Goal: Task Accomplishment & Management: Manage account settings

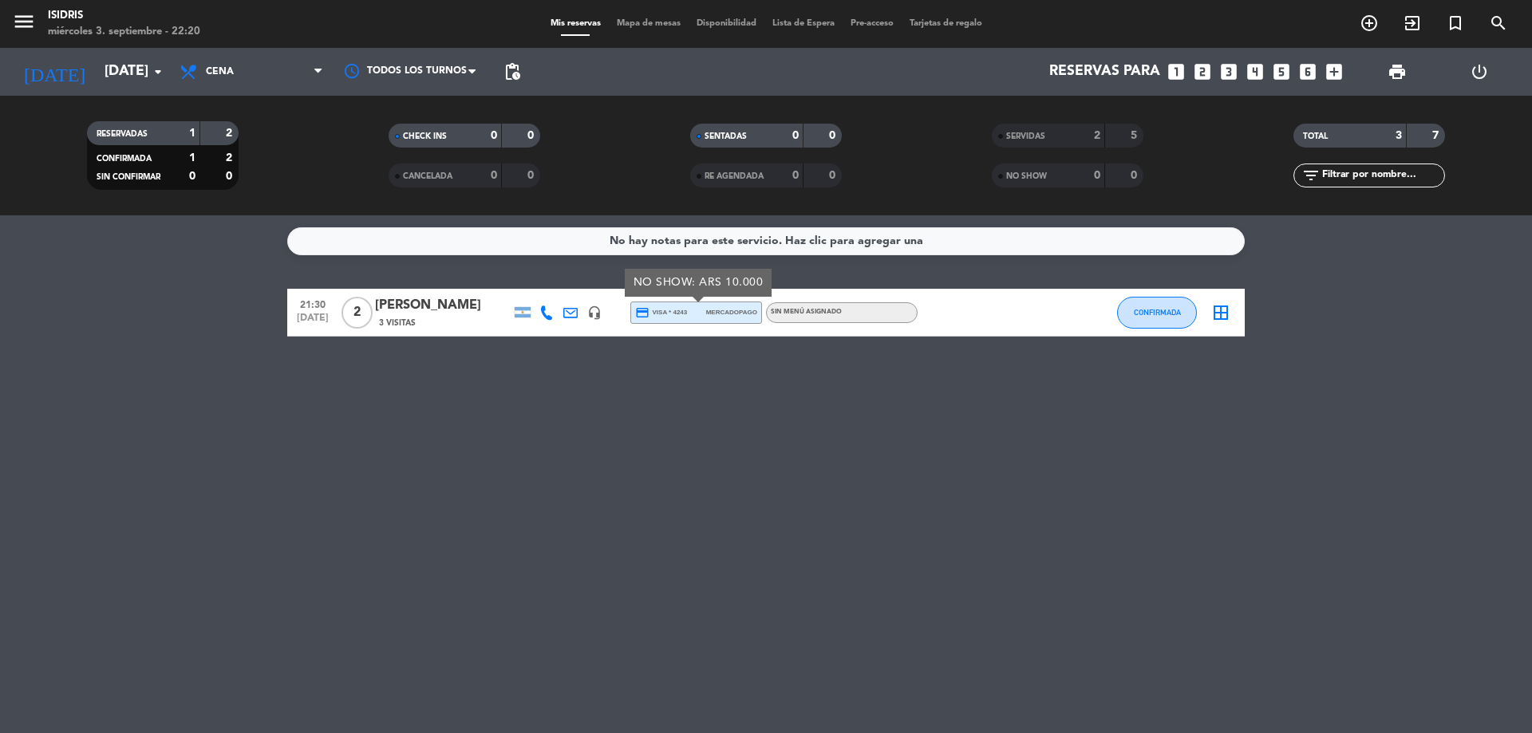
click at [1219, 318] on icon "border_all" at bounding box center [1221, 312] width 19 height 19
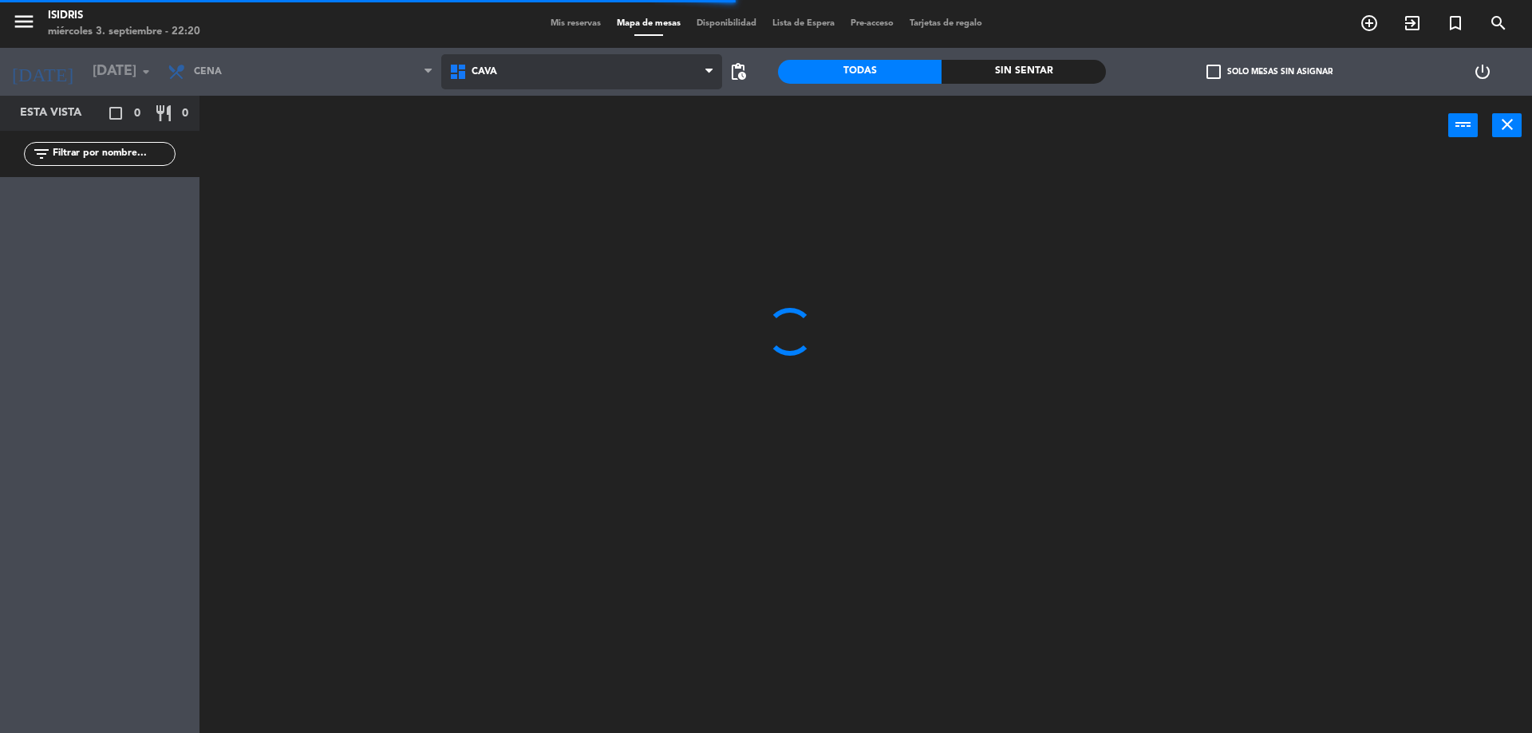
click at [547, 84] on span "CAVA" at bounding box center [582, 71] width 282 height 35
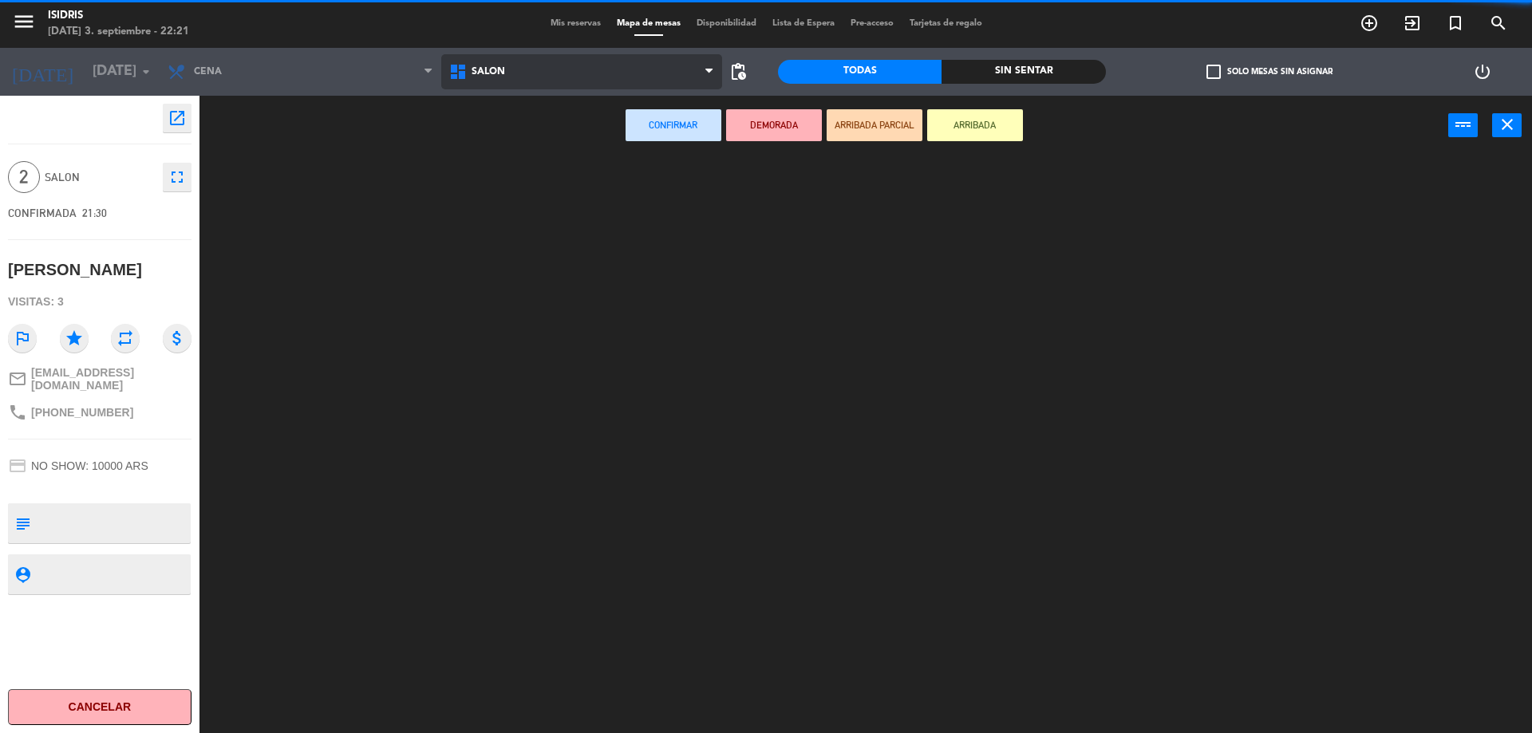
click at [520, 180] on ng-component "menu isidris [DATE] 3. septiembre - 22:21 Mis reservas Mapa de mesas Disponibil…" at bounding box center [766, 368] width 1532 height 737
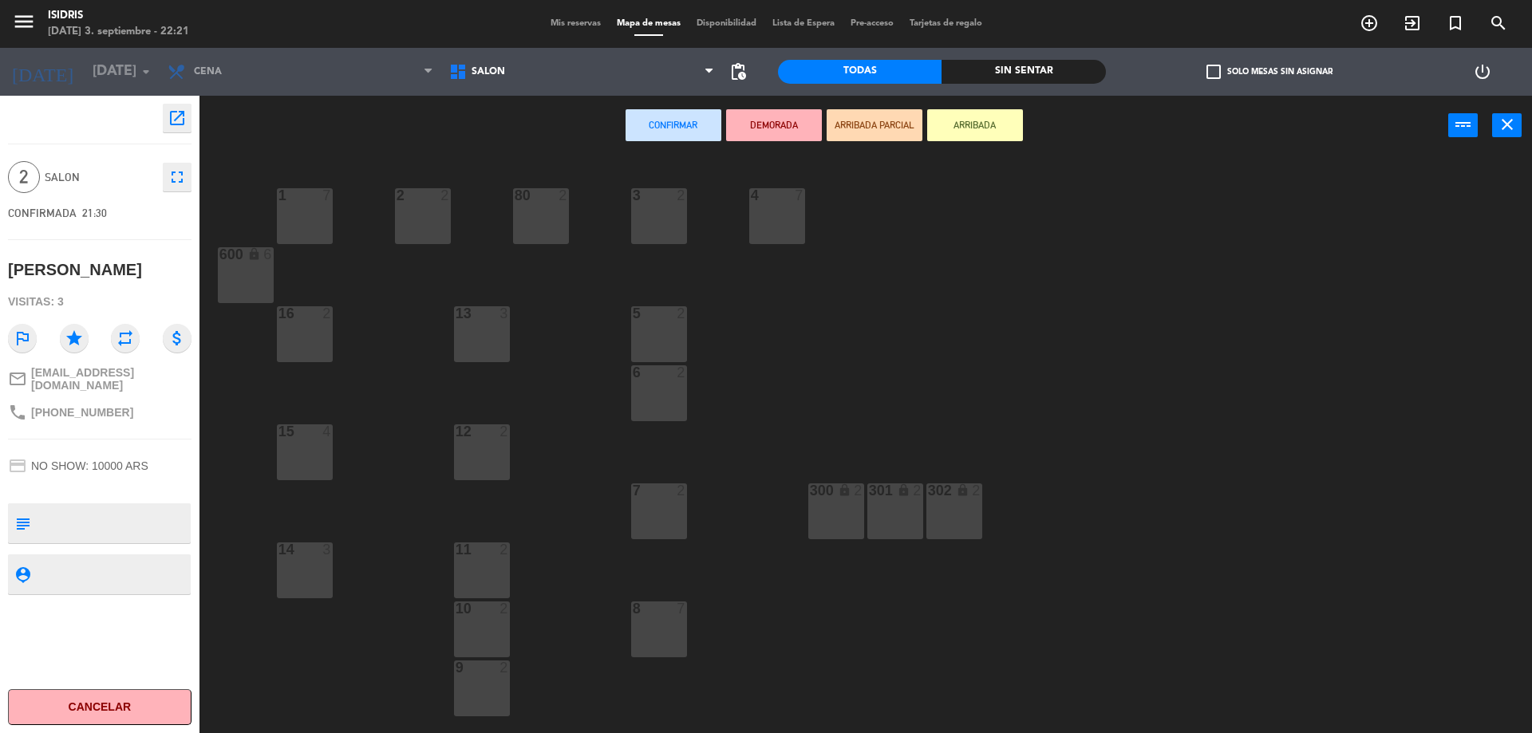
click at [444, 204] on div "2 2" at bounding box center [423, 196] width 56 height 16
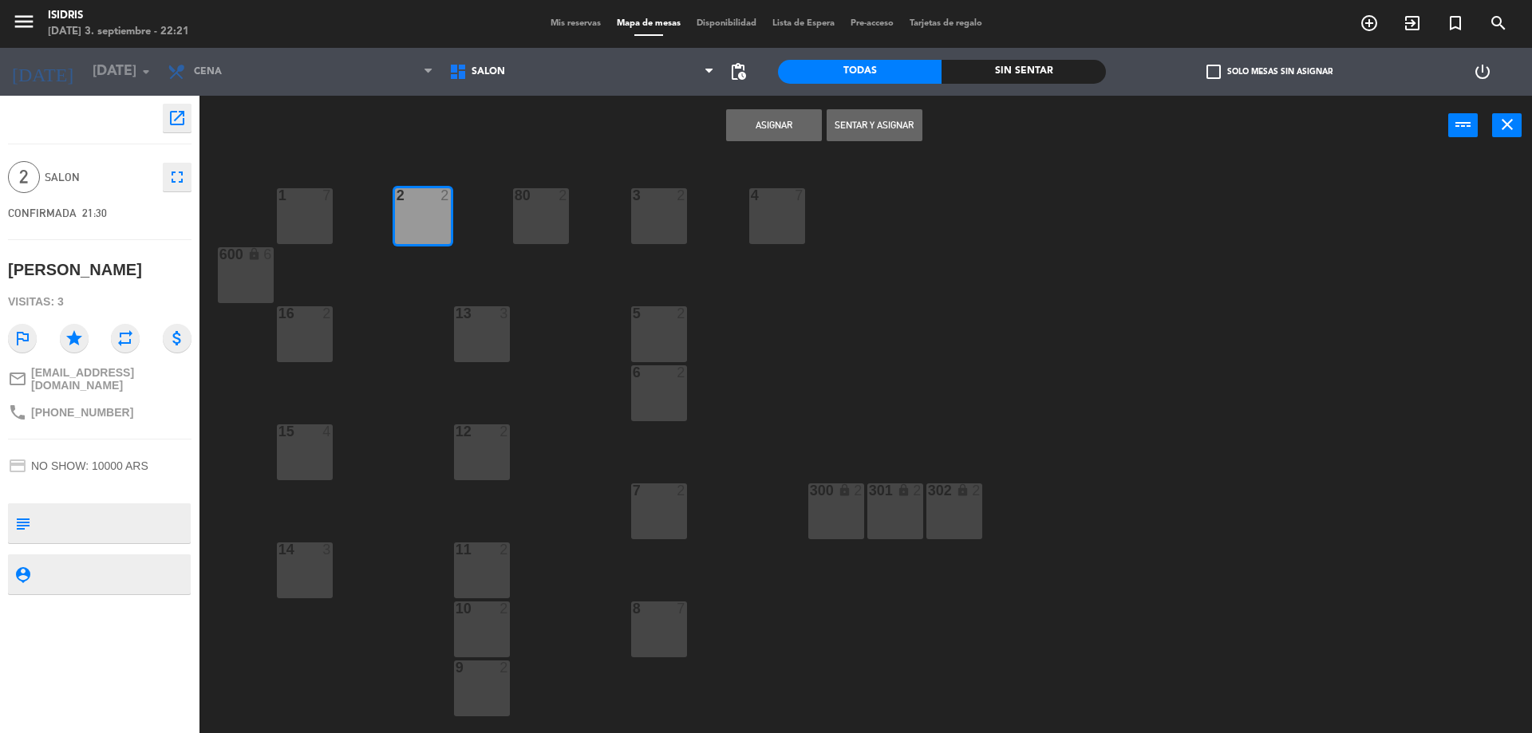
click at [740, 117] on button "Asignar" at bounding box center [774, 125] width 96 height 32
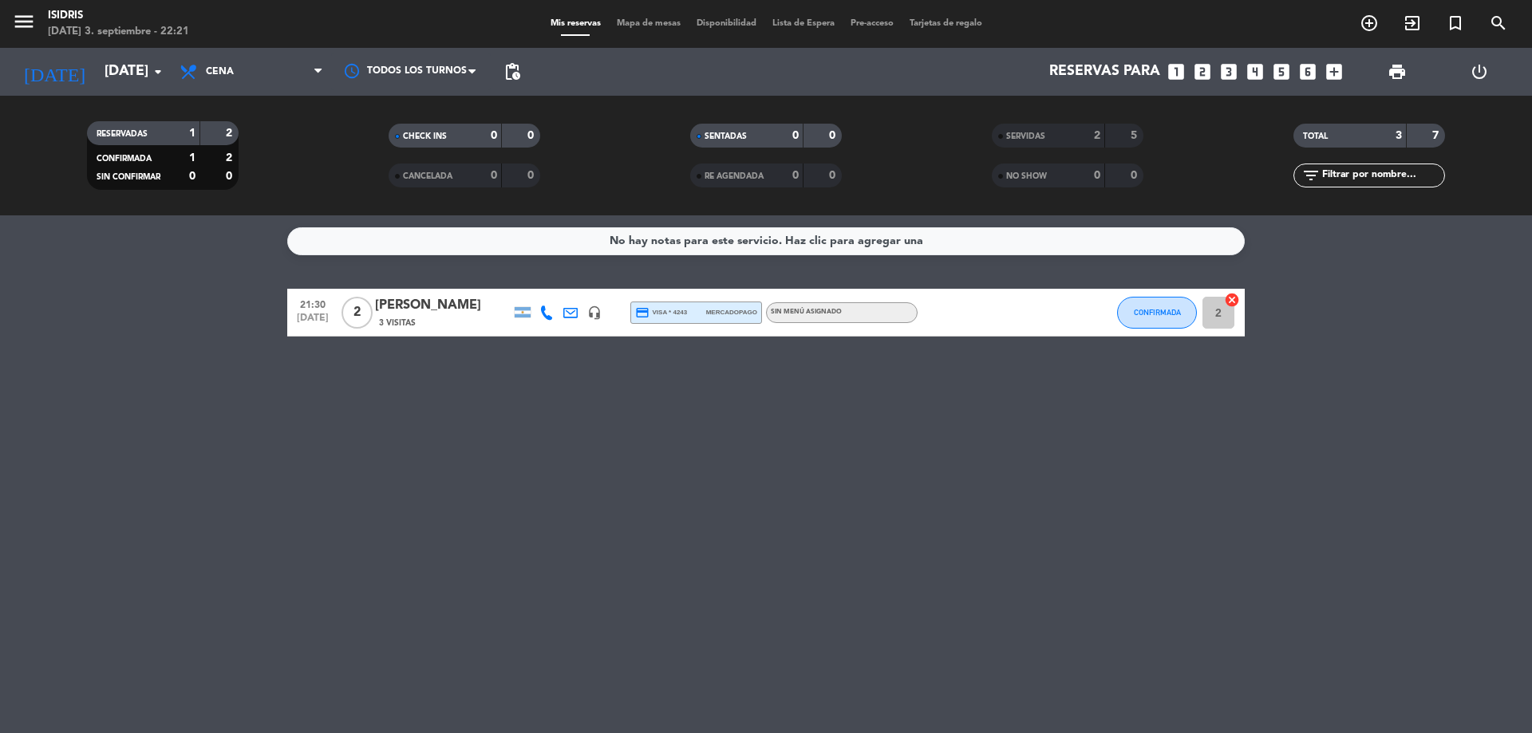
click at [1112, 290] on div "21:30 [DATE] 2 [PERSON_NAME] 3 Visitas headset_mic credit_card visa * 4243 merc…" at bounding box center [766, 313] width 958 height 48
click at [1160, 306] on button "CONFIRMADA" at bounding box center [1157, 313] width 80 height 32
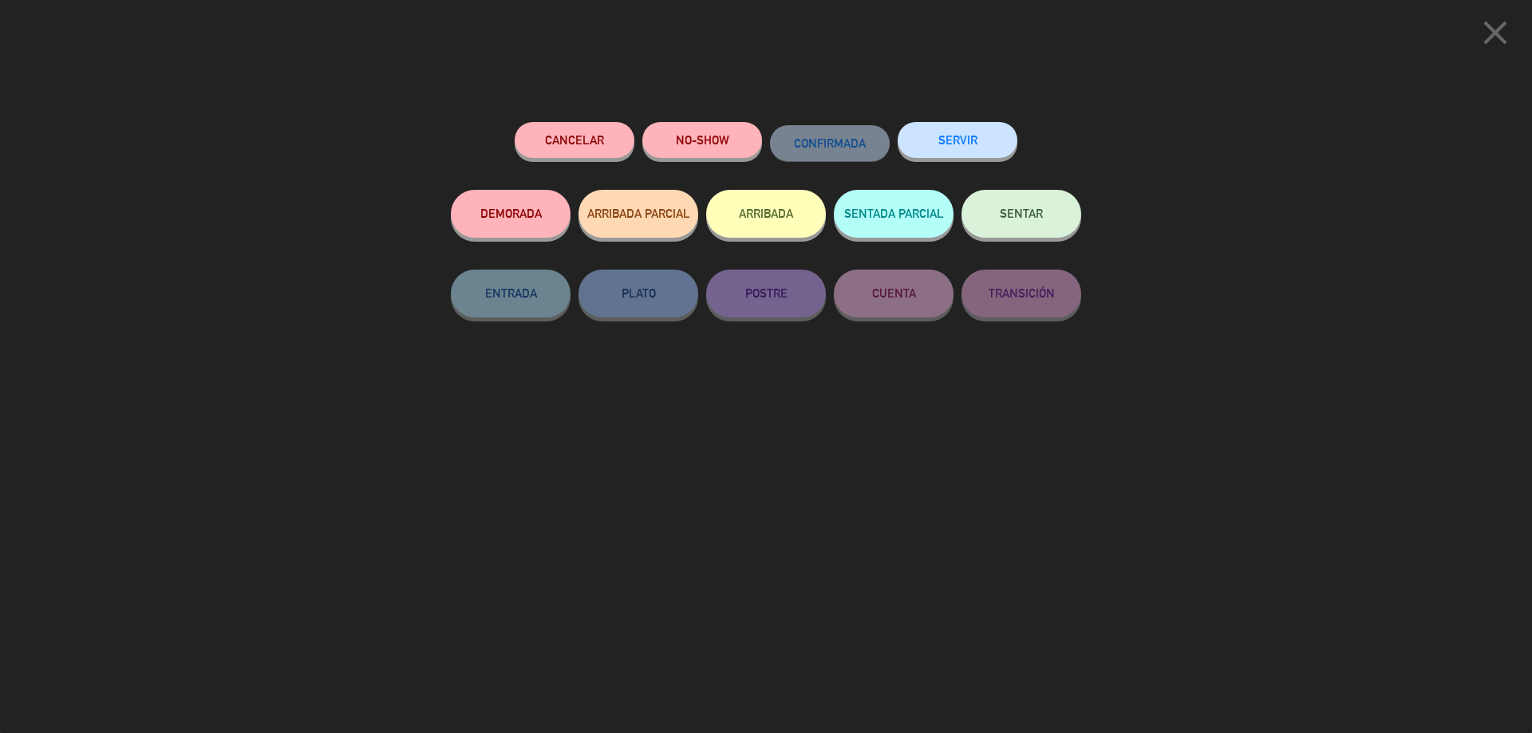
click at [982, 143] on button "SERVIR" at bounding box center [958, 140] width 120 height 36
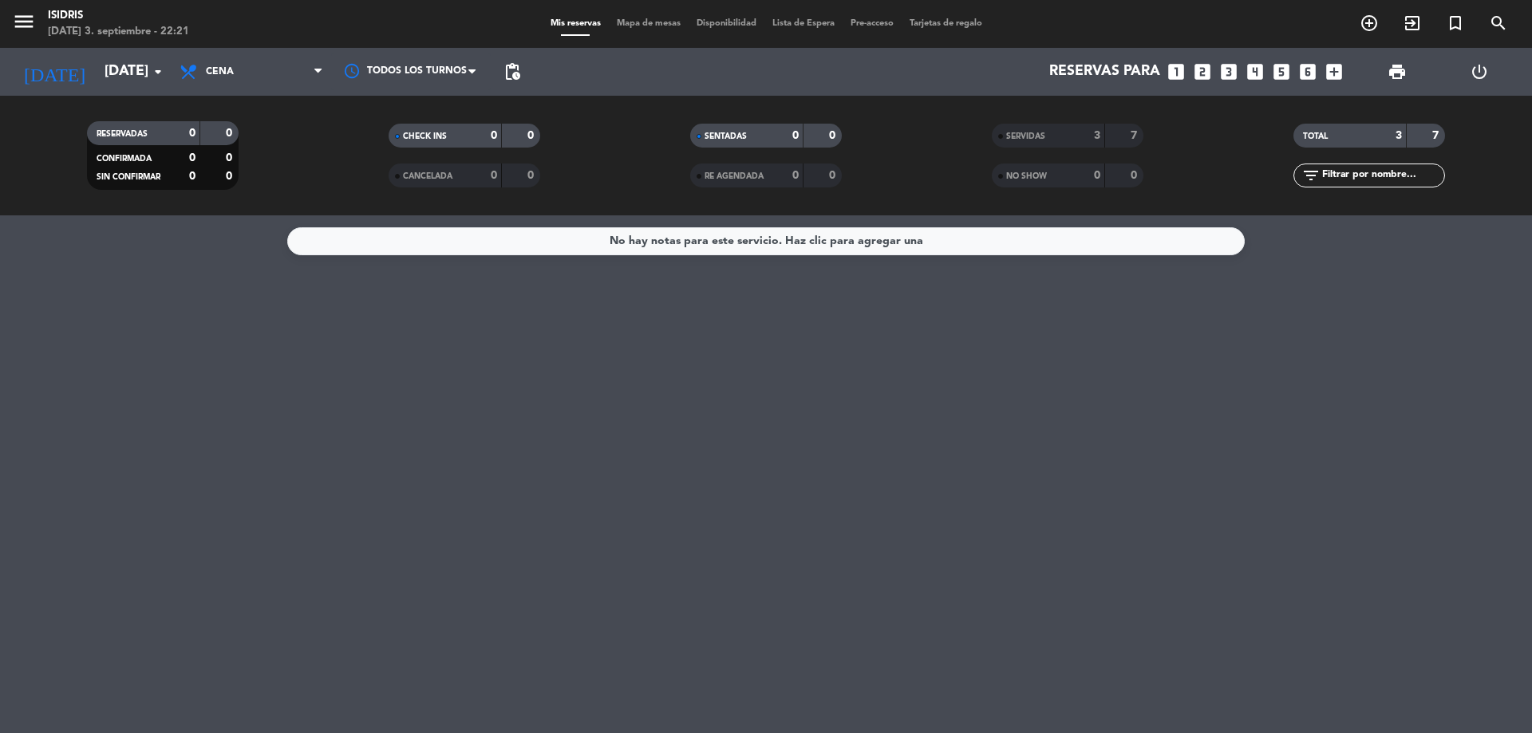
click at [1119, 148] on div "SERVIDAS 3 7" at bounding box center [1068, 144] width 302 height 40
click at [1118, 144] on div "7" at bounding box center [1124, 136] width 30 height 18
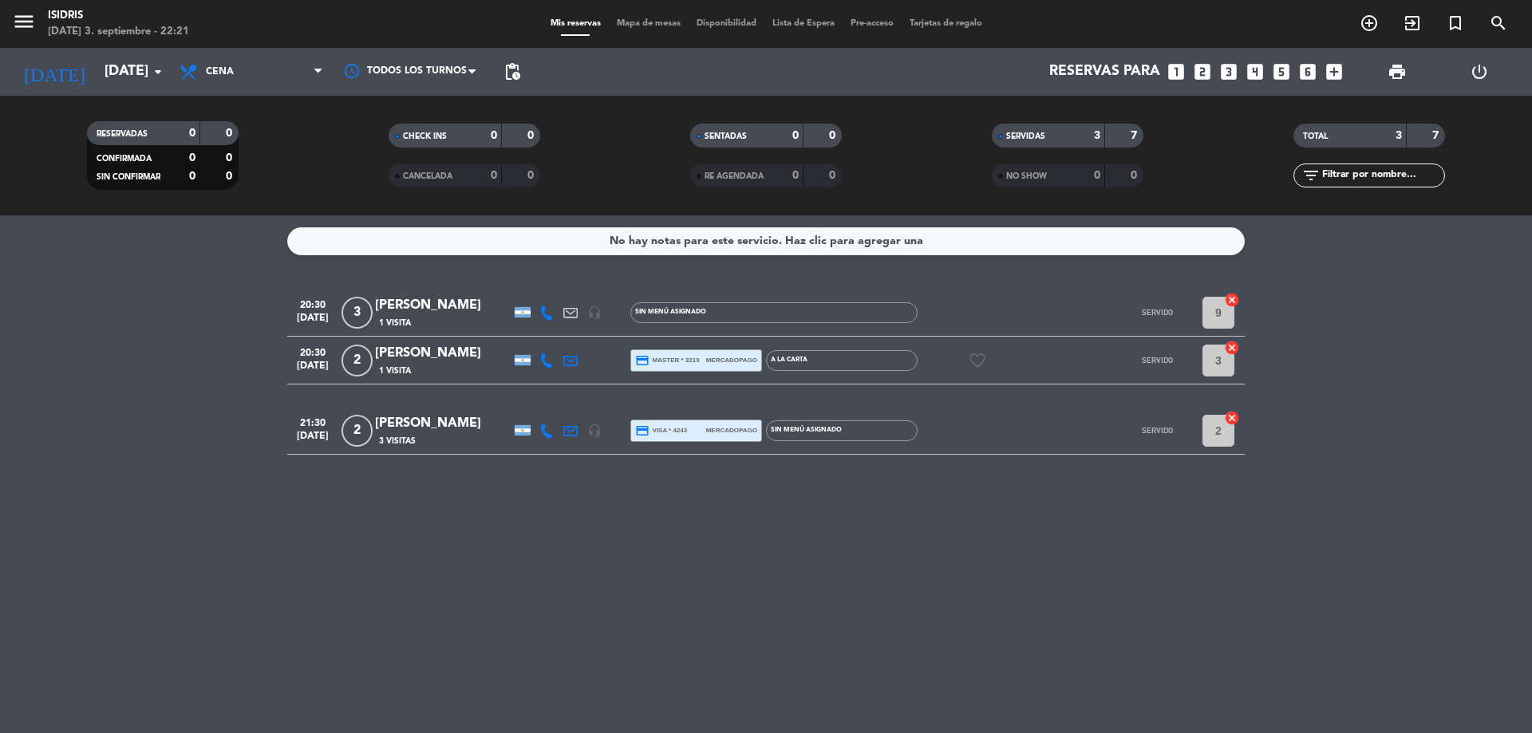
click at [980, 355] on icon "favorite_border" at bounding box center [977, 360] width 19 height 19
click at [1302, 343] on bookings-row "20:30 [DATE] 3 [PERSON_NAME] 1 Visita headset_mic Sin menú asignado SERVIDO 9 c…" at bounding box center [766, 372] width 1532 height 166
click at [786, 127] on div "0" at bounding box center [784, 136] width 32 height 18
click at [1091, 148] on div "SERVIDAS 3 7" at bounding box center [1068, 144] width 302 height 40
click at [1094, 142] on div "3" at bounding box center [1085, 136] width 32 height 18
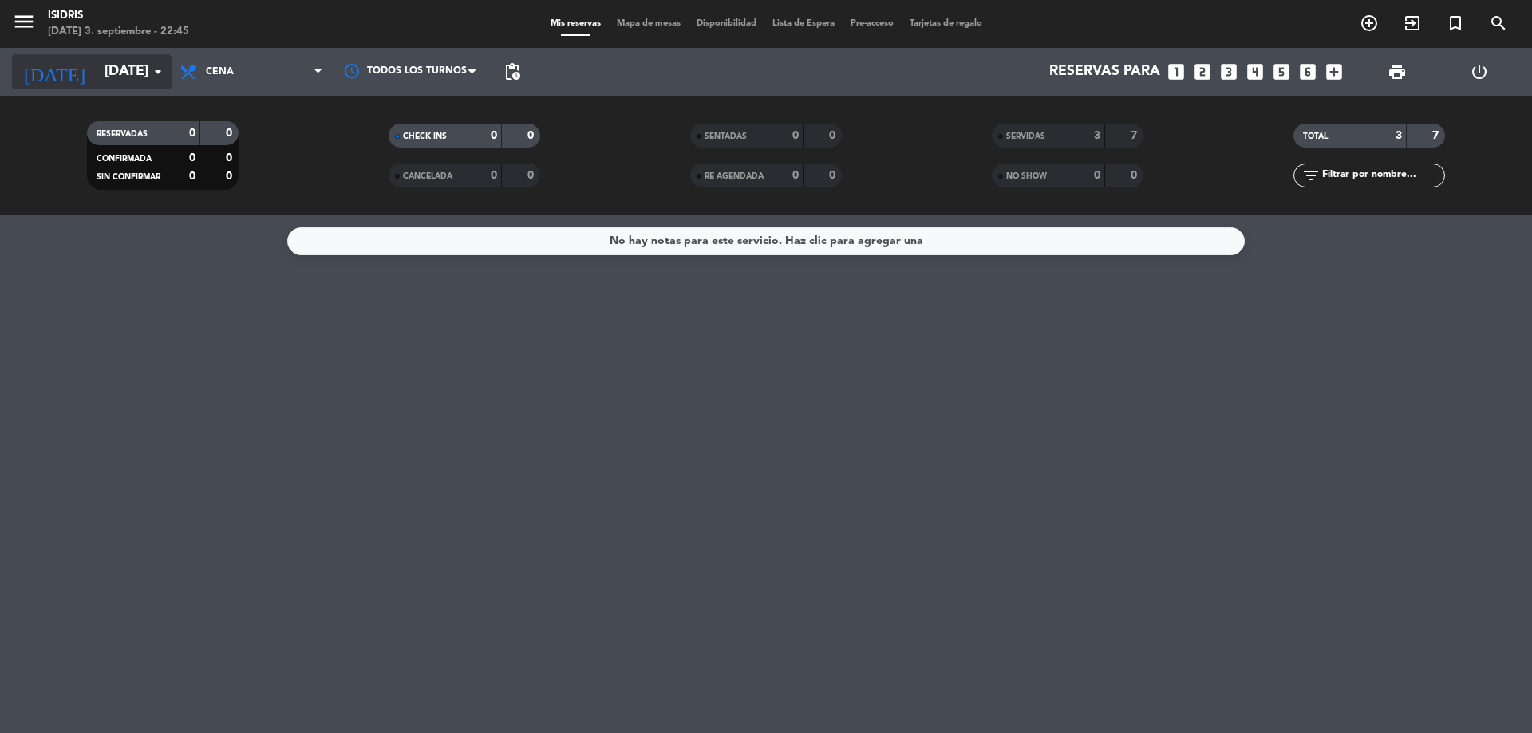
click at [143, 62] on input "[DATE]" at bounding box center [189, 72] width 185 height 32
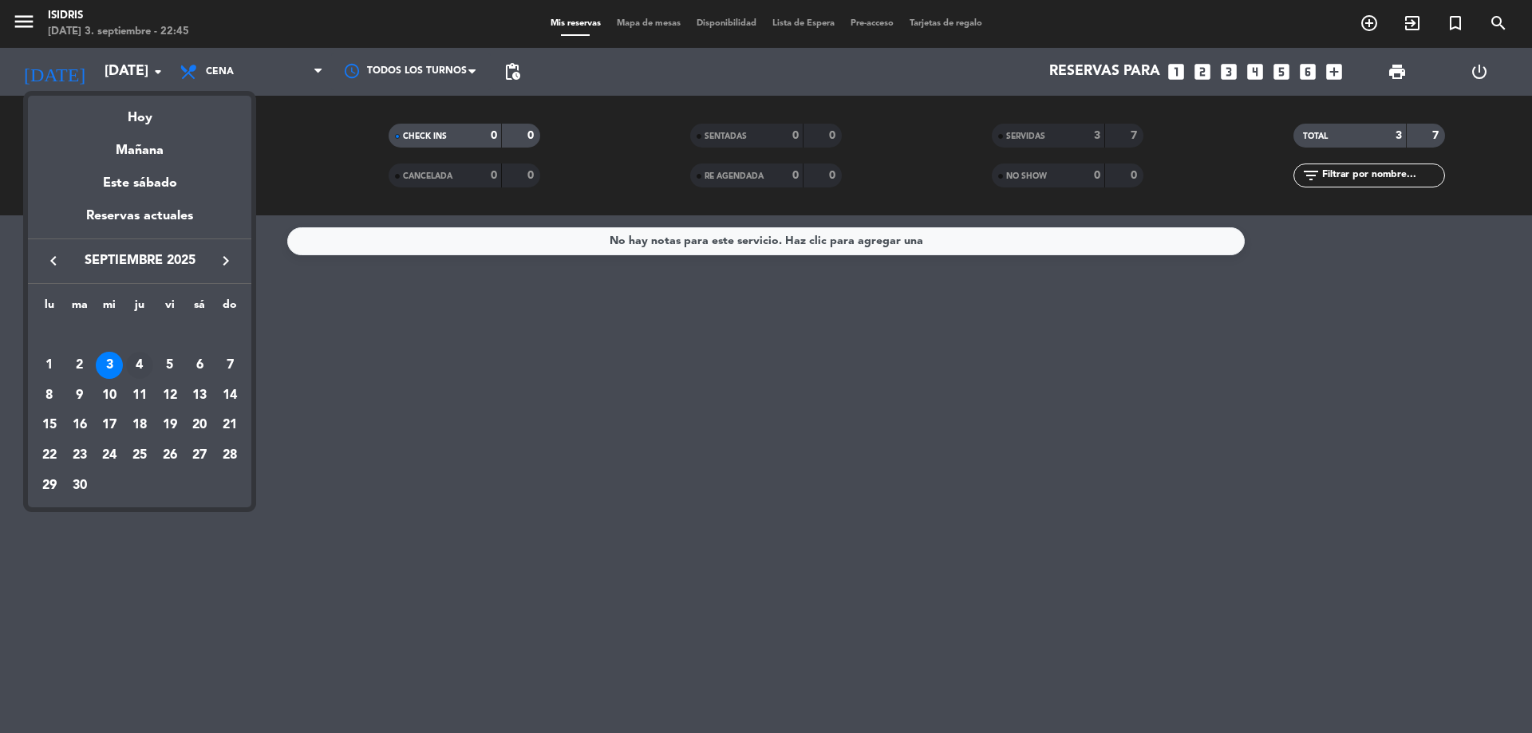
click at [143, 354] on div "4" at bounding box center [139, 365] width 27 height 27
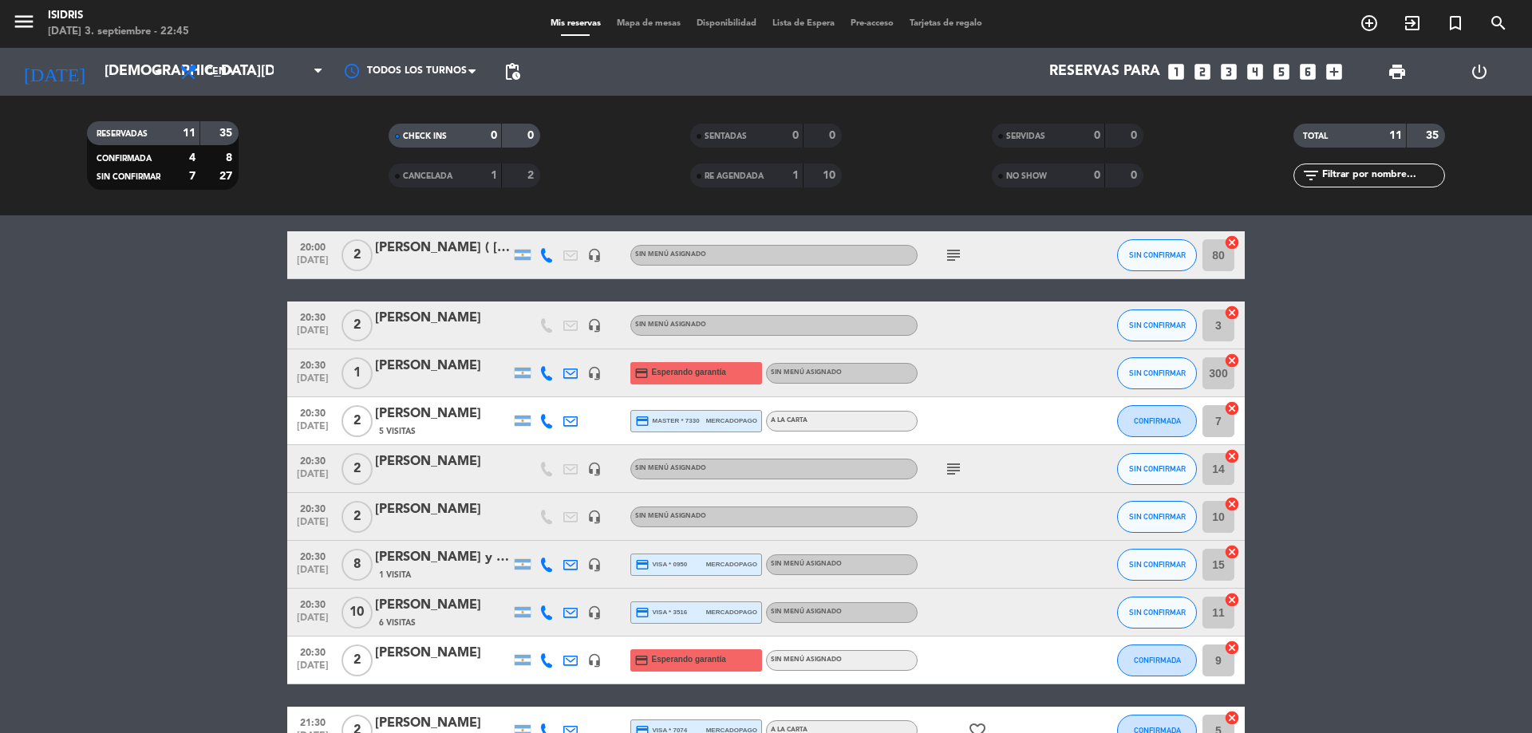
scroll to position [229, 0]
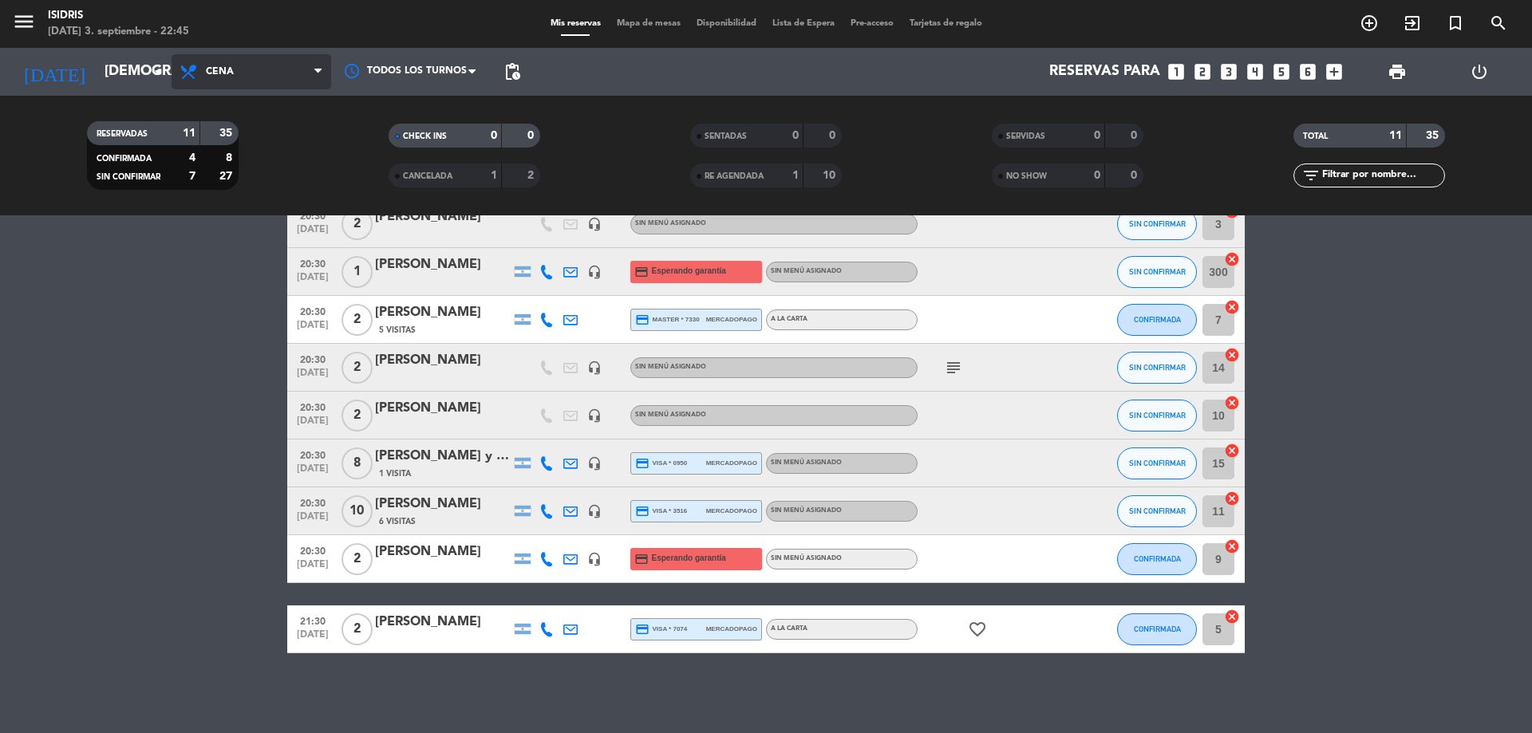
click at [296, 78] on span "Cena" at bounding box center [252, 71] width 160 height 35
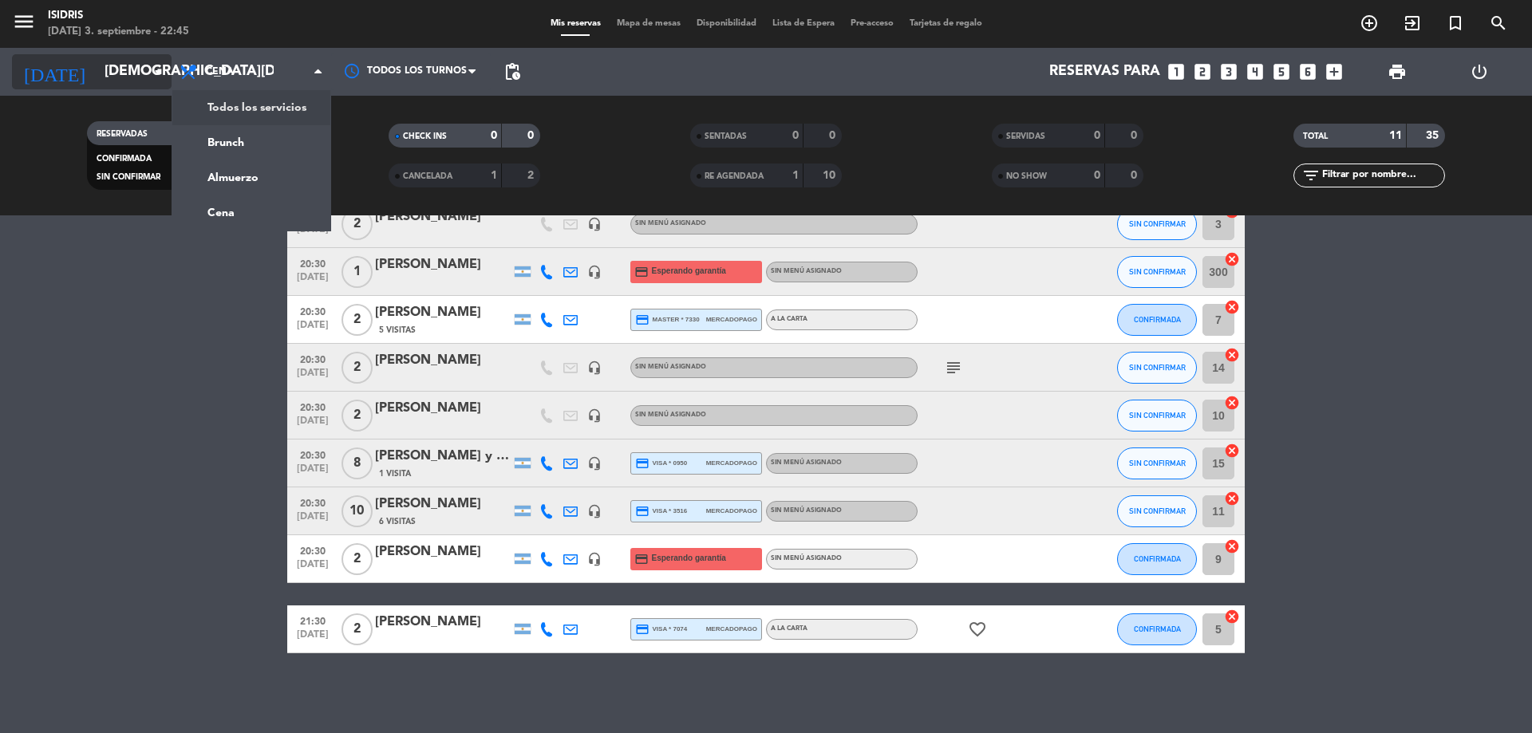
click at [120, 67] on input "[DEMOGRAPHIC_DATA][DATE]" at bounding box center [189, 72] width 185 height 32
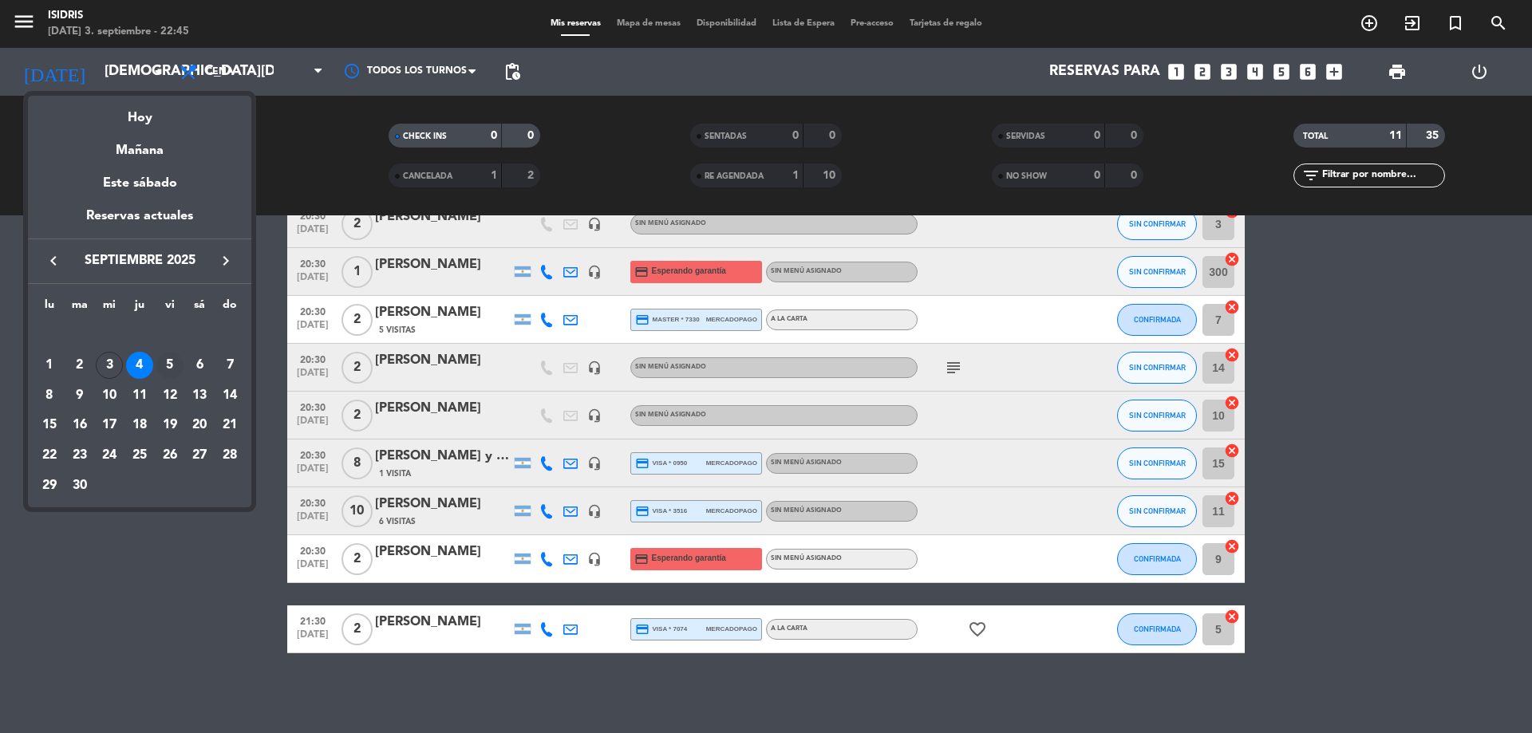
click at [172, 367] on div "5" at bounding box center [169, 365] width 27 height 27
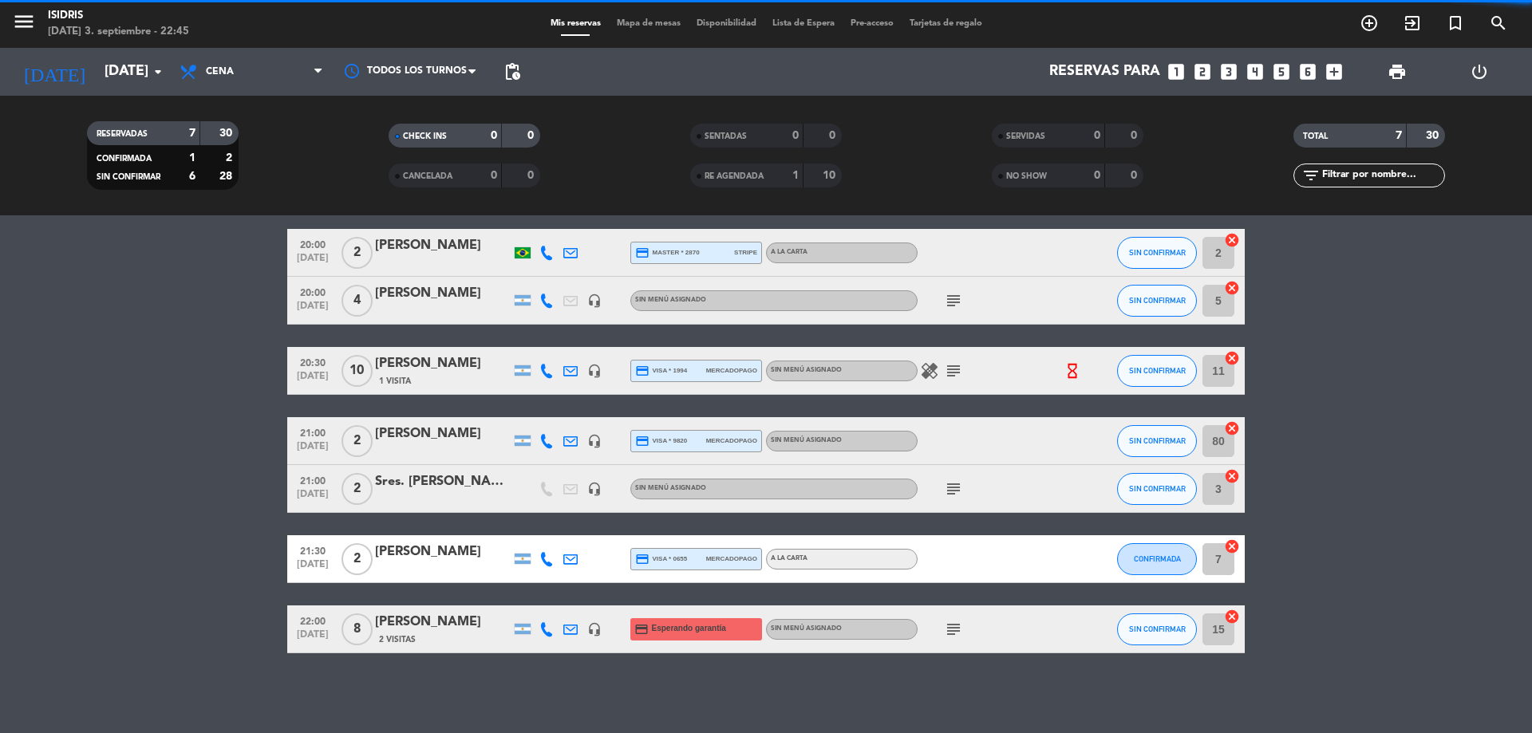
scroll to position [60, 0]
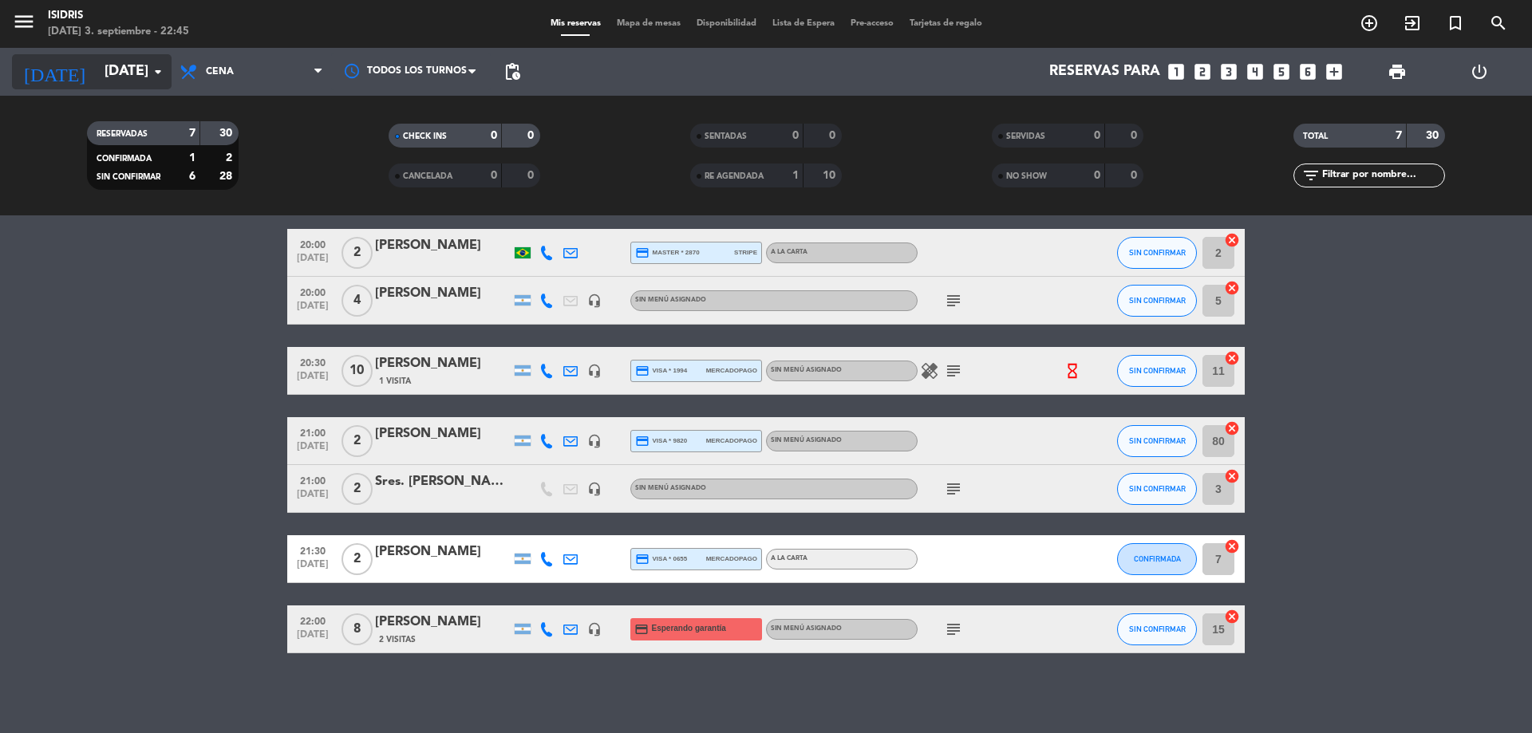
click at [144, 64] on input "[DATE]" at bounding box center [189, 72] width 185 height 32
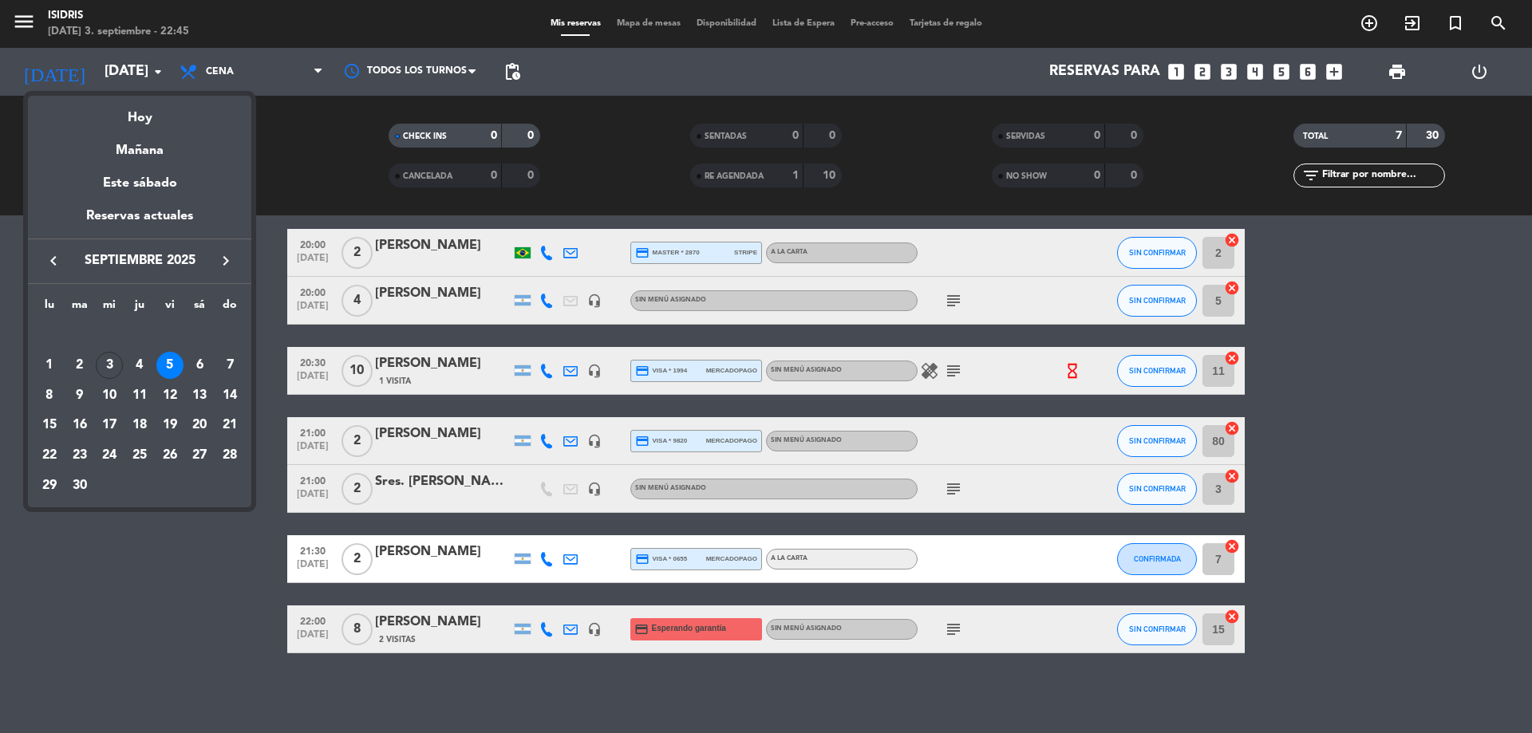
click at [190, 362] on div "6" at bounding box center [199, 365] width 27 height 27
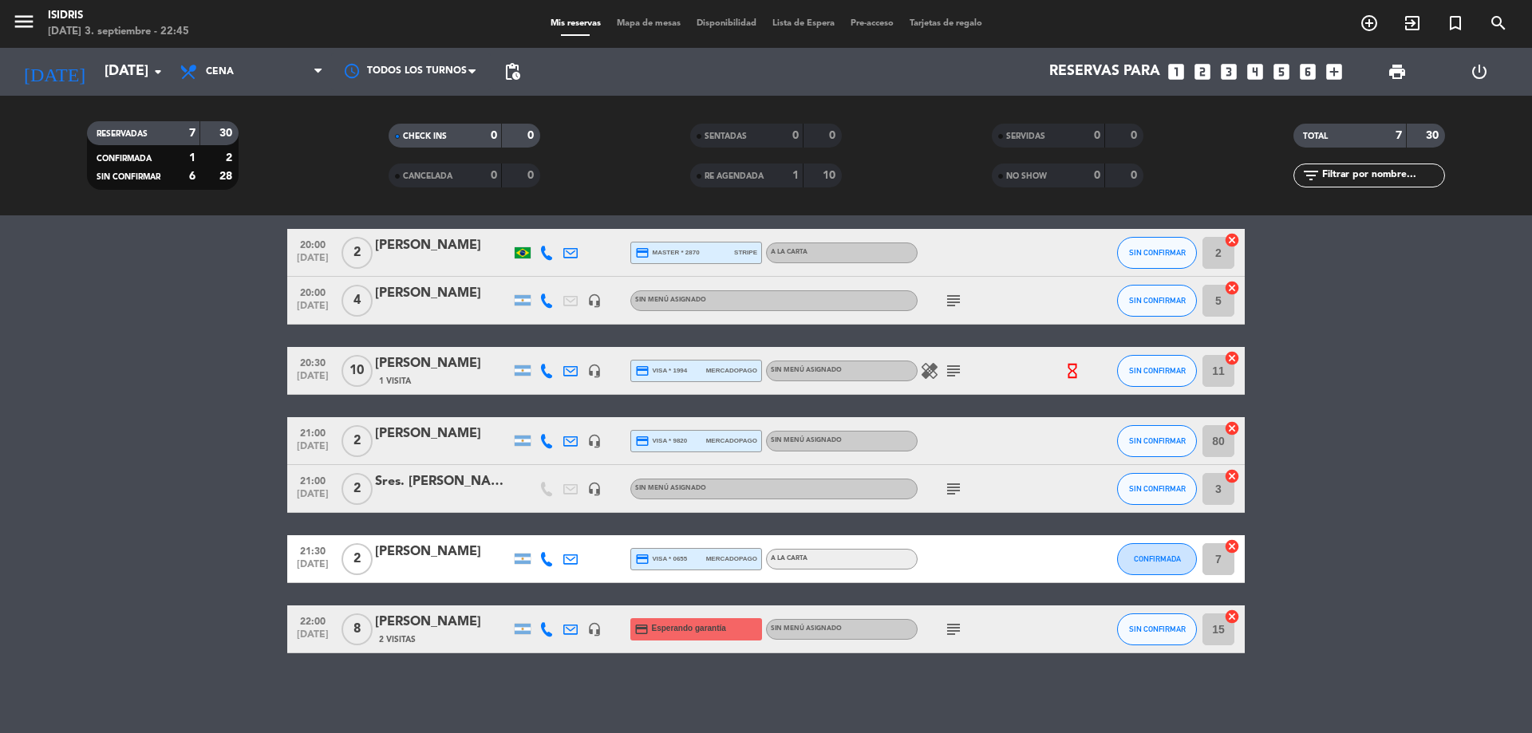
type input "[DATE]"
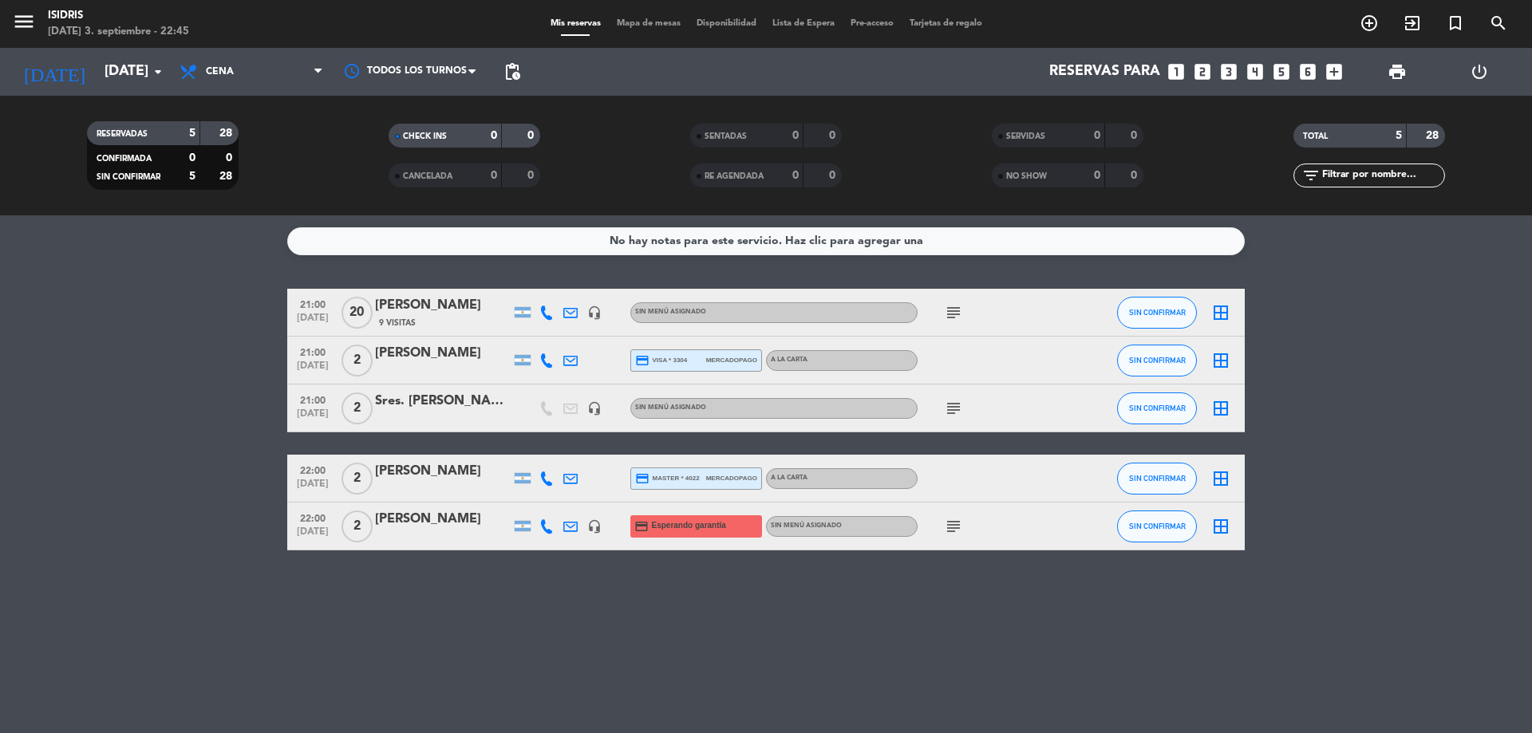
click at [951, 318] on icon "subject" at bounding box center [953, 312] width 19 height 19
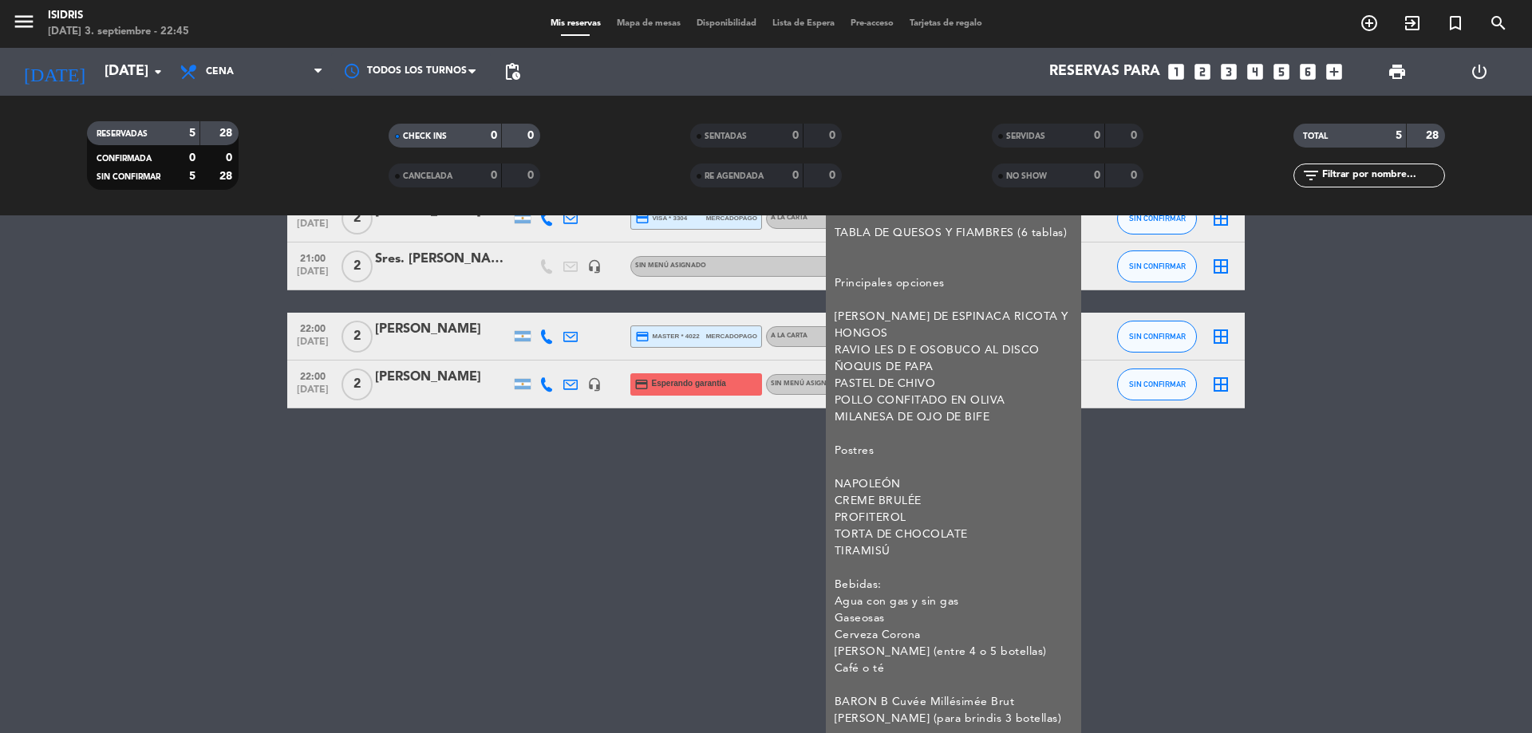
scroll to position [160, 0]
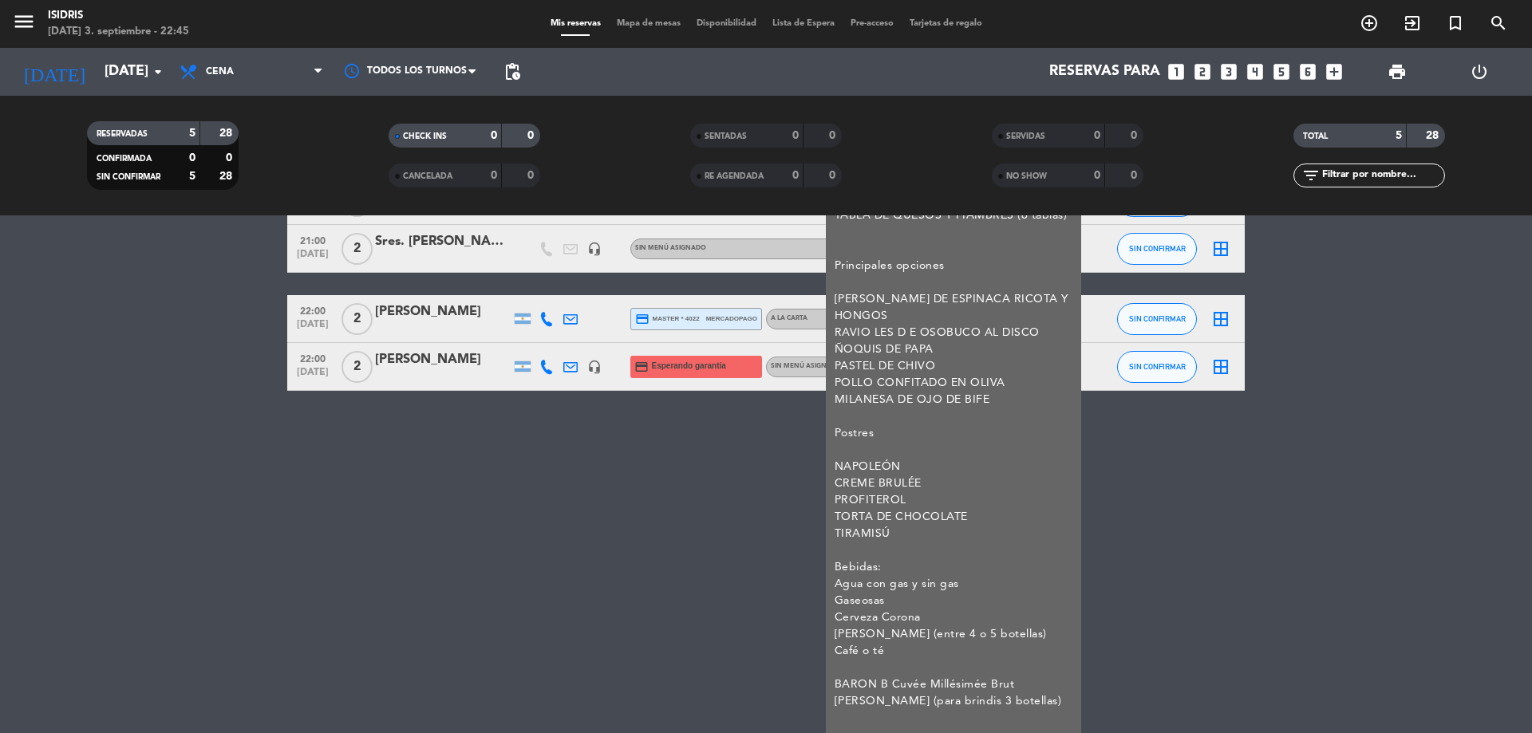
click at [503, 563] on div "No hay notas para este servicio. Haz clic para agregar una 21:00 [DATE] [PERSON…" at bounding box center [766, 474] width 1532 height 518
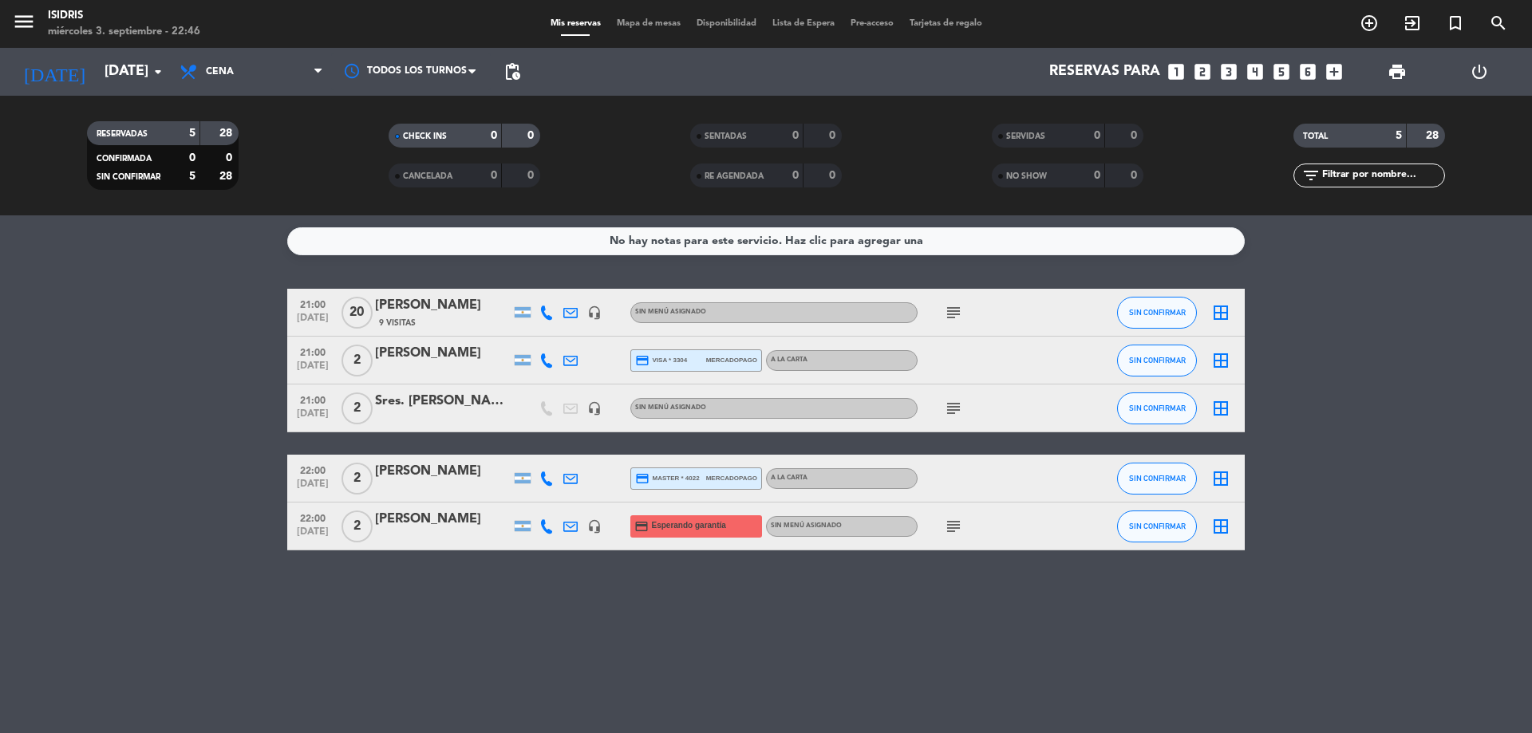
click at [1223, 311] on icon "border_all" at bounding box center [1221, 312] width 19 height 19
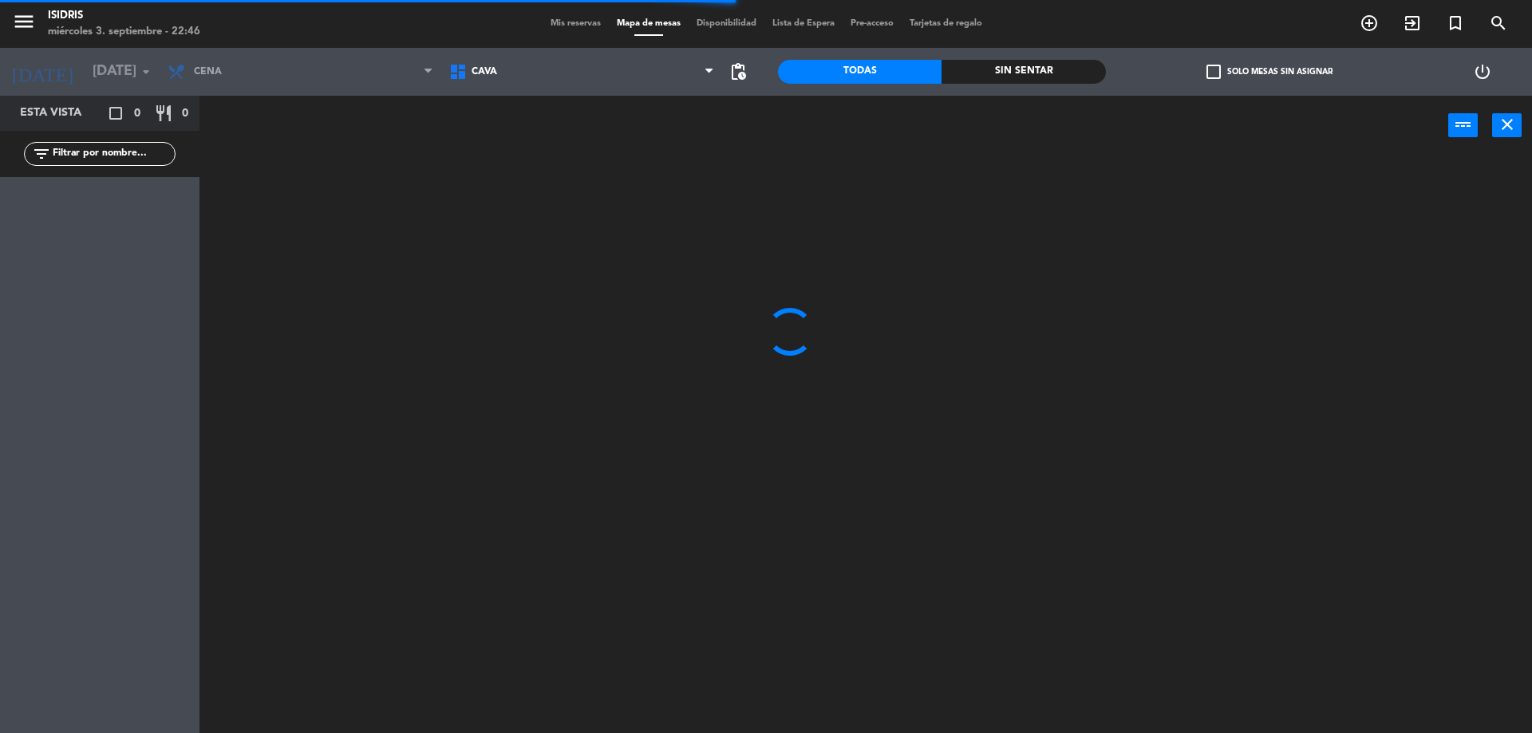
click at [579, 94] on div "CAVA LOBBY SALON SALON EXTERIOR VIP CAVA CAVA LOBBY SALON SALON EXTERIOR VIP" at bounding box center [582, 72] width 282 height 48
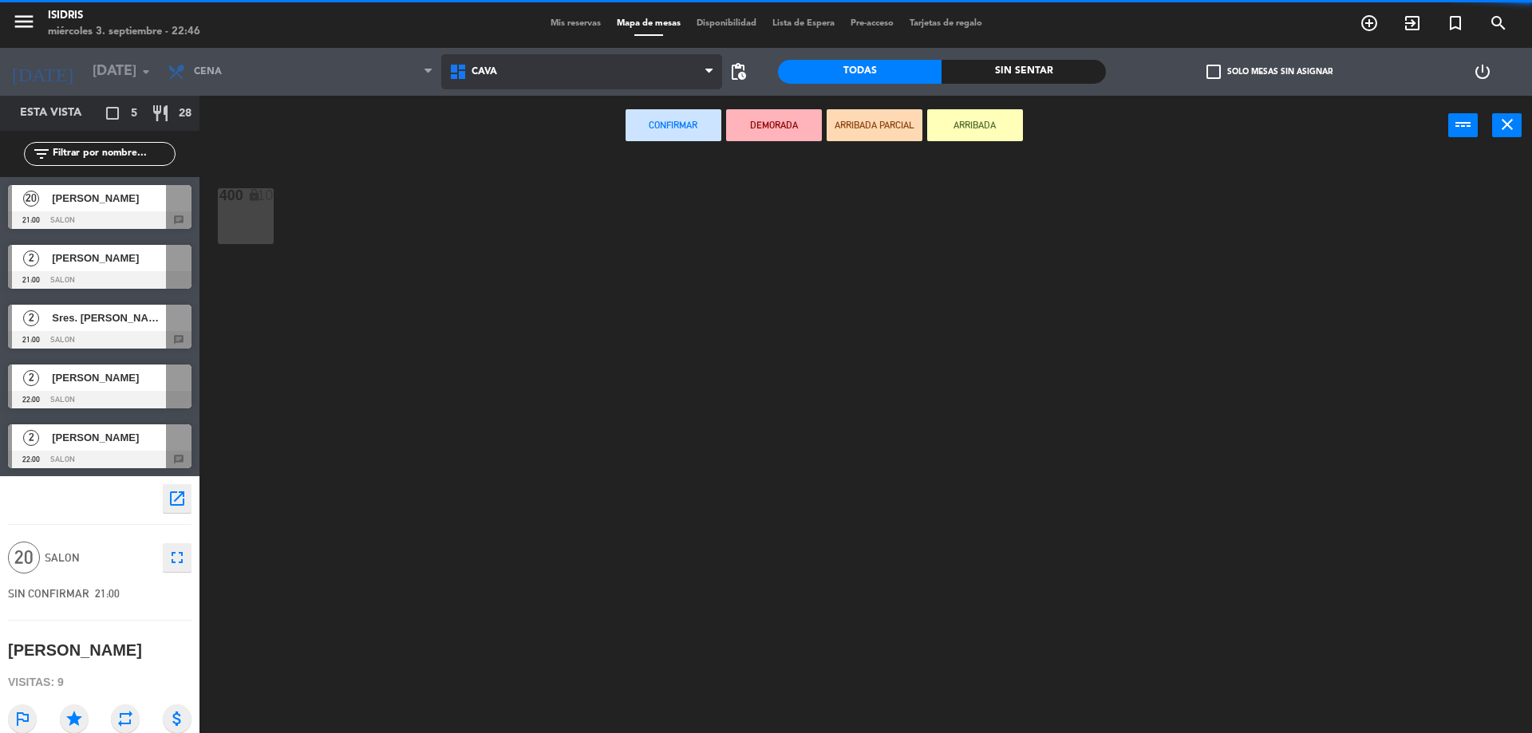
click at [587, 69] on span "CAVA" at bounding box center [582, 71] width 282 height 35
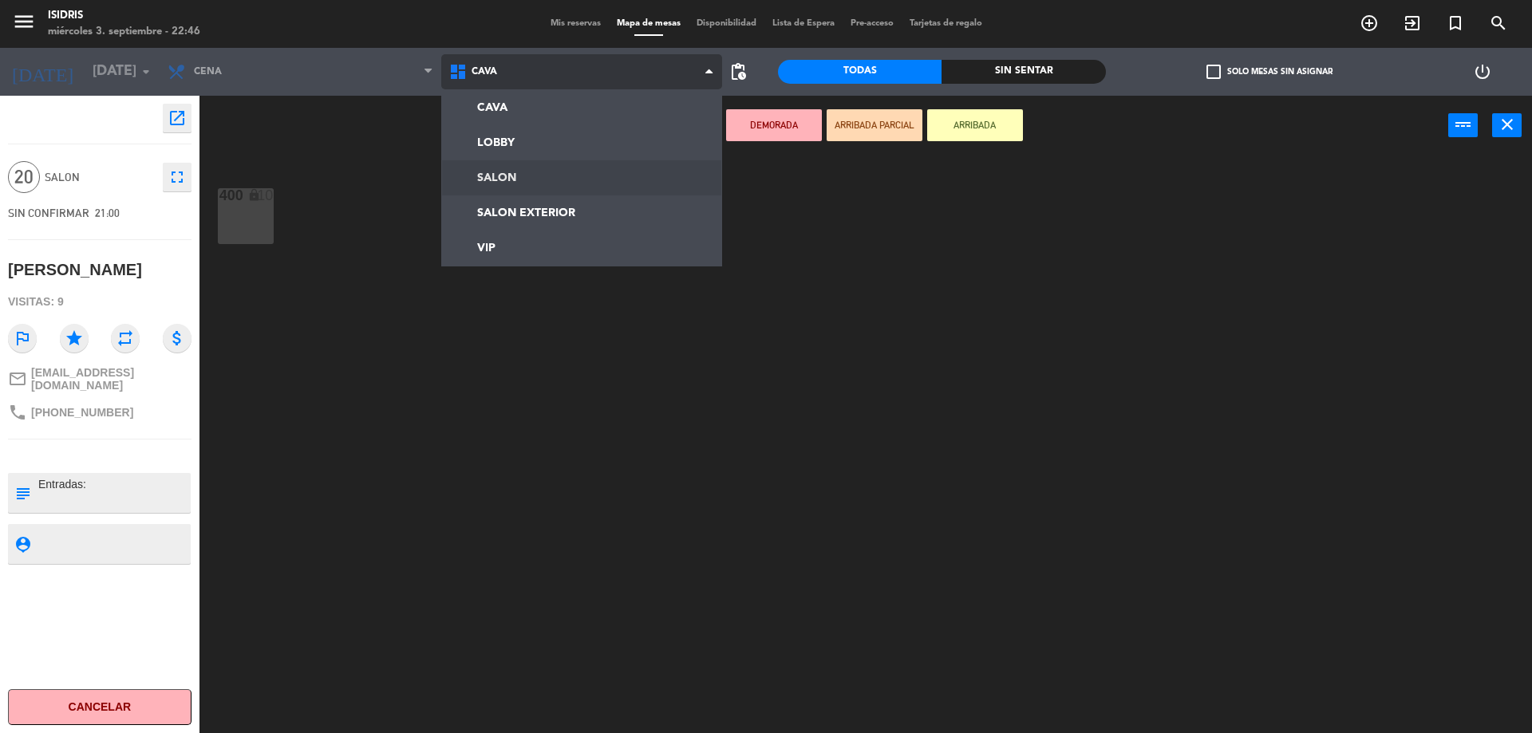
click at [575, 180] on ng-component "menu isidris [DATE] 3. septiembre - 22:46 Mis reservas Mapa de mesas Disponibil…" at bounding box center [766, 368] width 1532 height 737
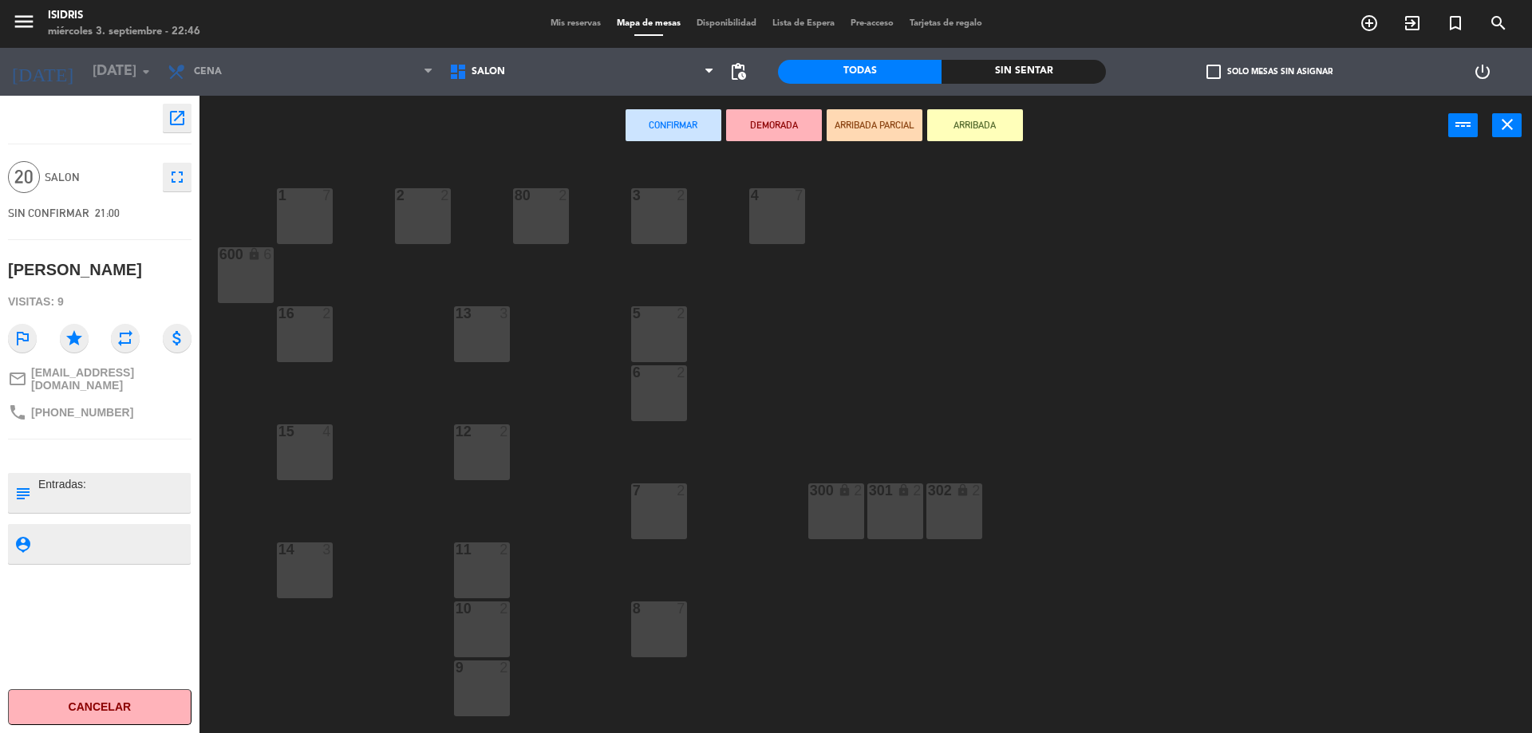
click at [491, 354] on div "13 3" at bounding box center [482, 334] width 56 height 56
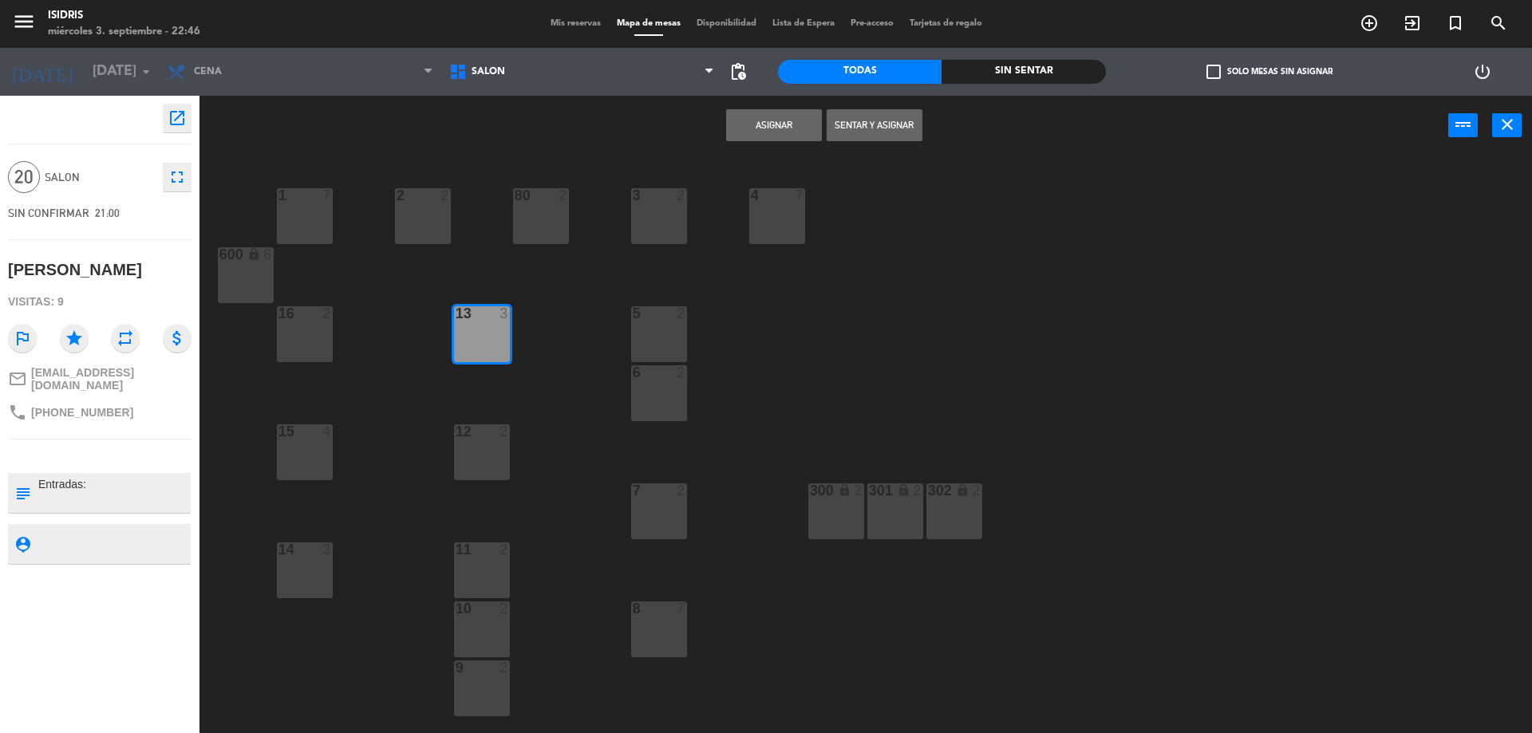
click at [479, 430] on div at bounding box center [481, 432] width 26 height 14
click at [474, 552] on div at bounding box center [481, 550] width 26 height 14
click at [482, 600] on div "1 7 2 2 3 2 4 7 80 2 600 lock 6 5 2 13 3 16 2 6 2 12 2 15 4 7 2 300 lock 2 301 …" at bounding box center [874, 449] width 1318 height 578
click at [488, 620] on div "10 2" at bounding box center [482, 630] width 56 height 56
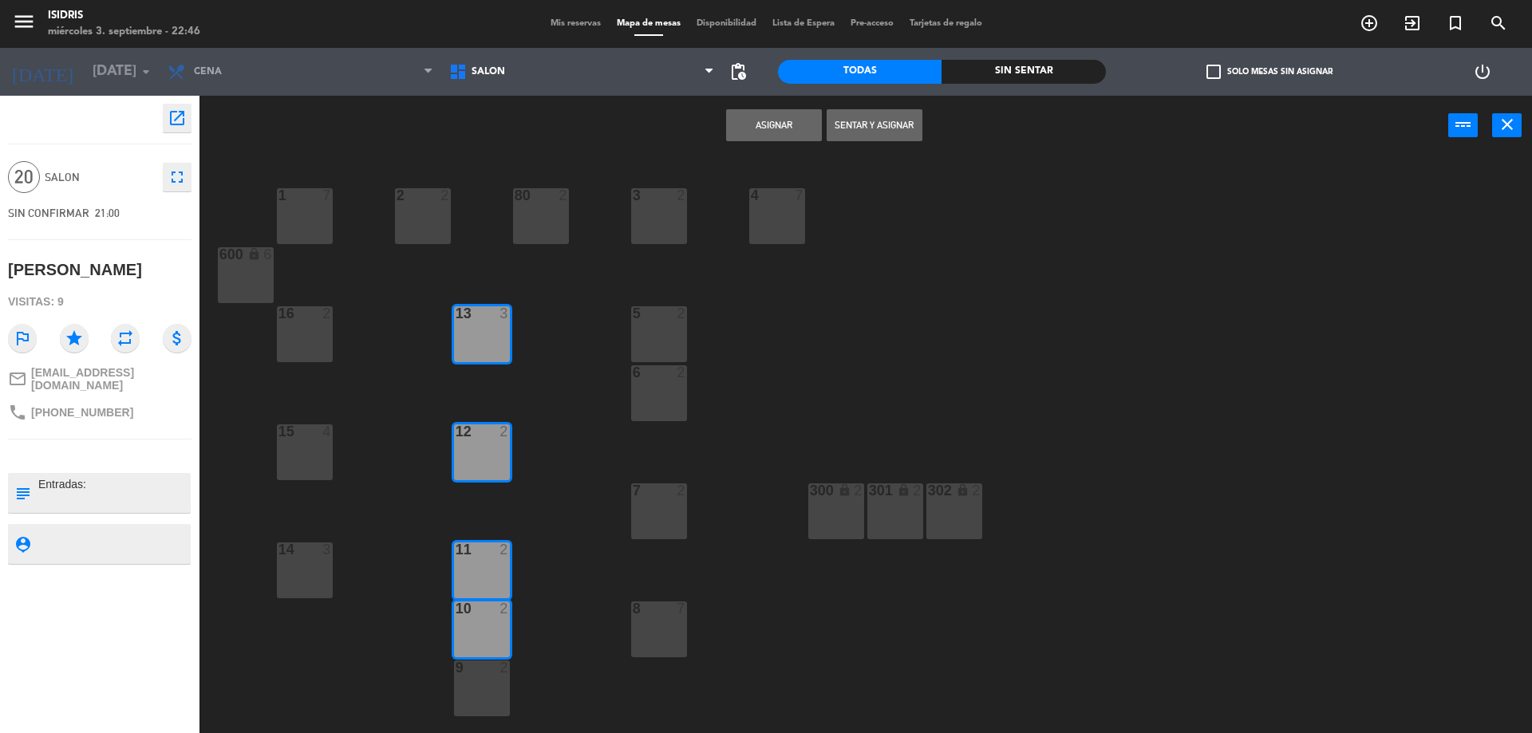
click at [492, 703] on div "9 2" at bounding box center [482, 689] width 56 height 56
click at [770, 128] on button "Asignar" at bounding box center [774, 125] width 96 height 32
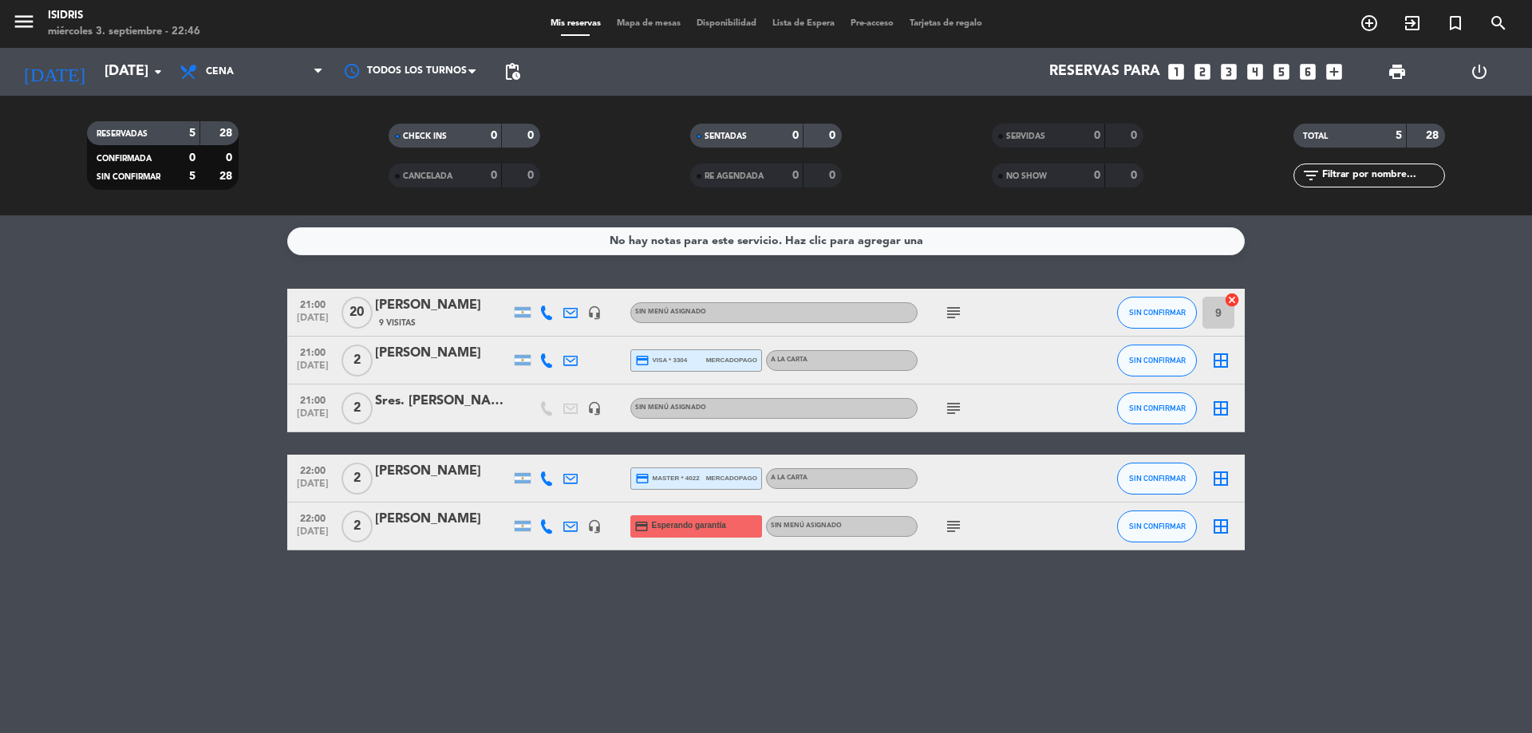
click at [657, 18] on div "Mis reservas Mapa de mesas Disponibilidad Lista de Espera Pre-acceso Tarjetas d…" at bounding box center [767, 24] width 448 height 14
click at [654, 20] on span "Mapa de mesas" at bounding box center [649, 23] width 80 height 9
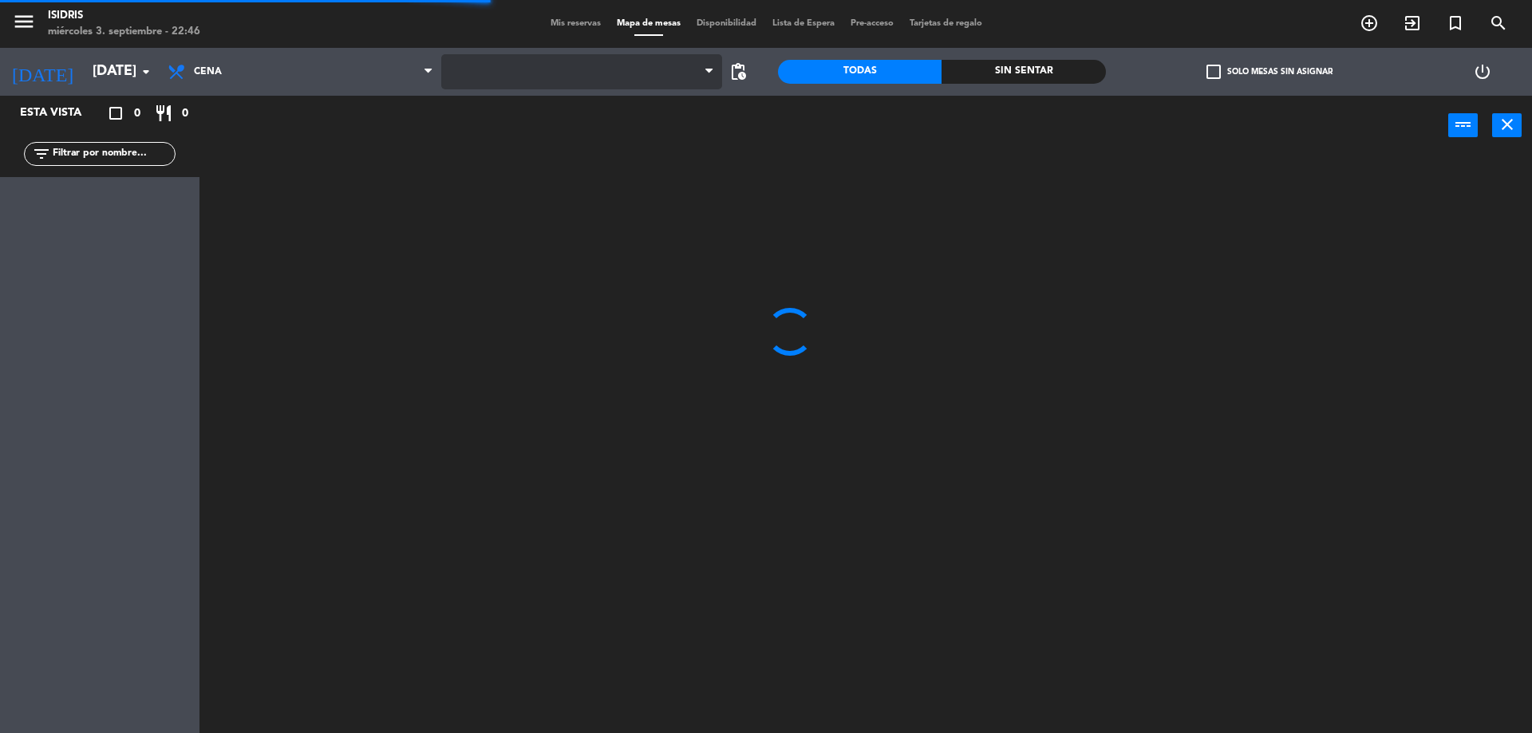
click at [549, 69] on span at bounding box center [582, 71] width 282 height 35
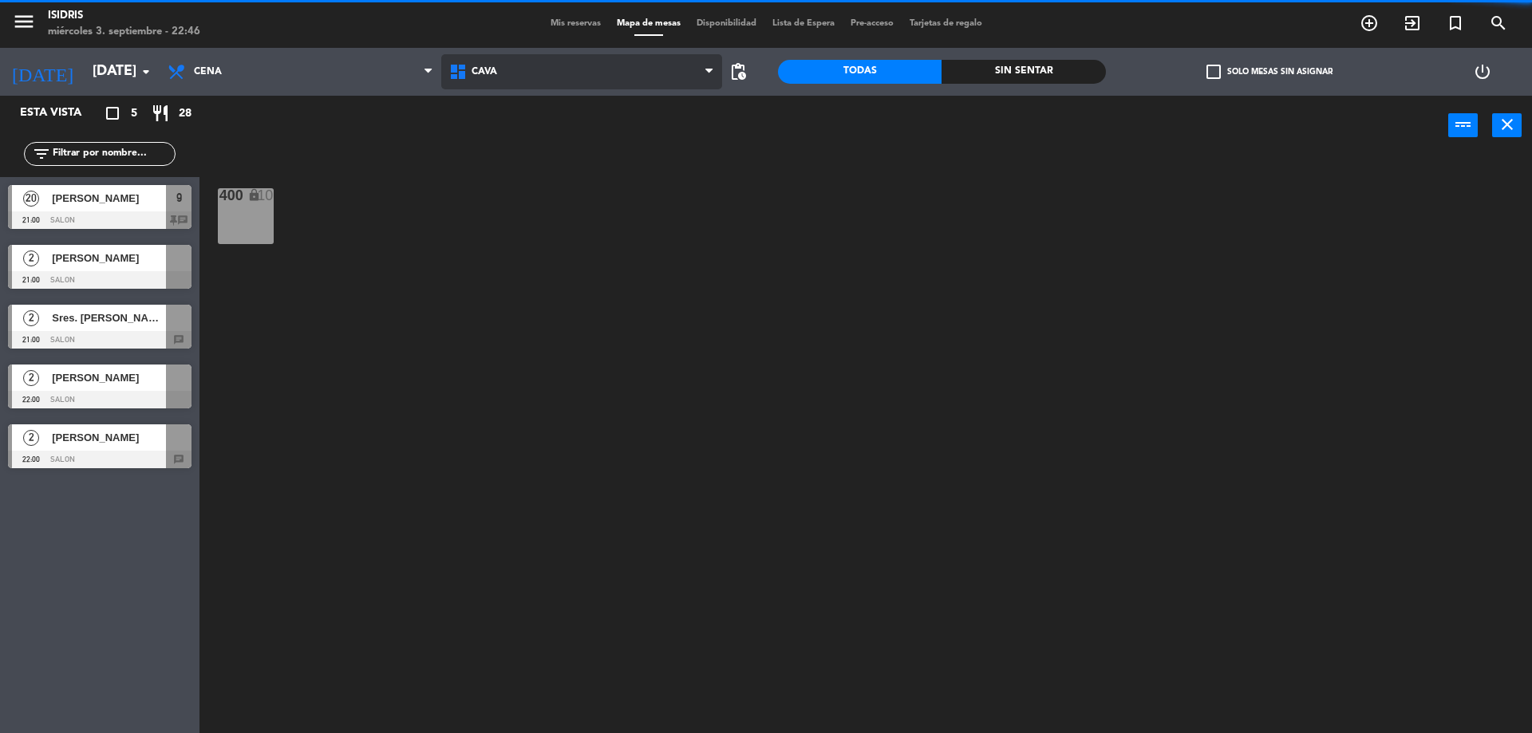
click at [530, 89] on span "CAVA" at bounding box center [582, 71] width 282 height 35
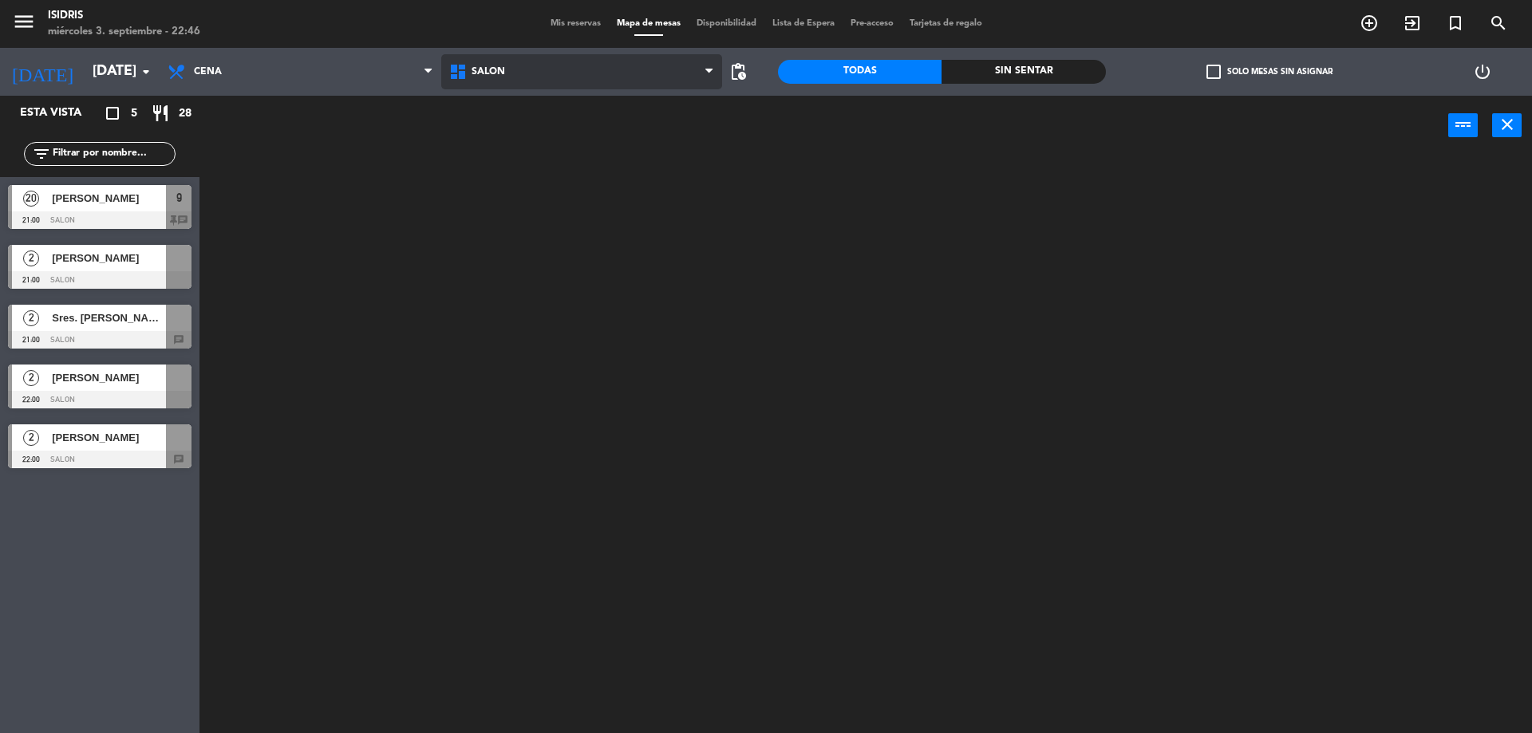
click at [534, 179] on ng-component "menu isidris [DATE] 3. septiembre - 22:46 Mis reservas Mapa de mesas Disponibil…" at bounding box center [766, 368] width 1532 height 737
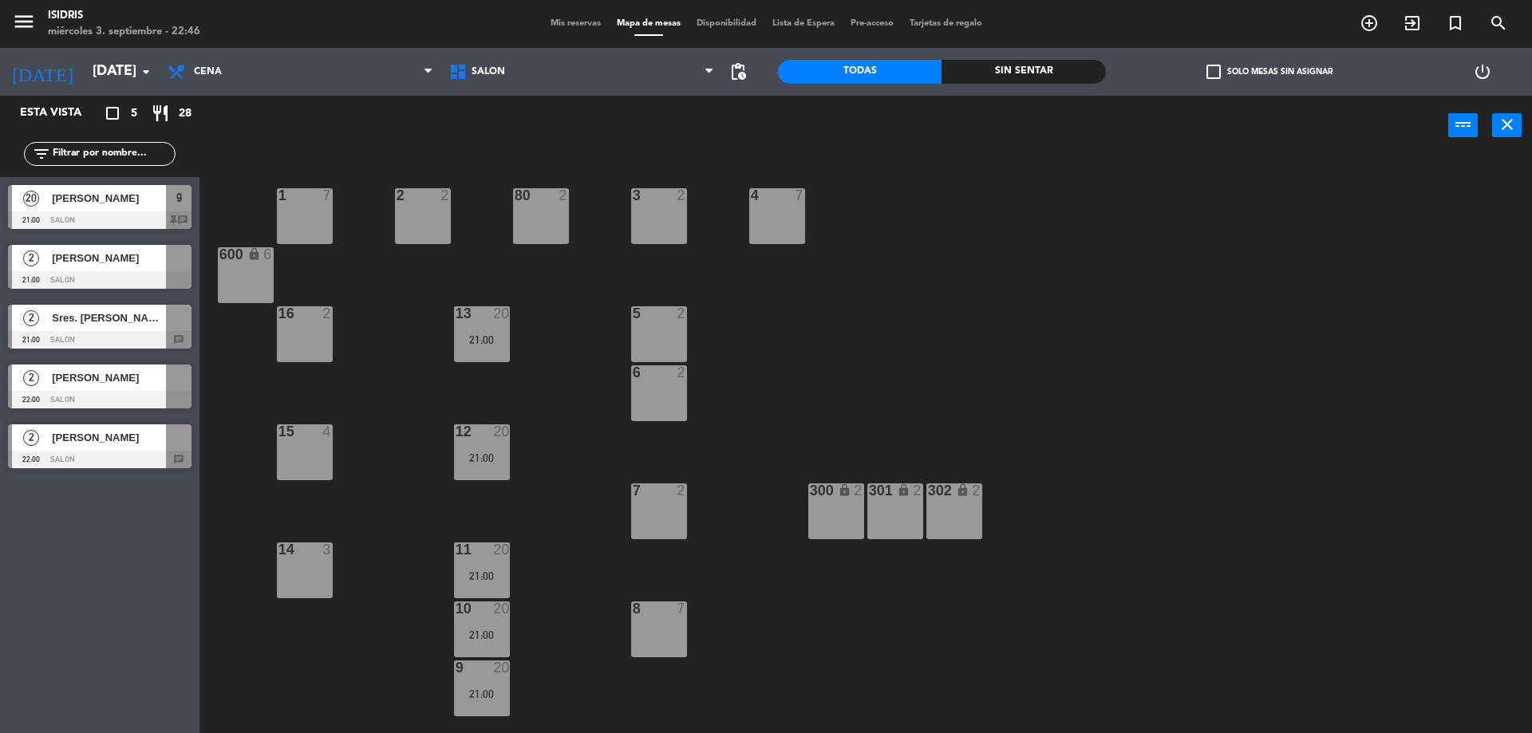
click at [131, 276] on div at bounding box center [100, 280] width 184 height 18
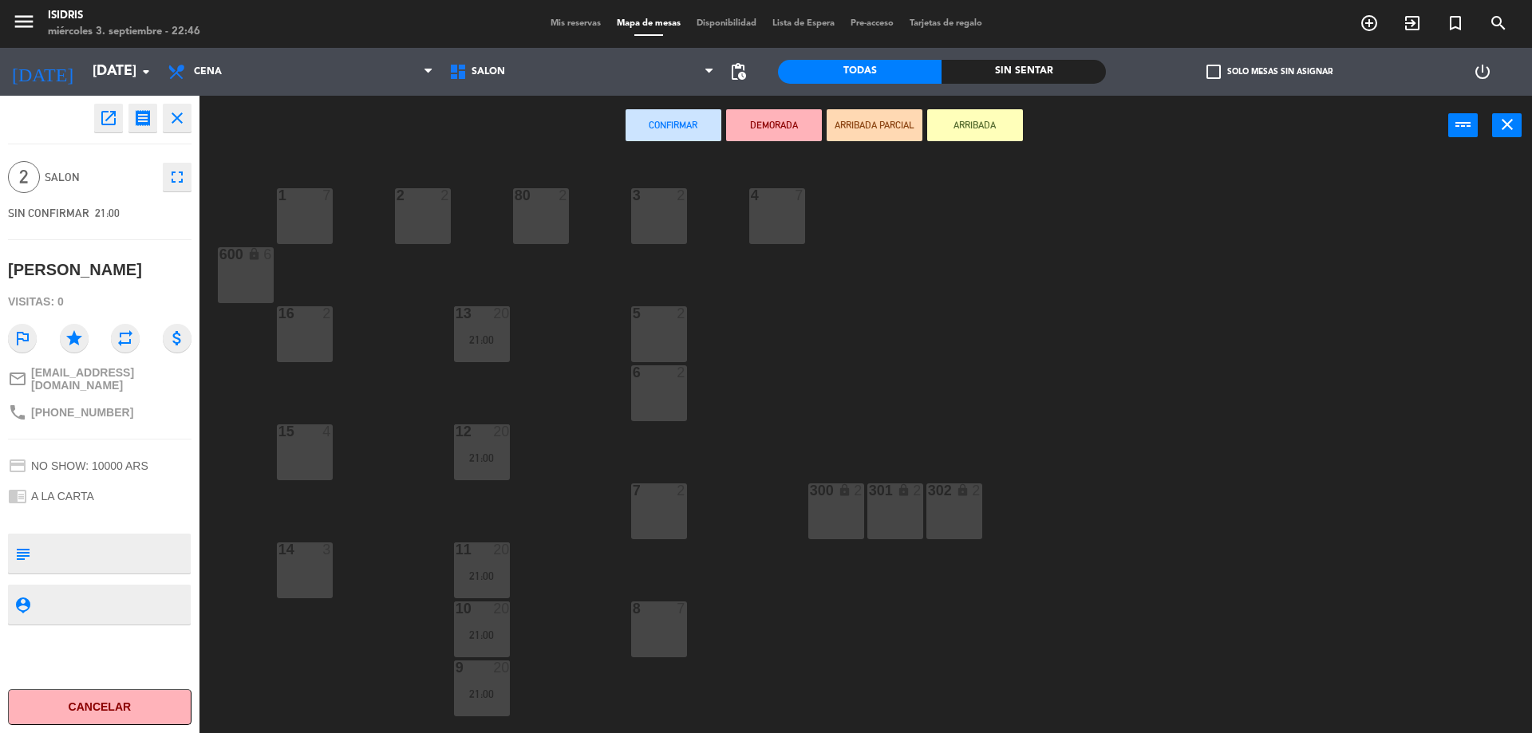
click at [431, 222] on div "2 2" at bounding box center [423, 216] width 56 height 56
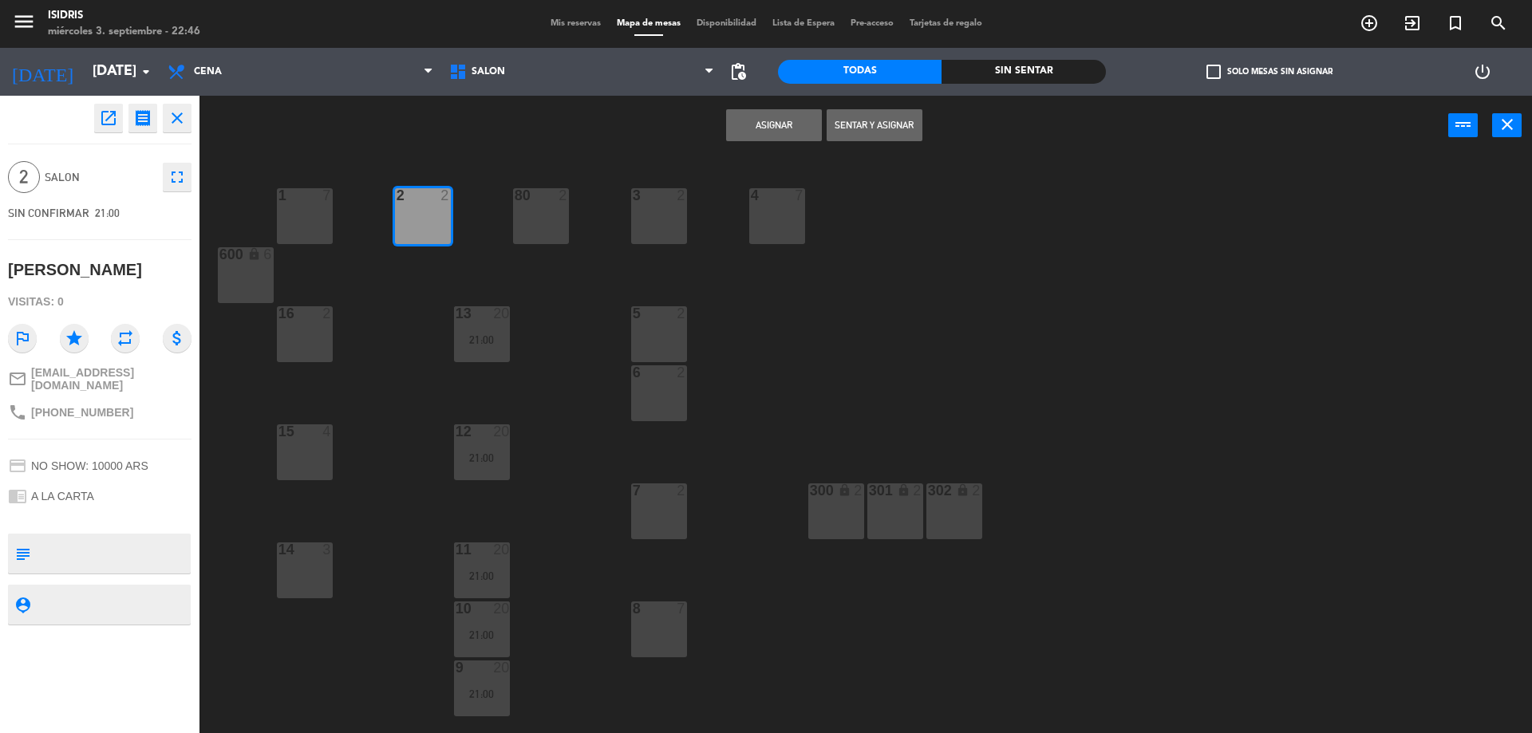
click at [774, 125] on button "Asignar" at bounding box center [774, 125] width 96 height 32
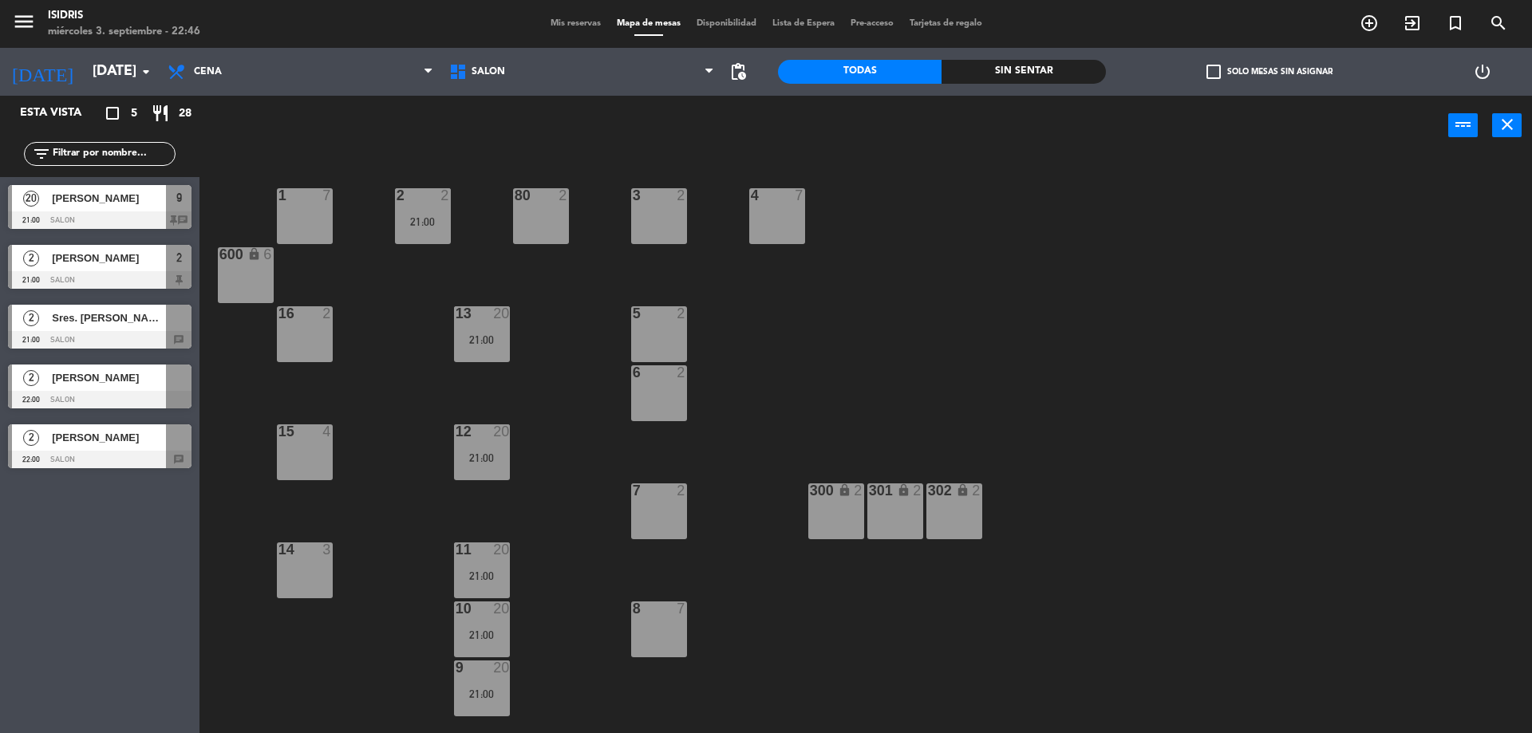
click at [107, 315] on span "Sres. [PERSON_NAME] & [PERSON_NAME] de L2A" at bounding box center [109, 318] width 114 height 17
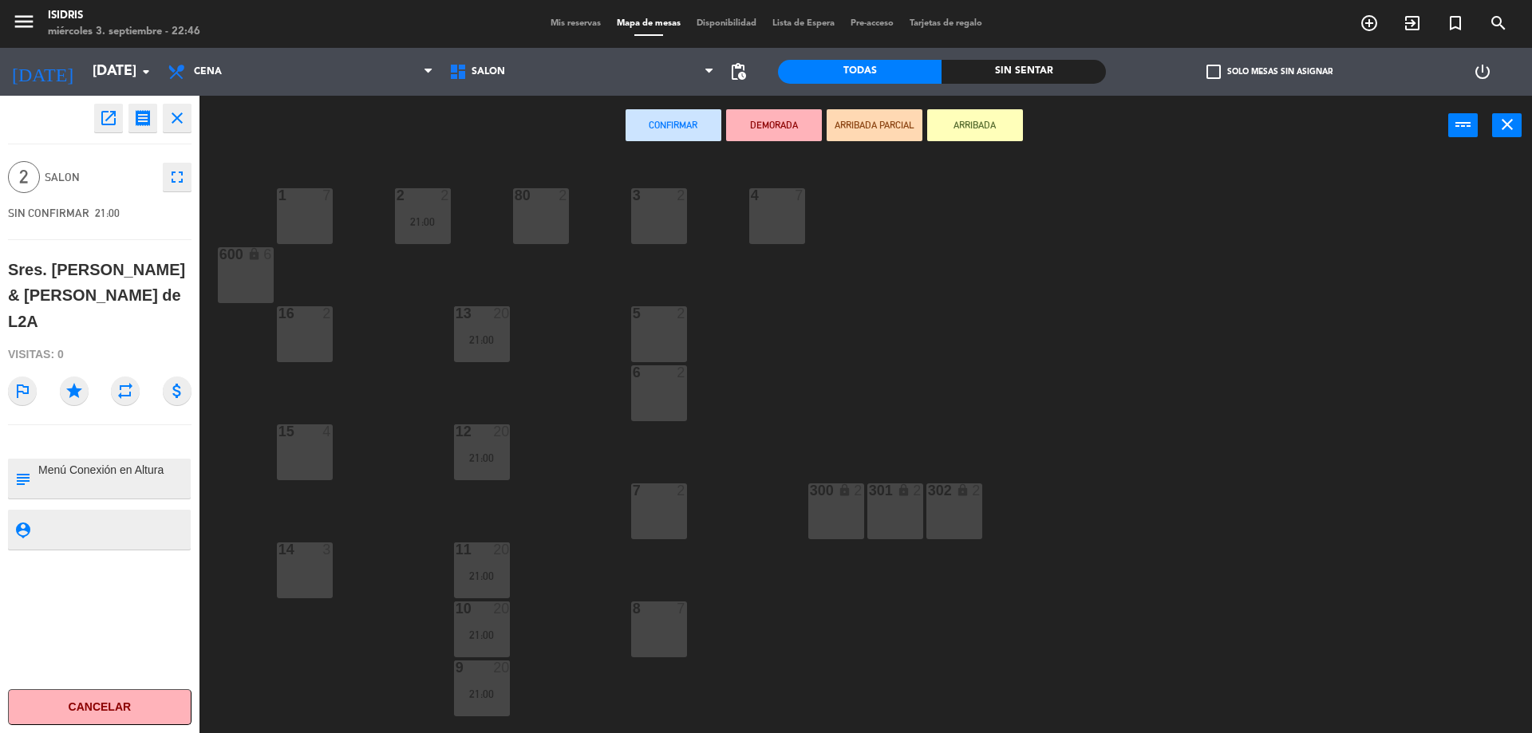
click at [562, 209] on div "80 2" at bounding box center [541, 216] width 56 height 56
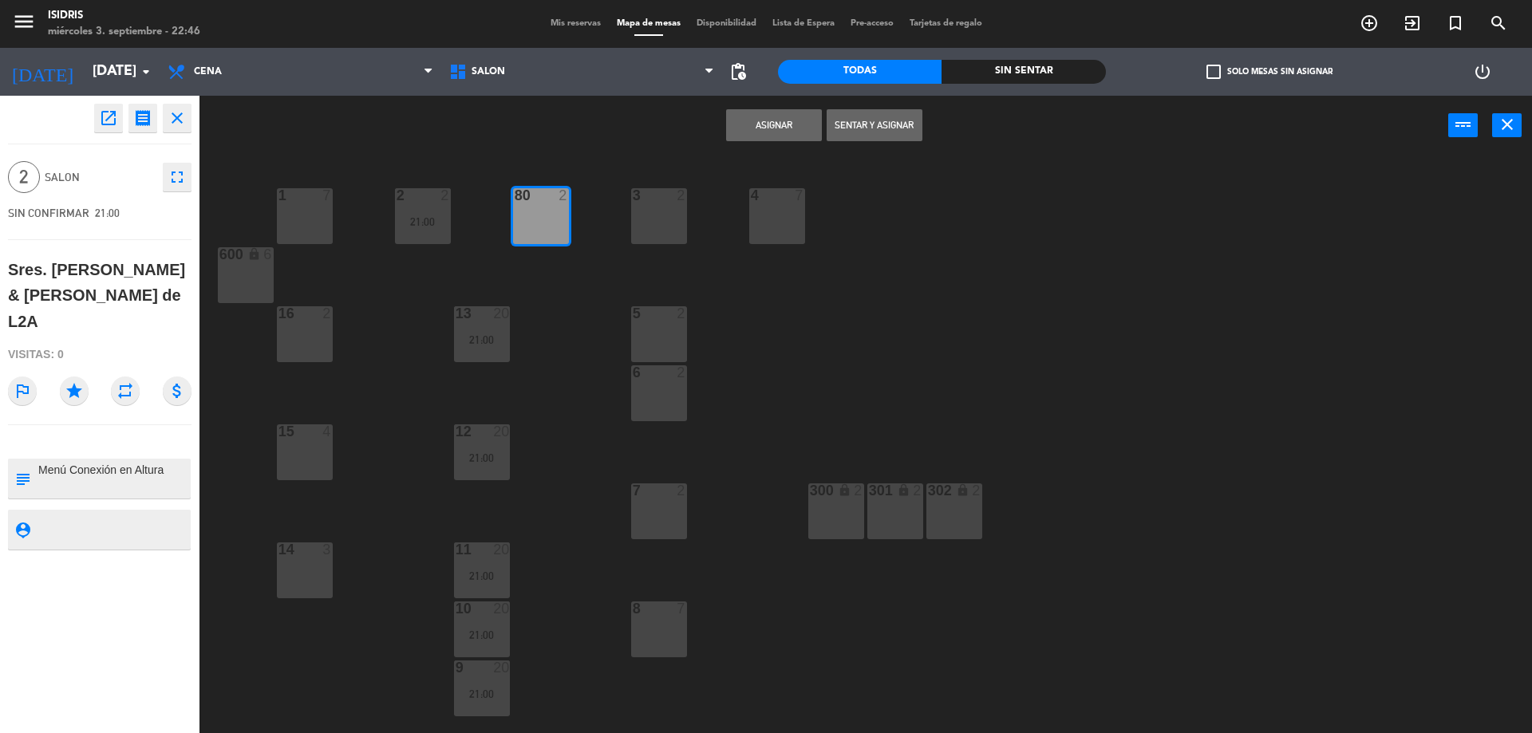
click at [749, 128] on button "Asignar" at bounding box center [774, 125] width 96 height 32
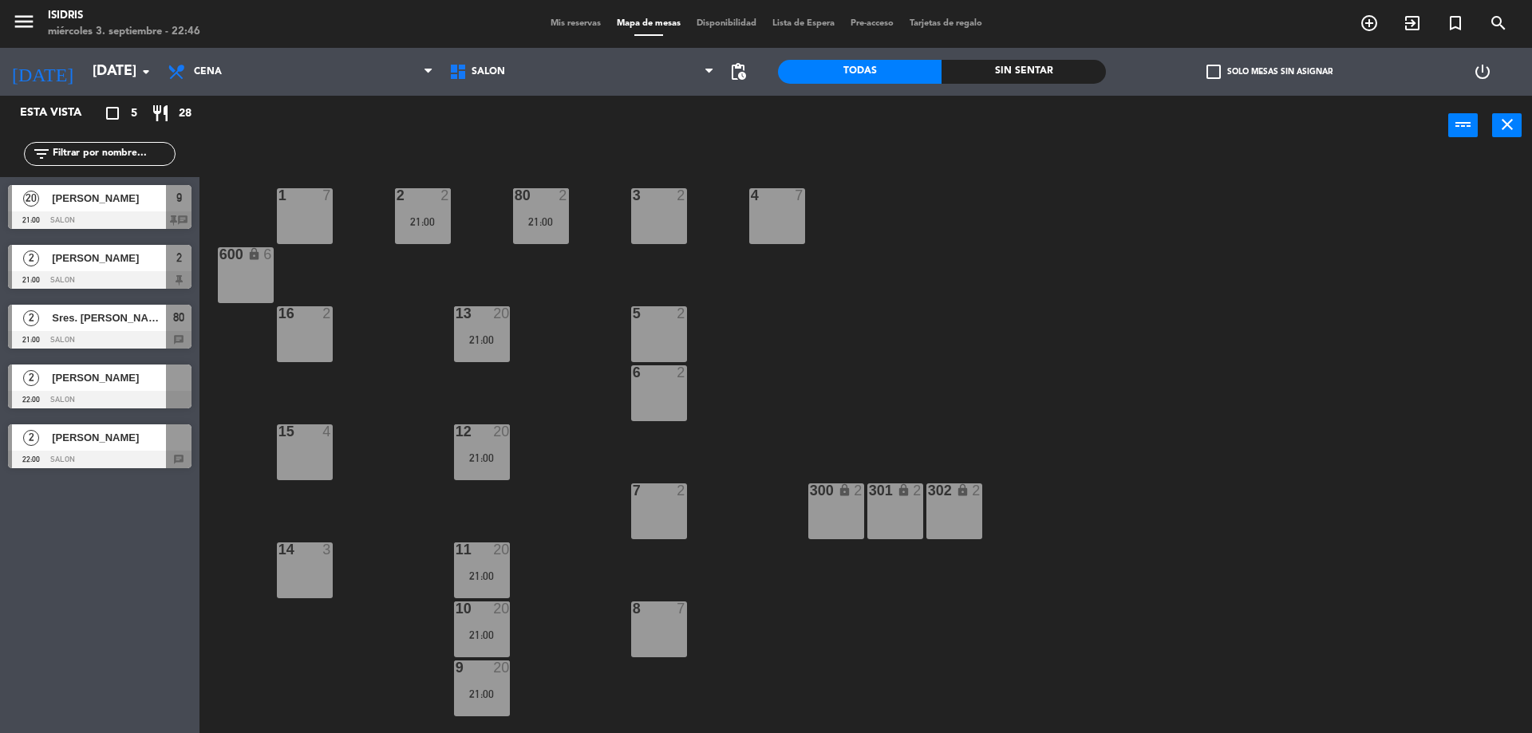
click at [133, 393] on div at bounding box center [100, 400] width 184 height 18
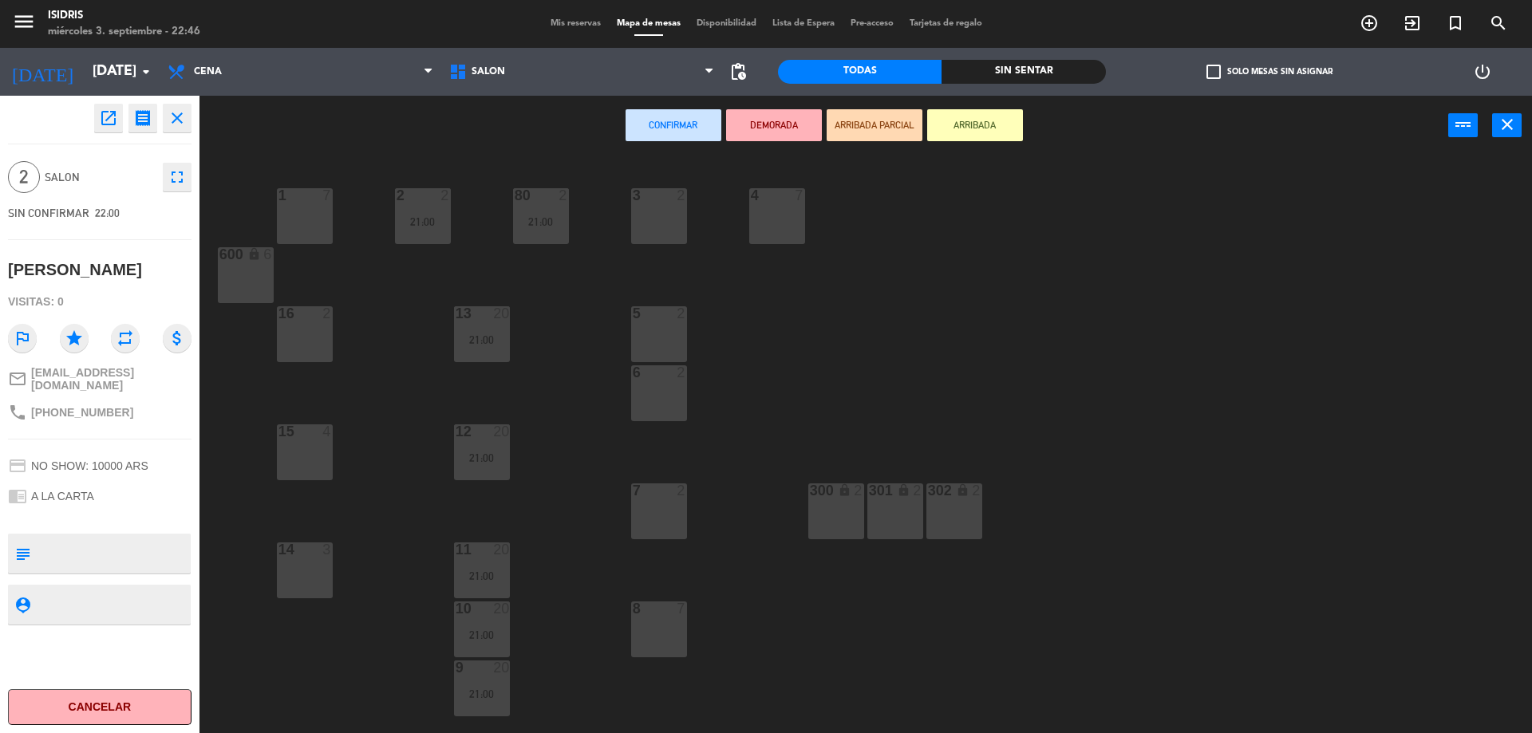
click at [667, 208] on div "3 2" at bounding box center [659, 216] width 56 height 56
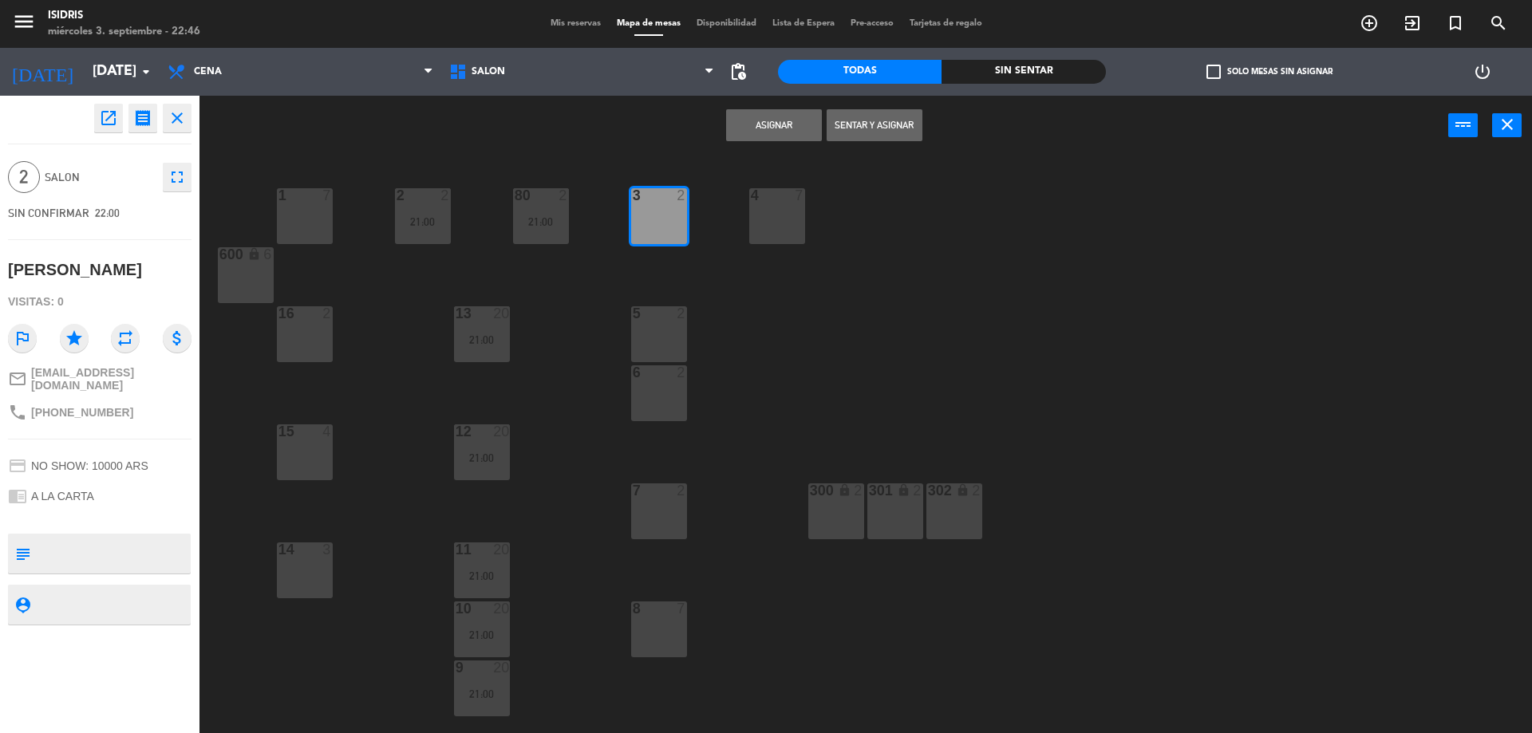
click at [753, 124] on button "Asignar" at bounding box center [774, 125] width 96 height 32
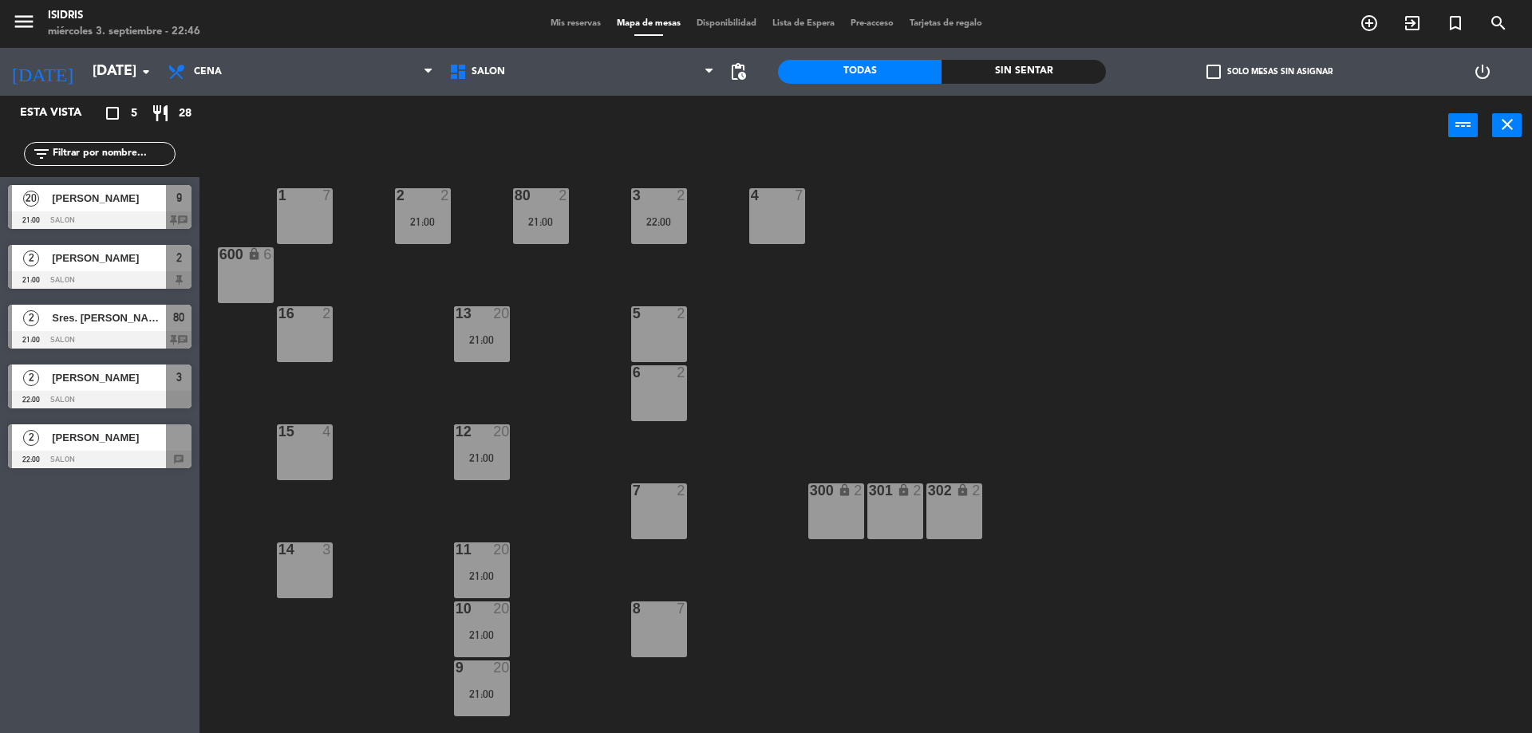
click at [97, 464] on div "2 [PERSON_NAME] 22:00 SALON chat" at bounding box center [100, 447] width 200 height 60
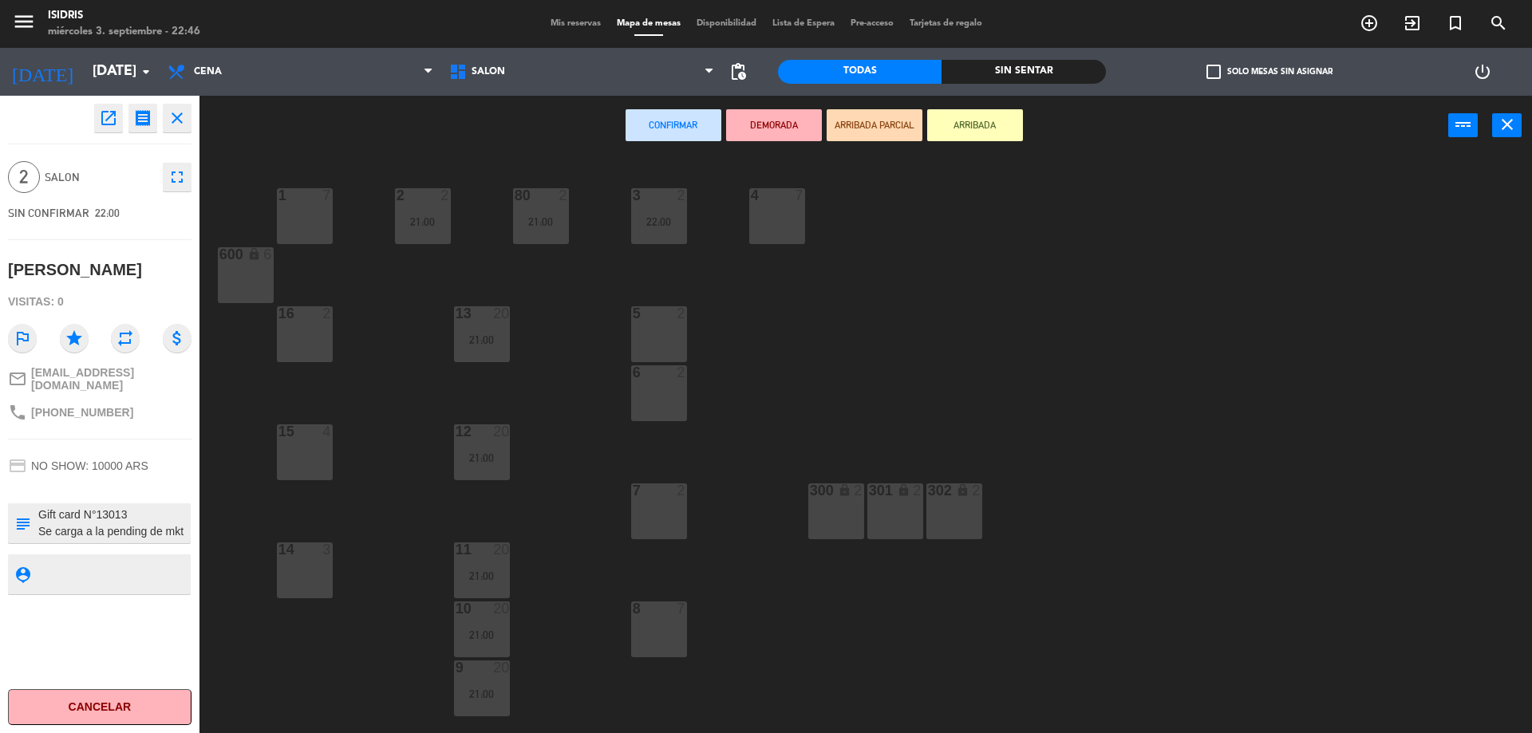
click at [659, 512] on div "7 2" at bounding box center [659, 512] width 56 height 56
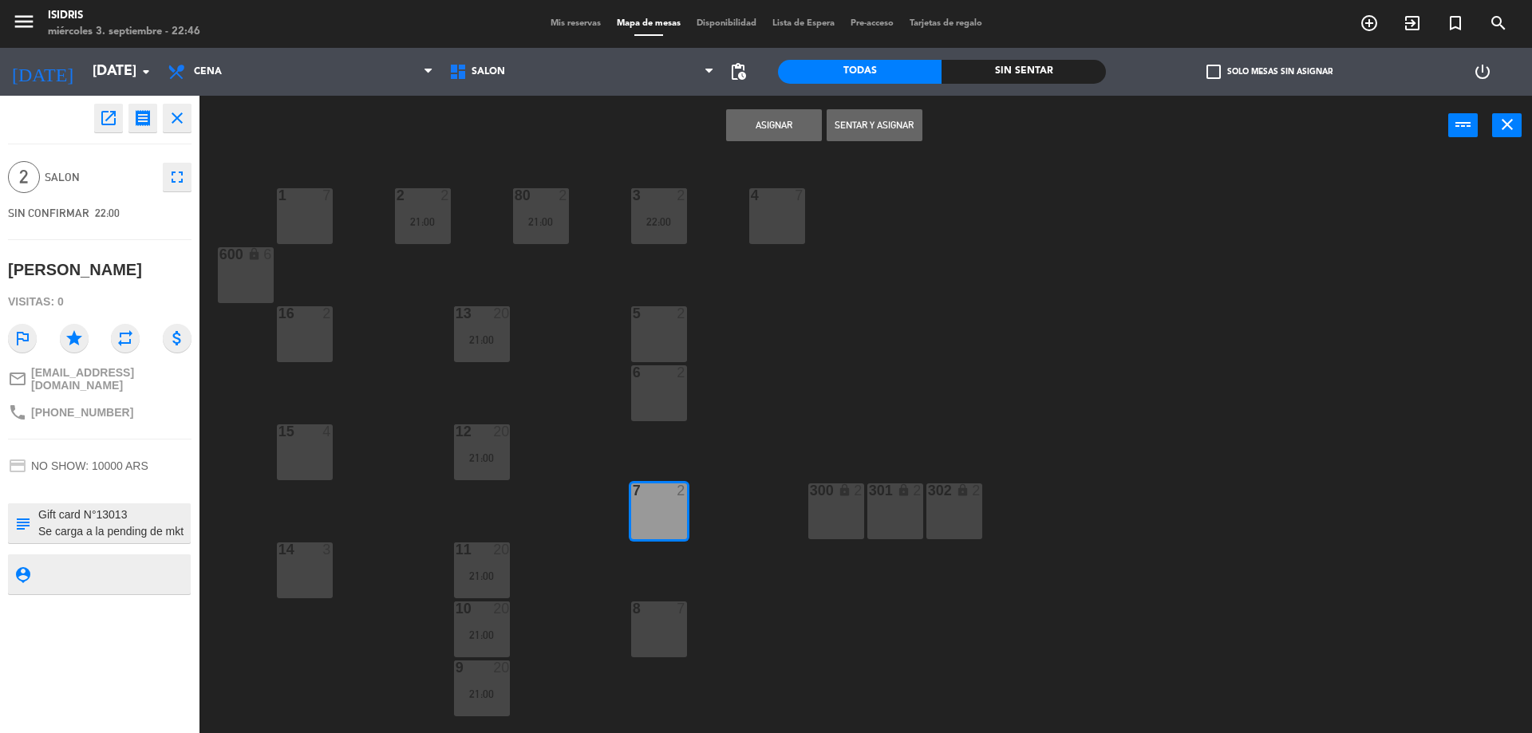
click at [786, 120] on button "Asignar" at bounding box center [774, 125] width 96 height 32
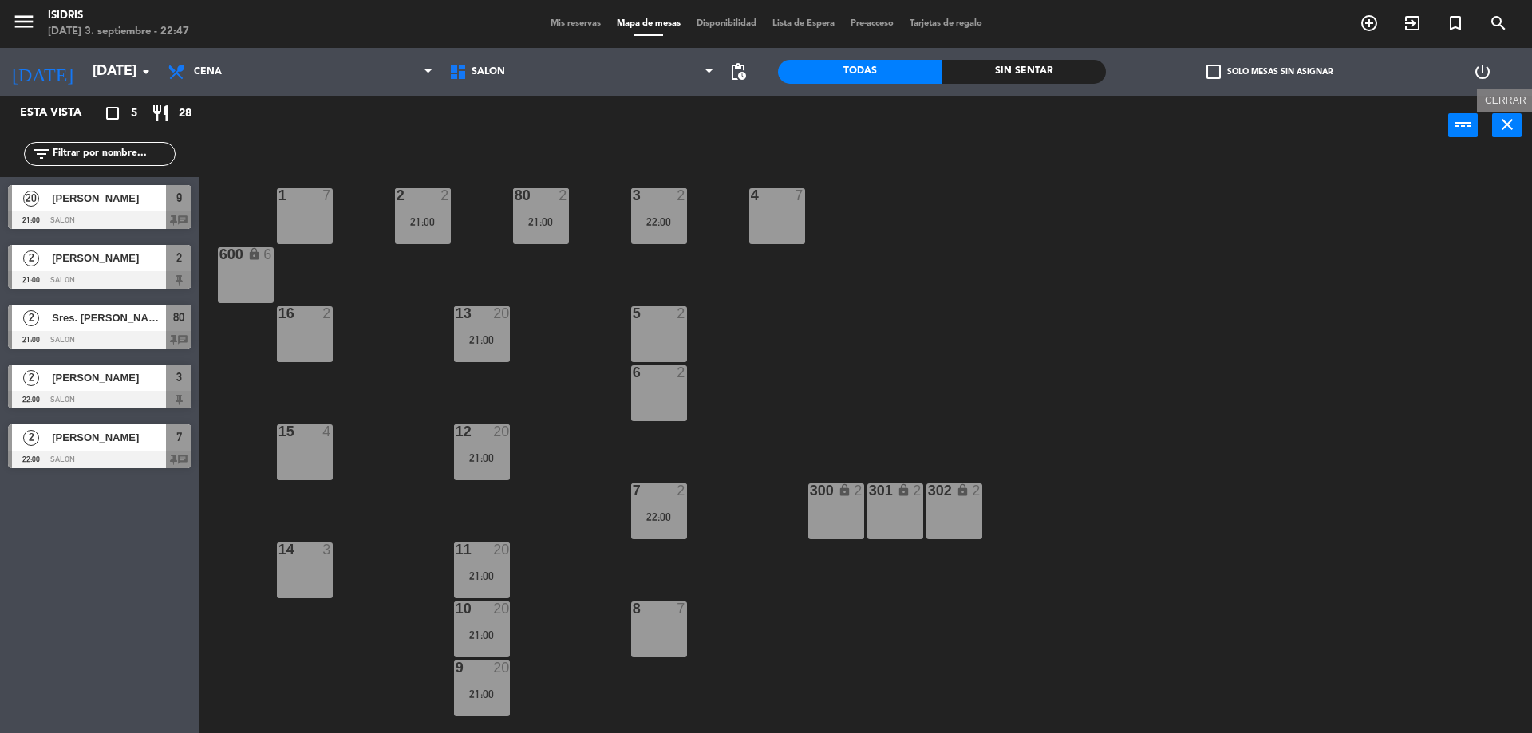
click at [1515, 124] on icon "close" at bounding box center [1507, 124] width 19 height 19
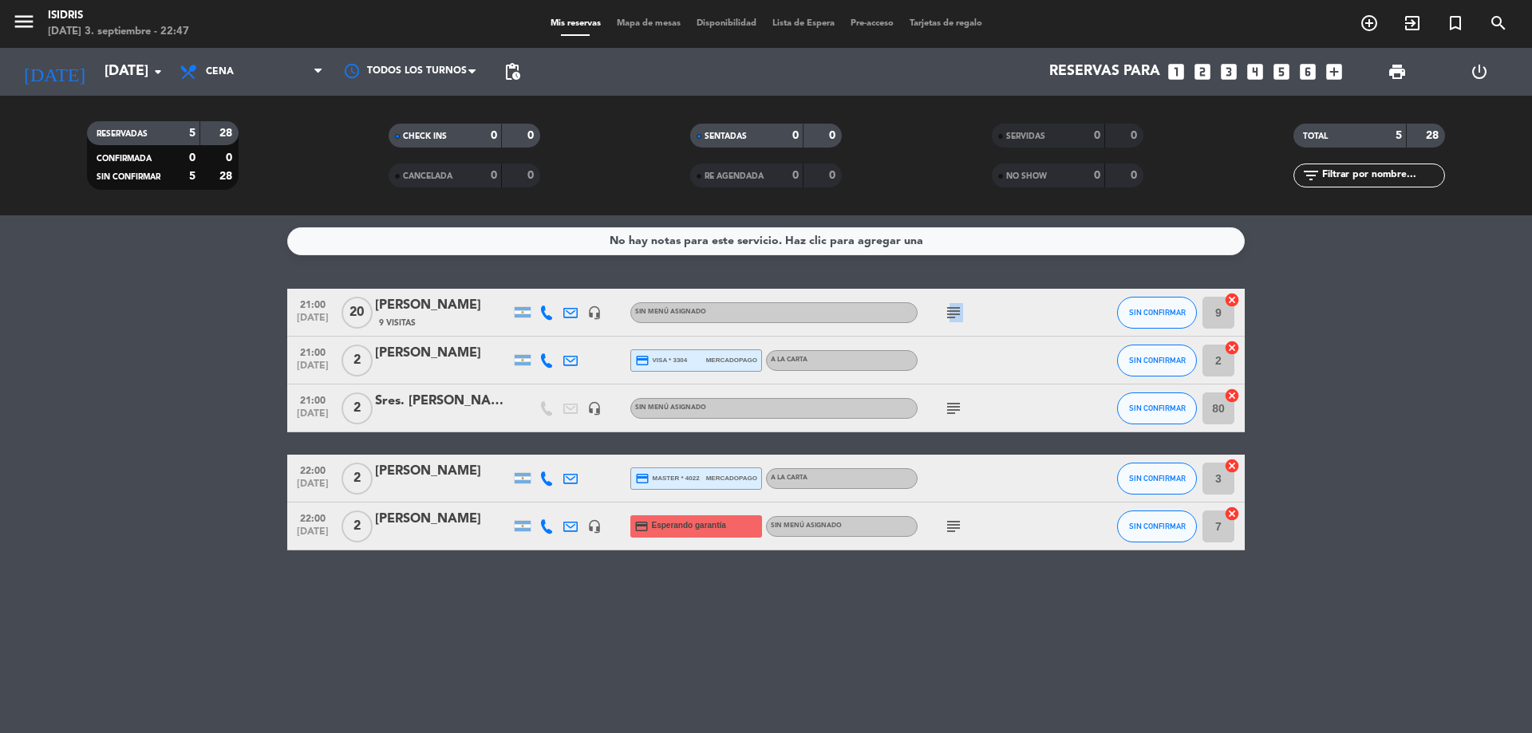
drag, startPoint x: 959, startPoint y: 302, endPoint x: 942, endPoint y: 331, distance: 34.0
click at [942, 331] on div "subject" at bounding box center [990, 312] width 144 height 47
click at [959, 318] on icon "subject" at bounding box center [953, 312] width 19 height 19
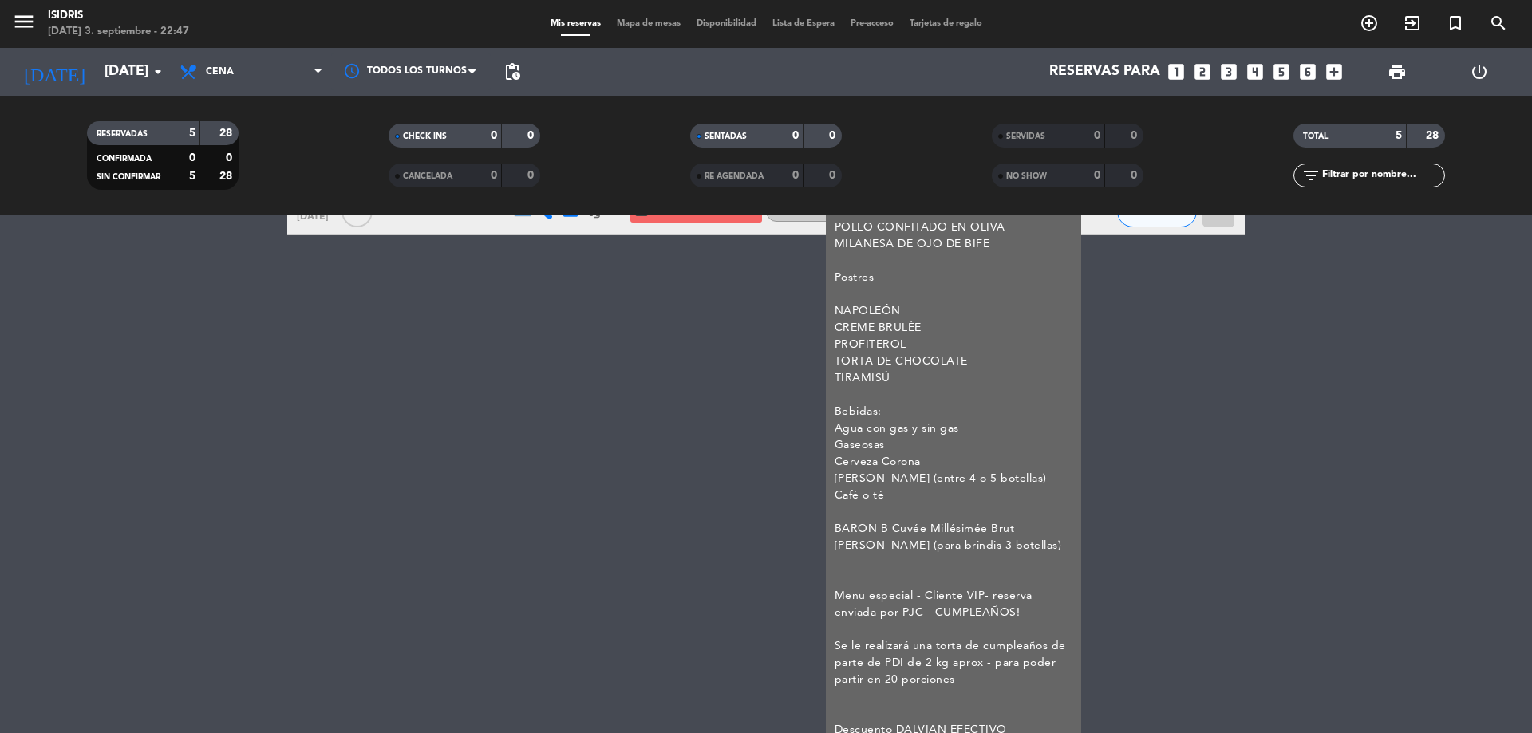
scroll to position [343, 0]
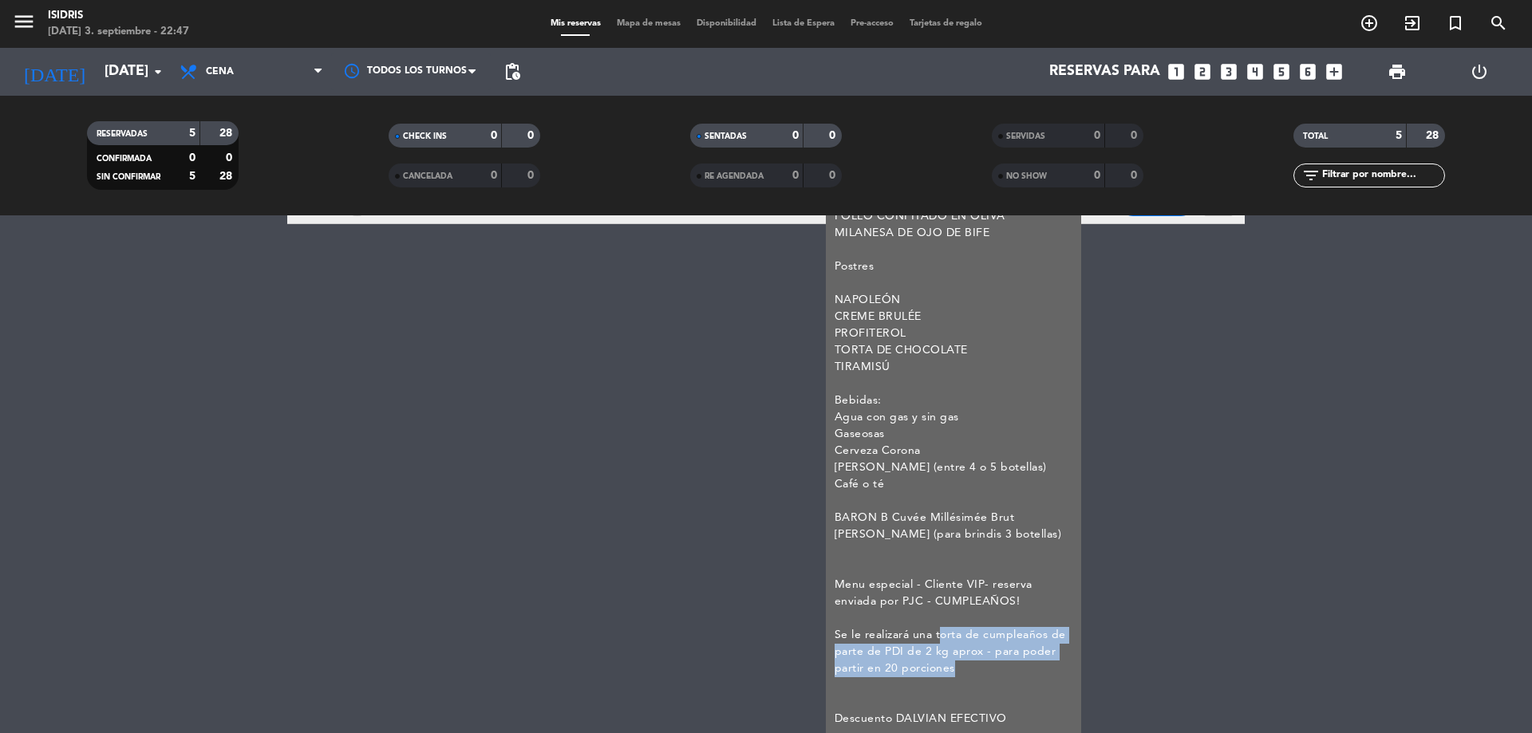
drag, startPoint x: 936, startPoint y: 627, endPoint x: 946, endPoint y: 670, distance: 43.4
click at [946, 670] on div "Entradas: TABLA DE QUESOS Y FIAMBRES (6 tablas) Principales opciones [PERSON_NA…" at bounding box center [954, 367] width 239 height 721
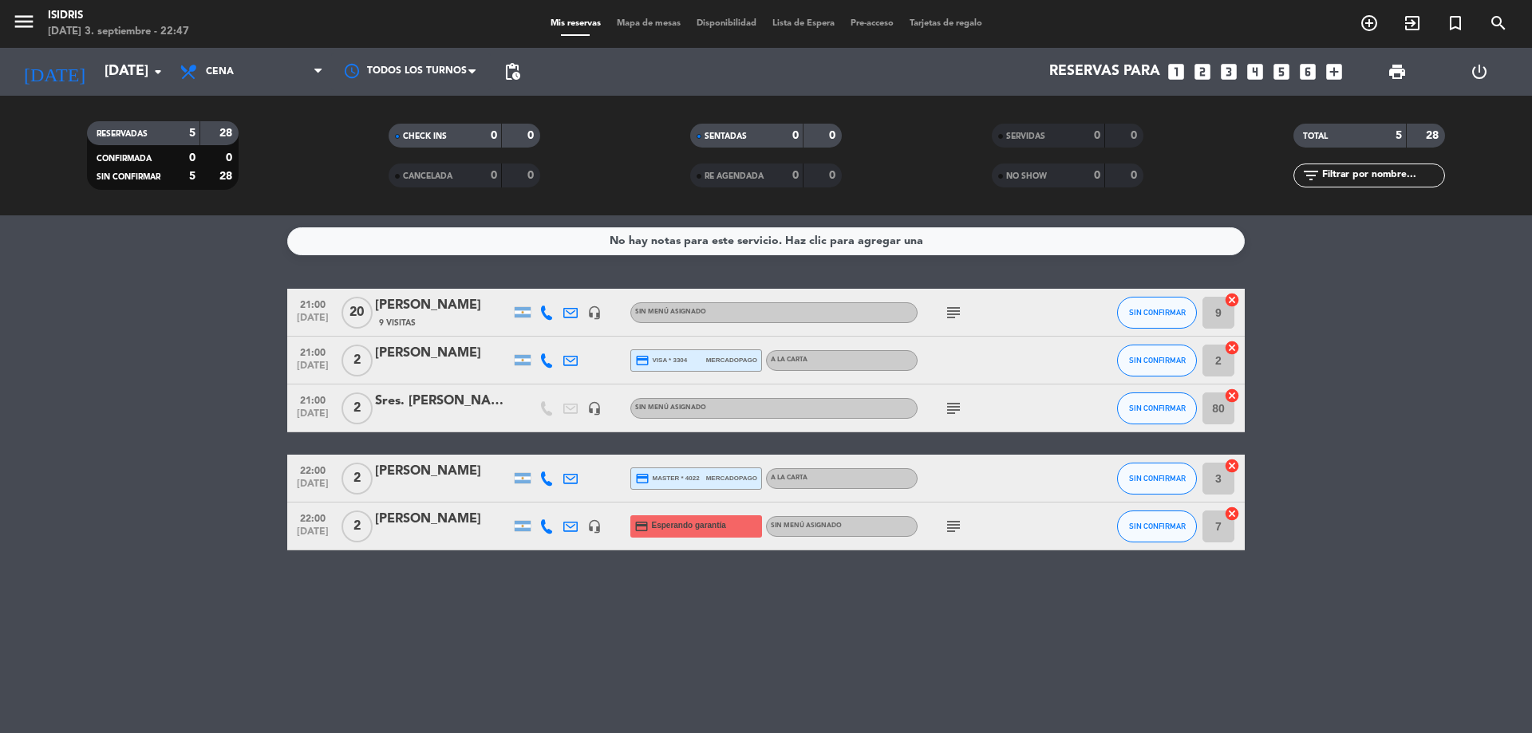
click at [961, 303] on icon "subject" at bounding box center [953, 312] width 19 height 19
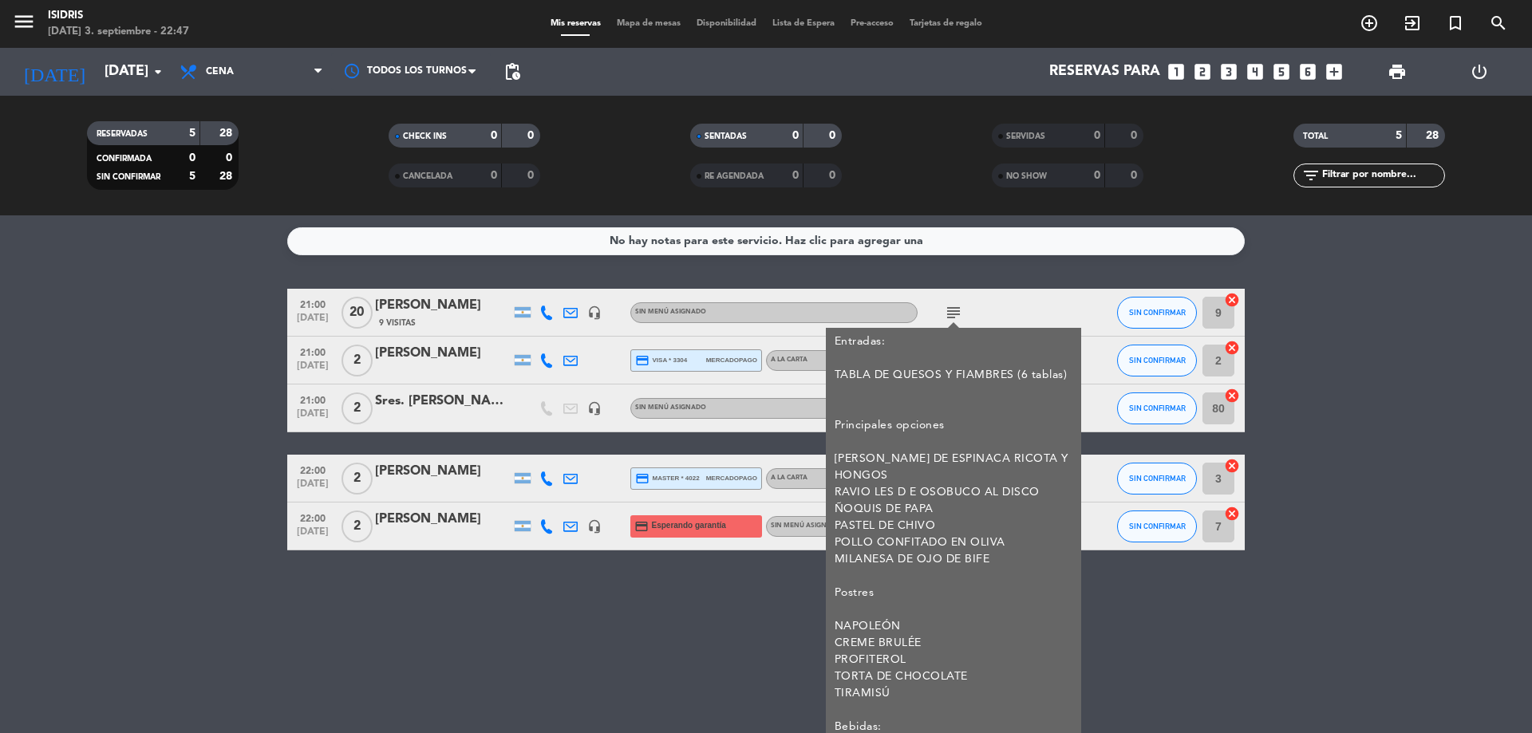
click at [1309, 599] on div "No hay notas para este servicio. Haz clic para agregar una 21:00 [DATE] [PERSON…" at bounding box center [766, 474] width 1532 height 518
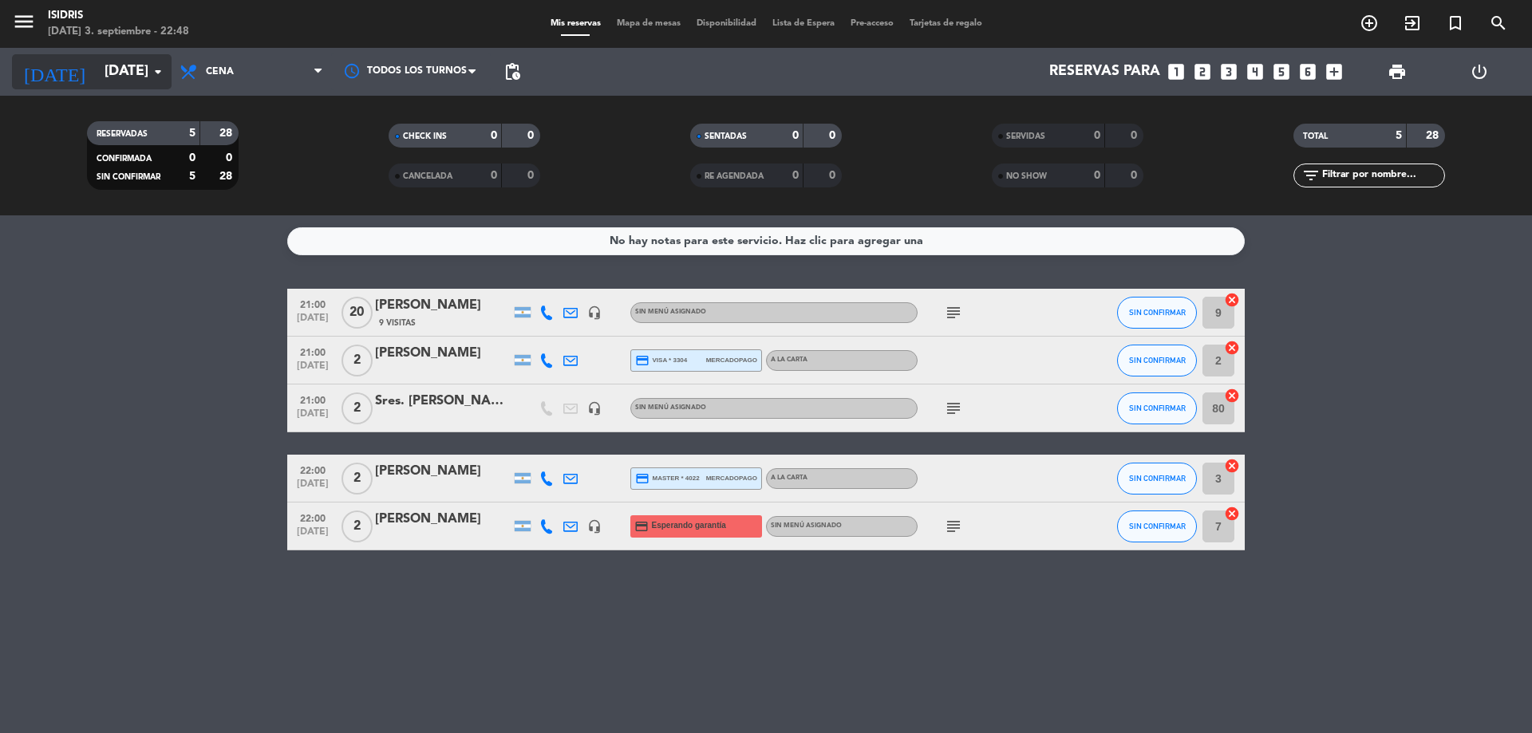
click at [97, 69] on input "[DATE]" at bounding box center [189, 72] width 185 height 32
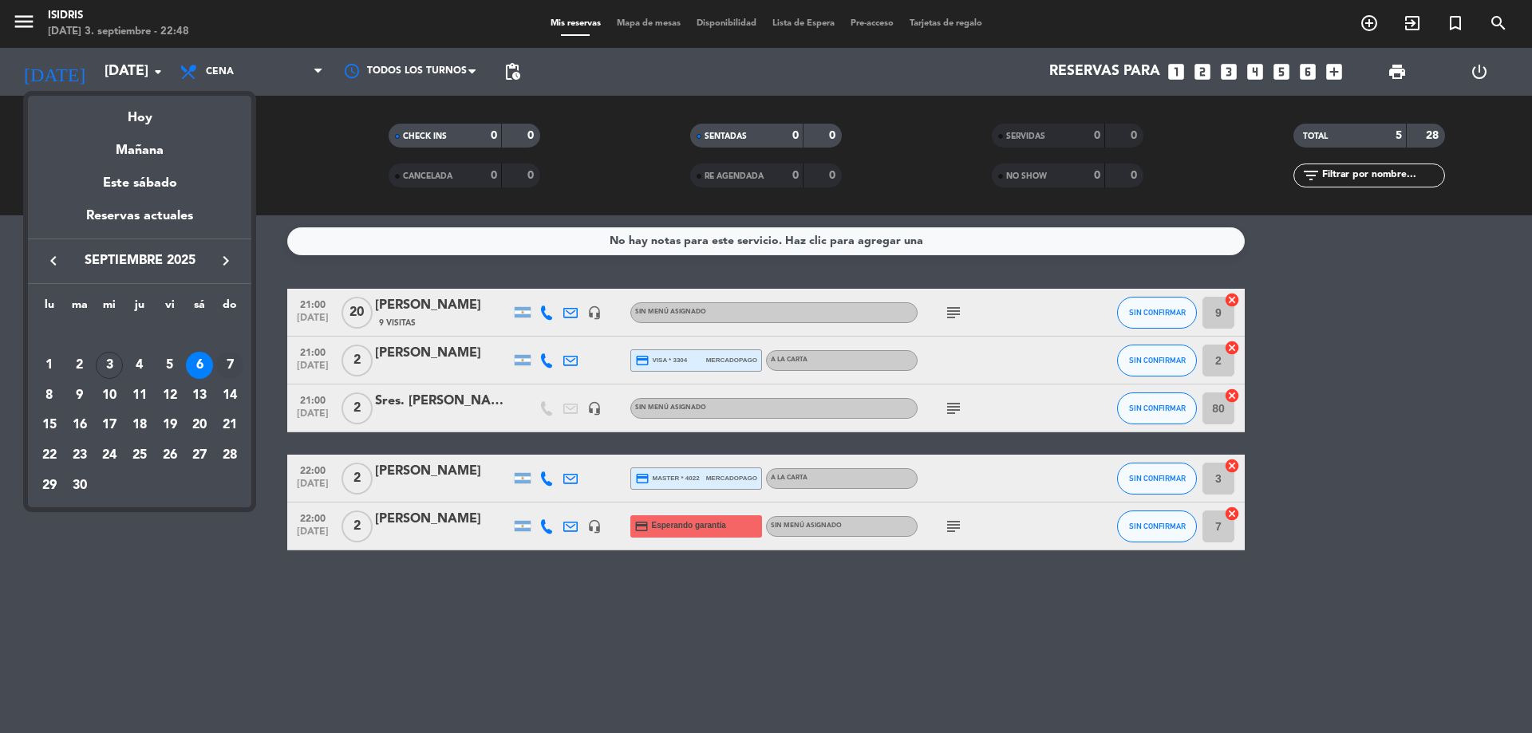
click at [229, 352] on div "7" at bounding box center [229, 365] width 27 height 27
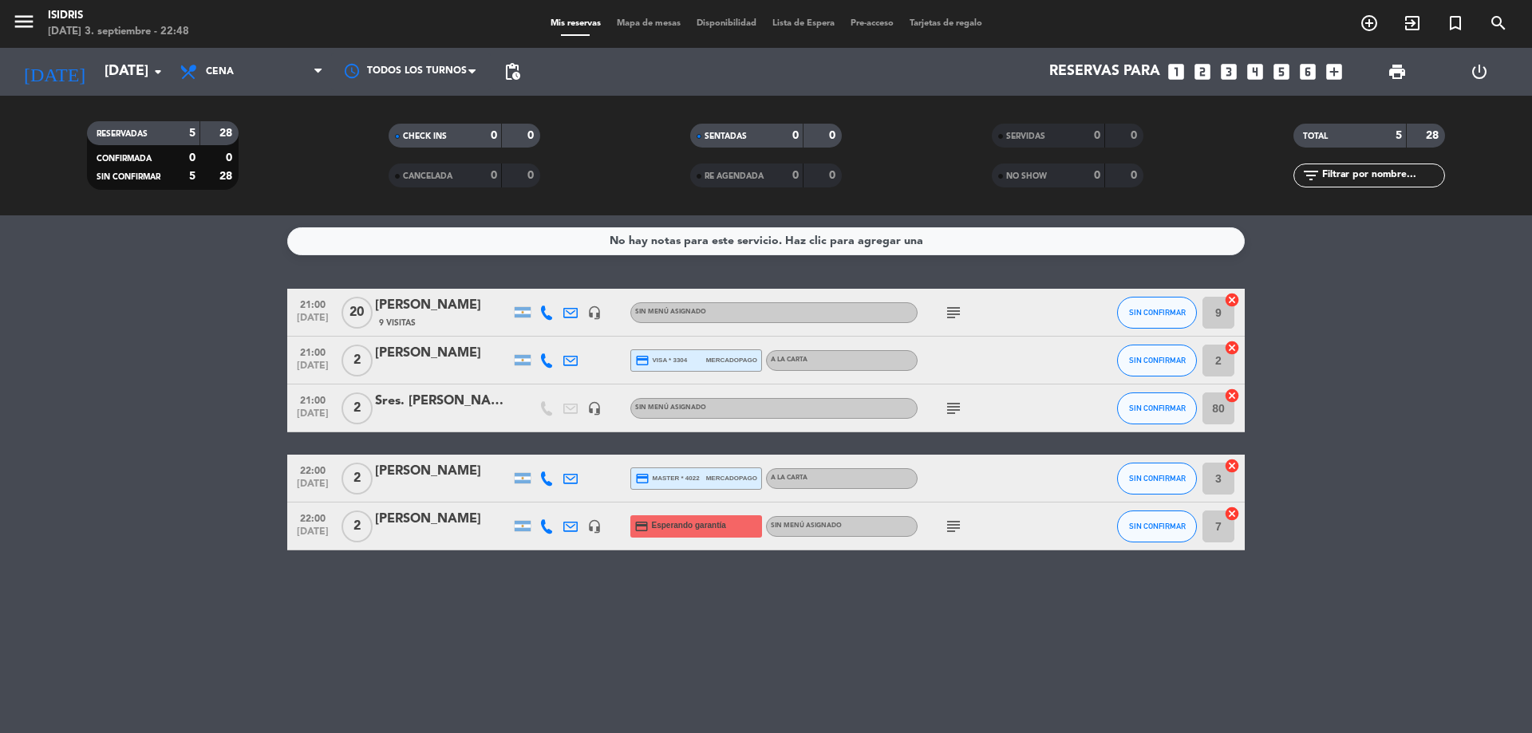
type input "[DATE]"
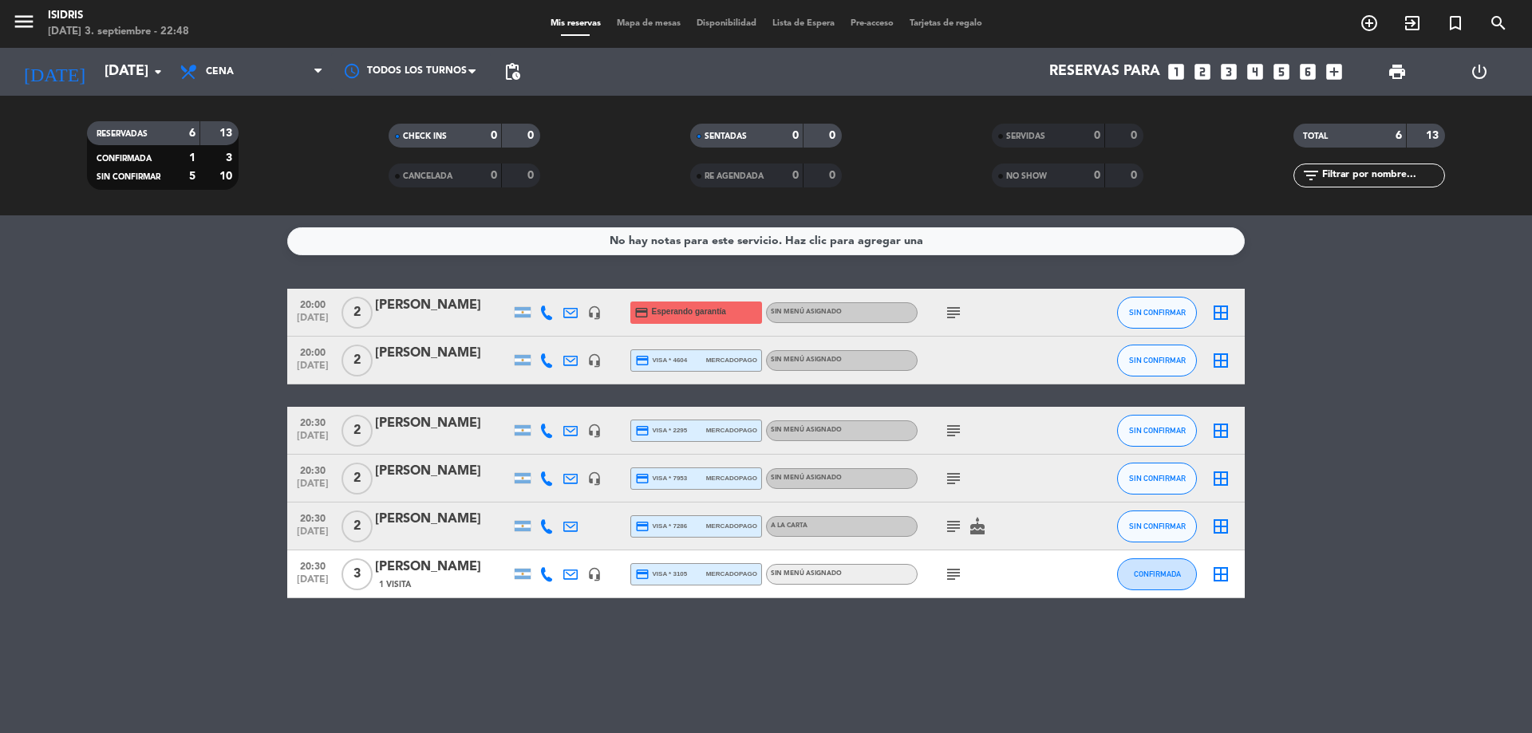
click at [664, 30] on div "Mis reservas Mapa de mesas Disponibilidad Lista de Espera Pre-acceso Tarjetas d…" at bounding box center [767, 24] width 448 height 14
click at [662, 22] on span "Mapa de mesas" at bounding box center [649, 23] width 80 height 9
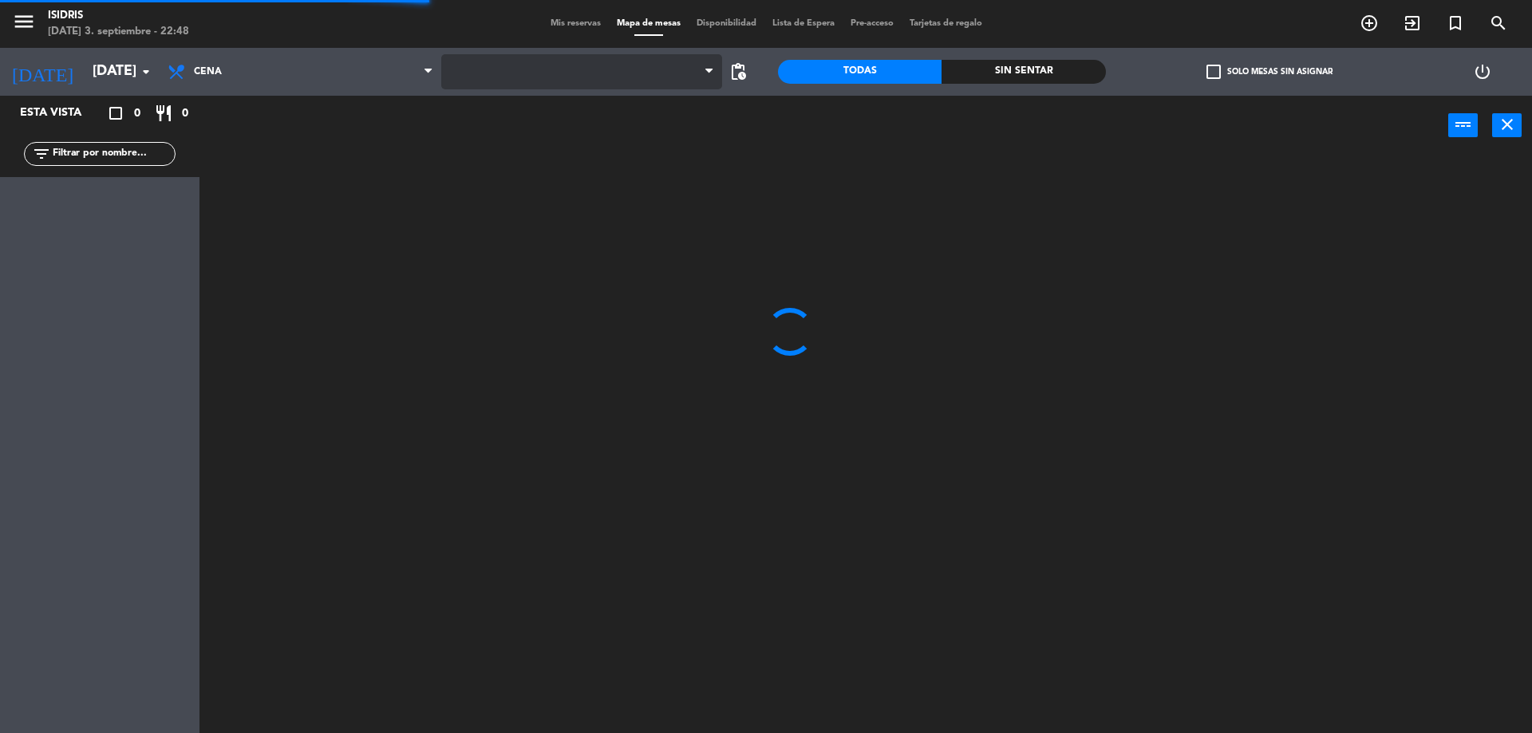
click at [611, 61] on span at bounding box center [582, 71] width 282 height 35
click at [587, 73] on span "CAVA" at bounding box center [582, 71] width 282 height 35
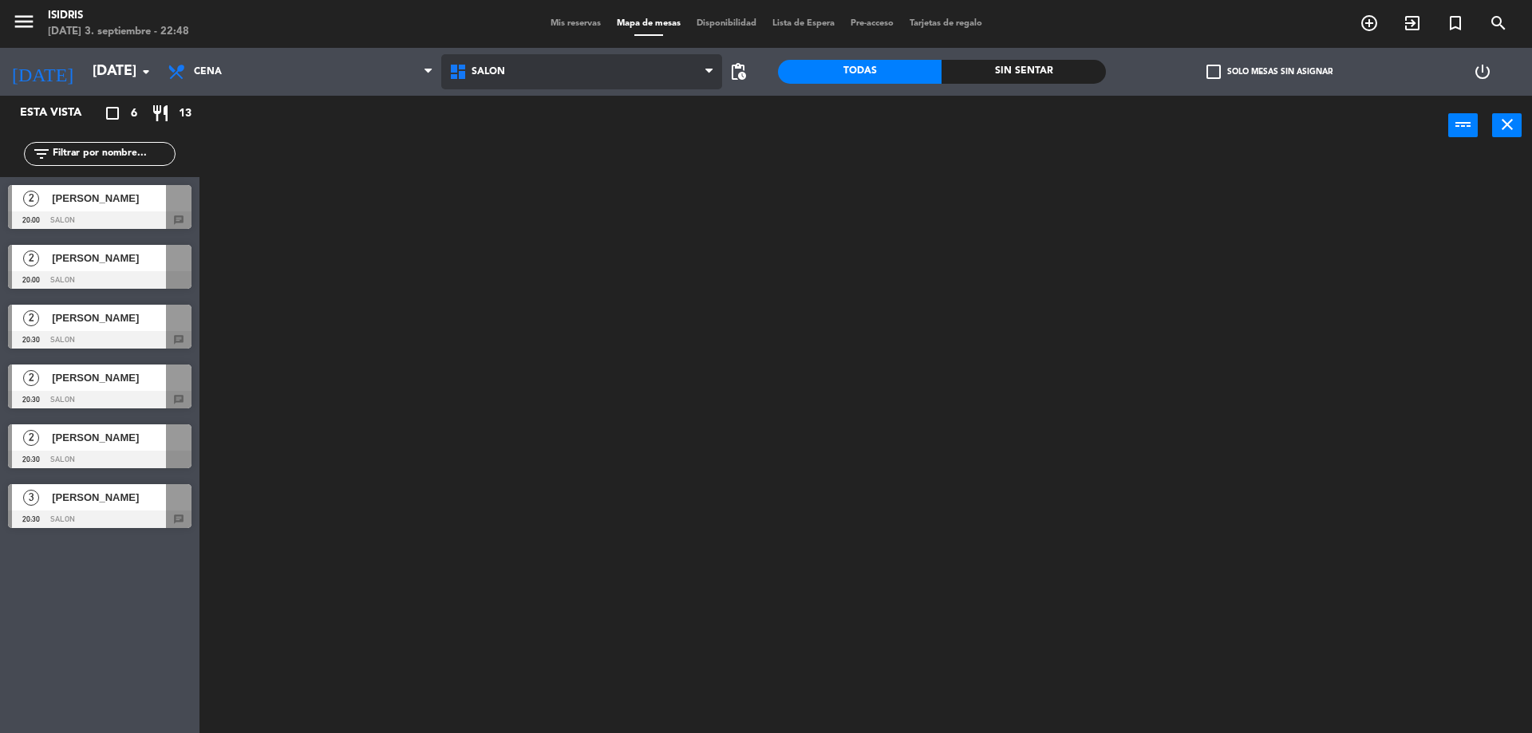
click at [536, 168] on ng-component "menu isidris [DATE] 3. septiembre - 22:48 Mis reservas Mapa de mesas Disponibil…" at bounding box center [766, 368] width 1532 height 737
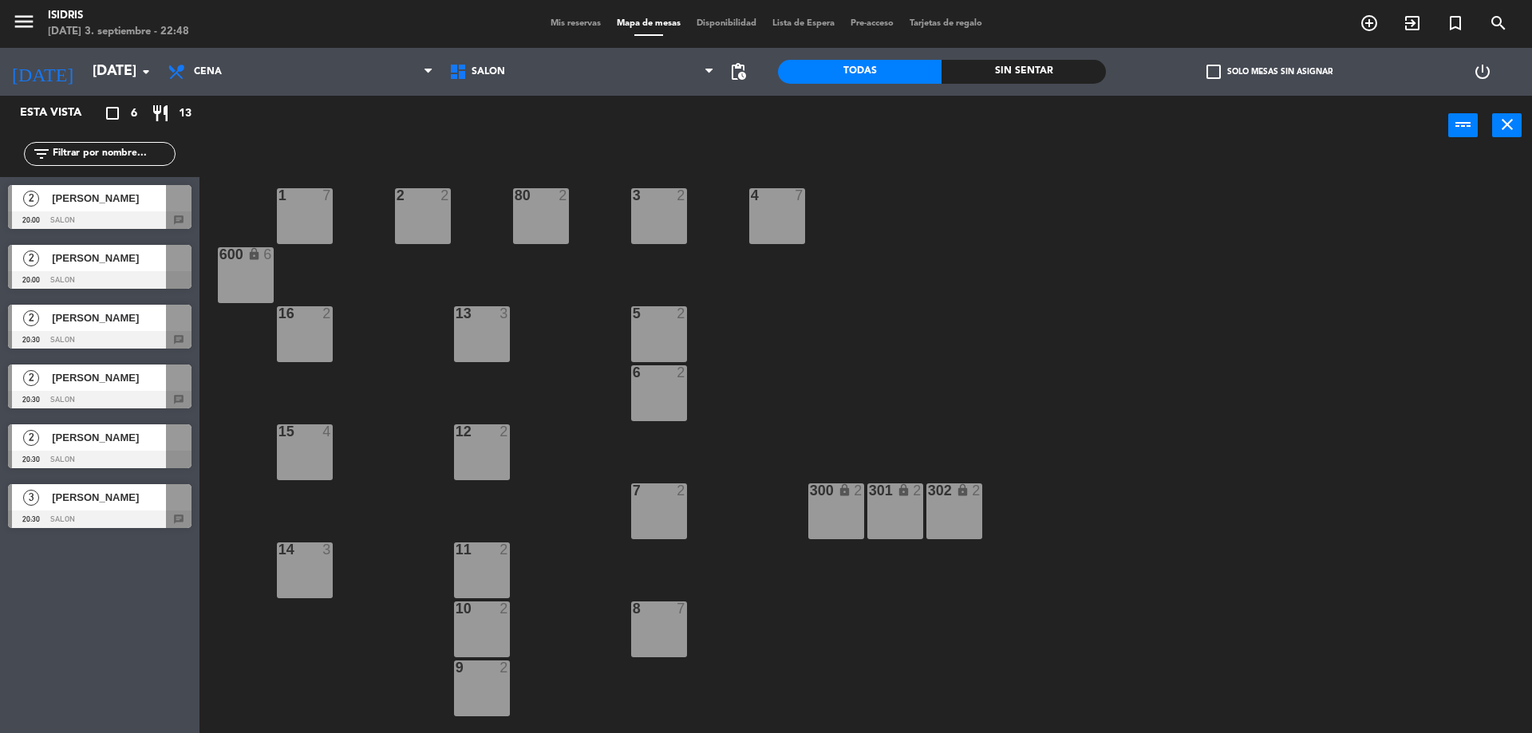
click at [139, 208] on div "[PERSON_NAME]" at bounding box center [108, 198] width 116 height 26
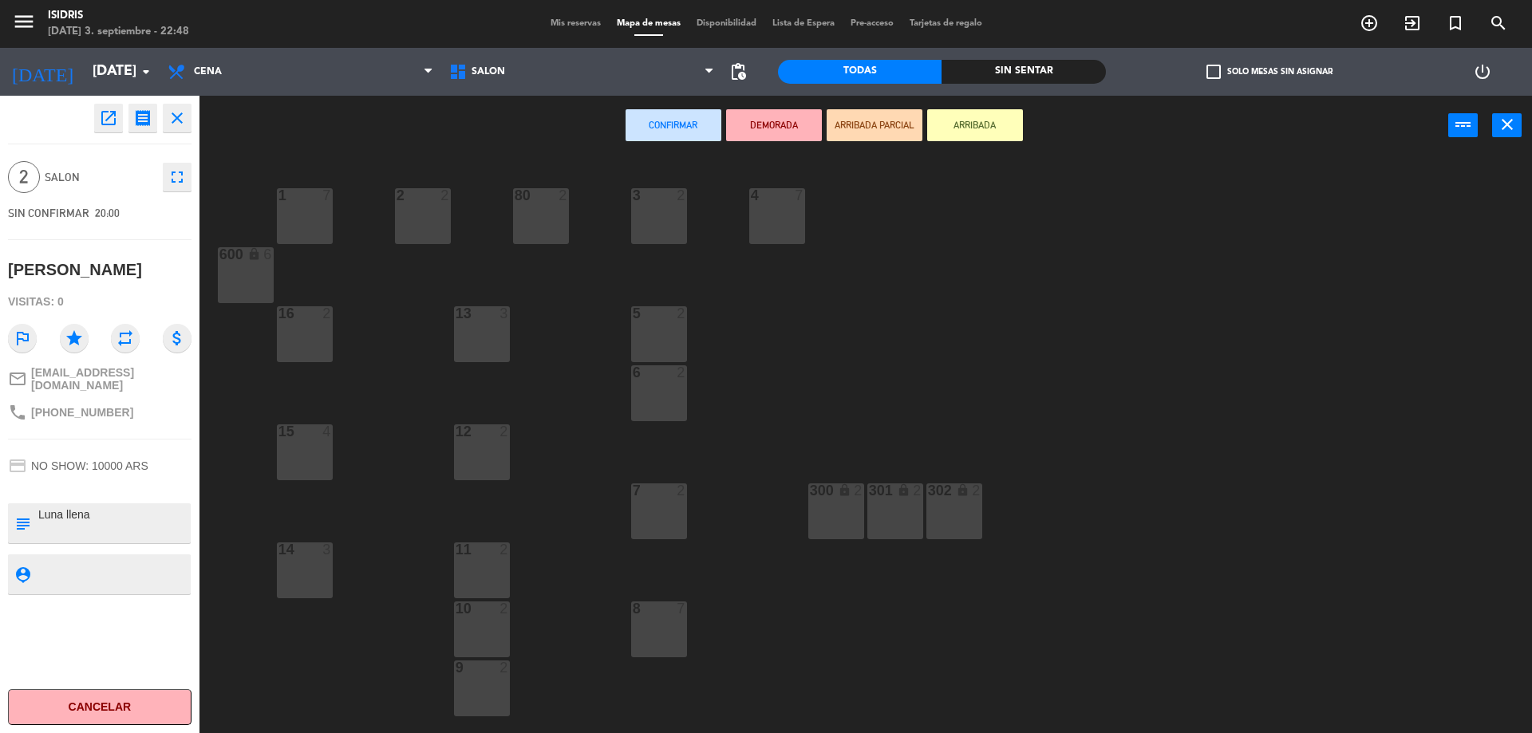
click at [429, 219] on div "2 2" at bounding box center [423, 216] width 56 height 56
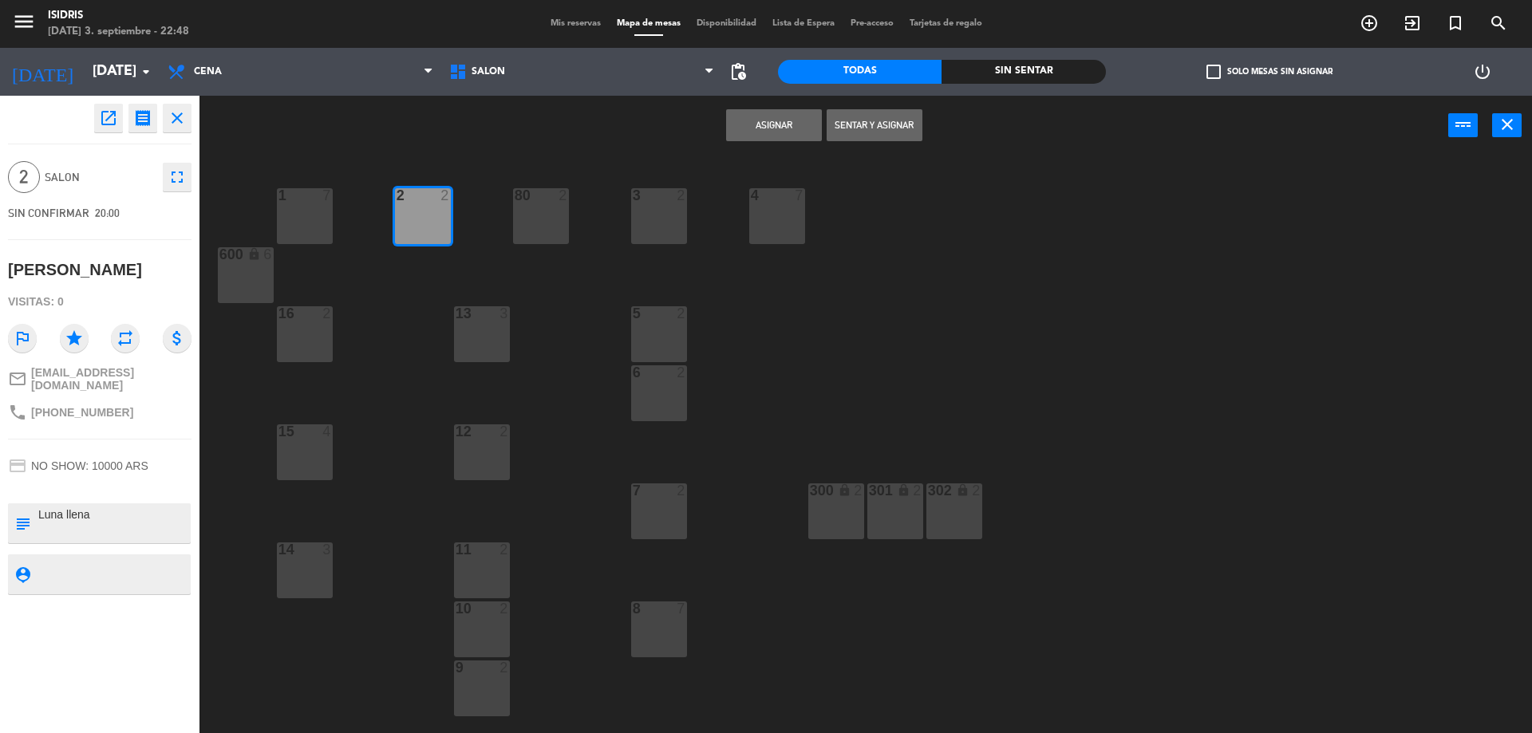
click at [741, 124] on button "Asignar" at bounding box center [774, 125] width 96 height 32
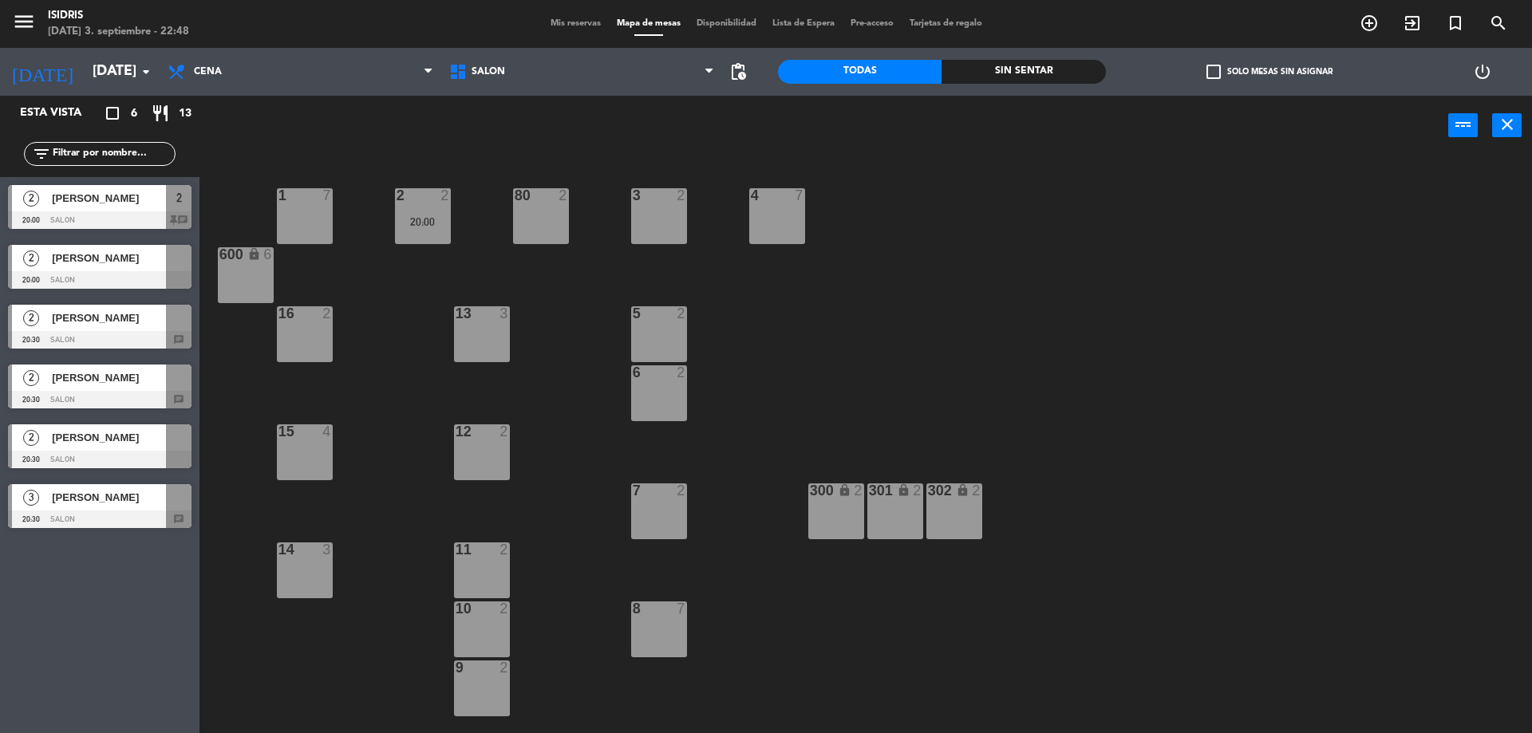
click at [112, 266] on span "[PERSON_NAME]" at bounding box center [109, 258] width 114 height 17
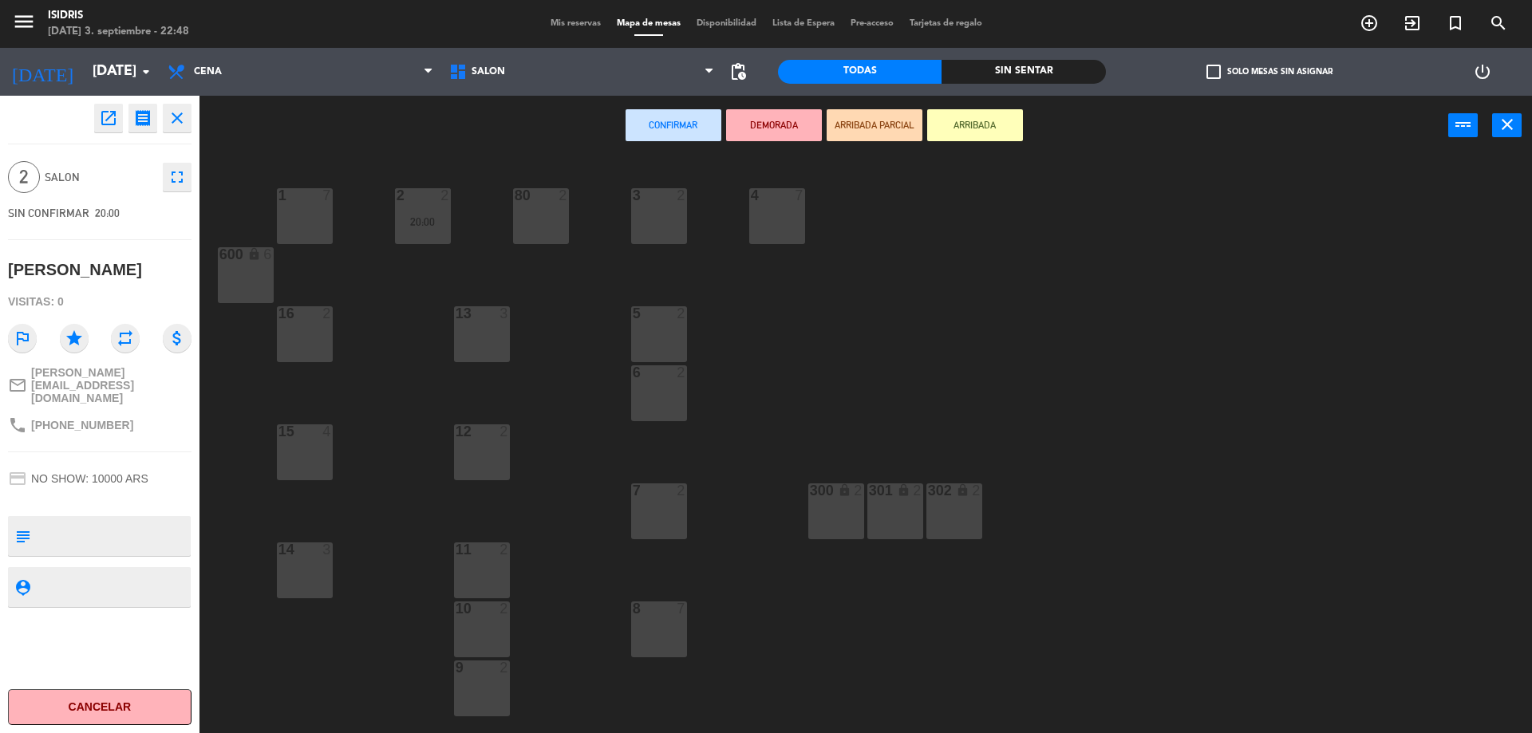
click at [533, 219] on div "80 2" at bounding box center [541, 216] width 56 height 56
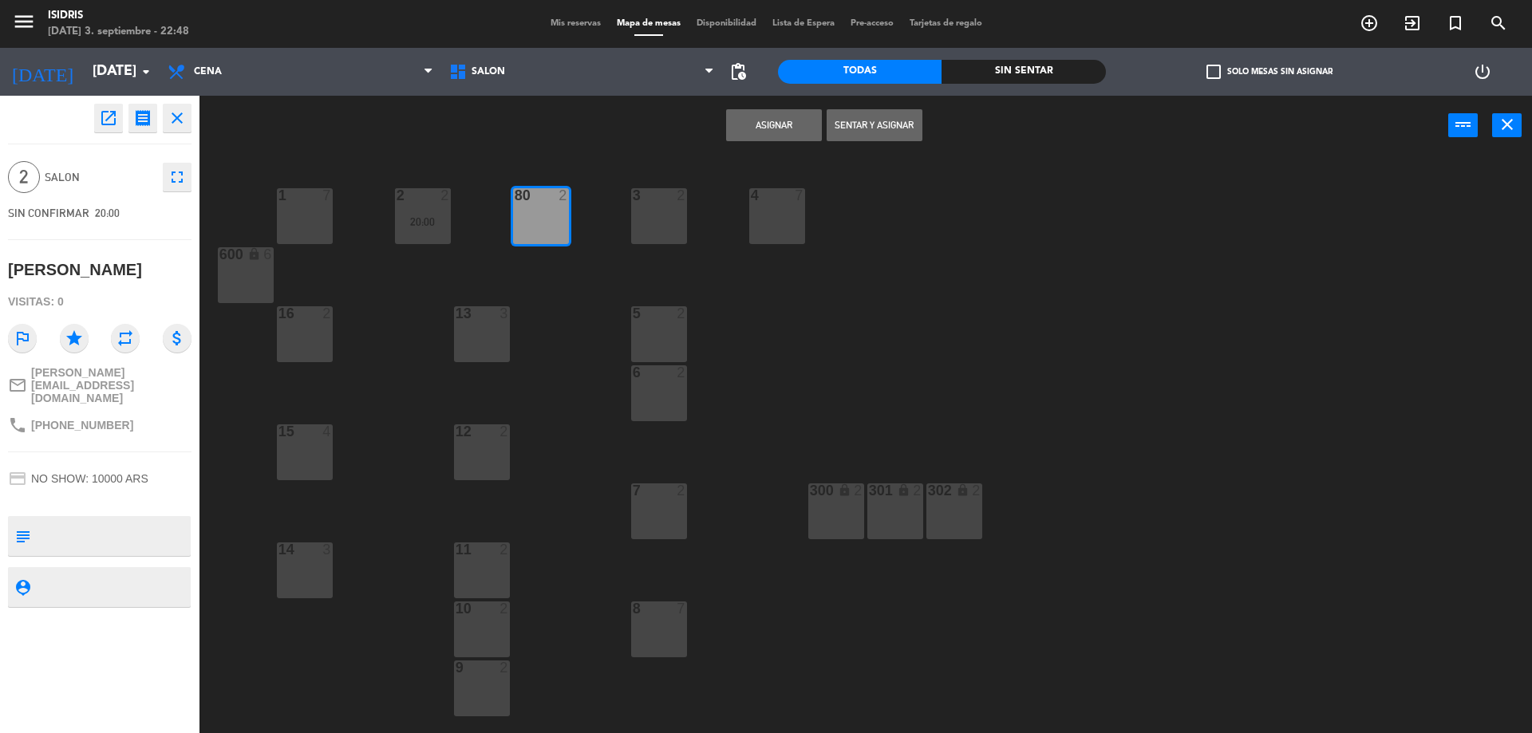
click at [779, 125] on button "Asignar" at bounding box center [774, 125] width 96 height 32
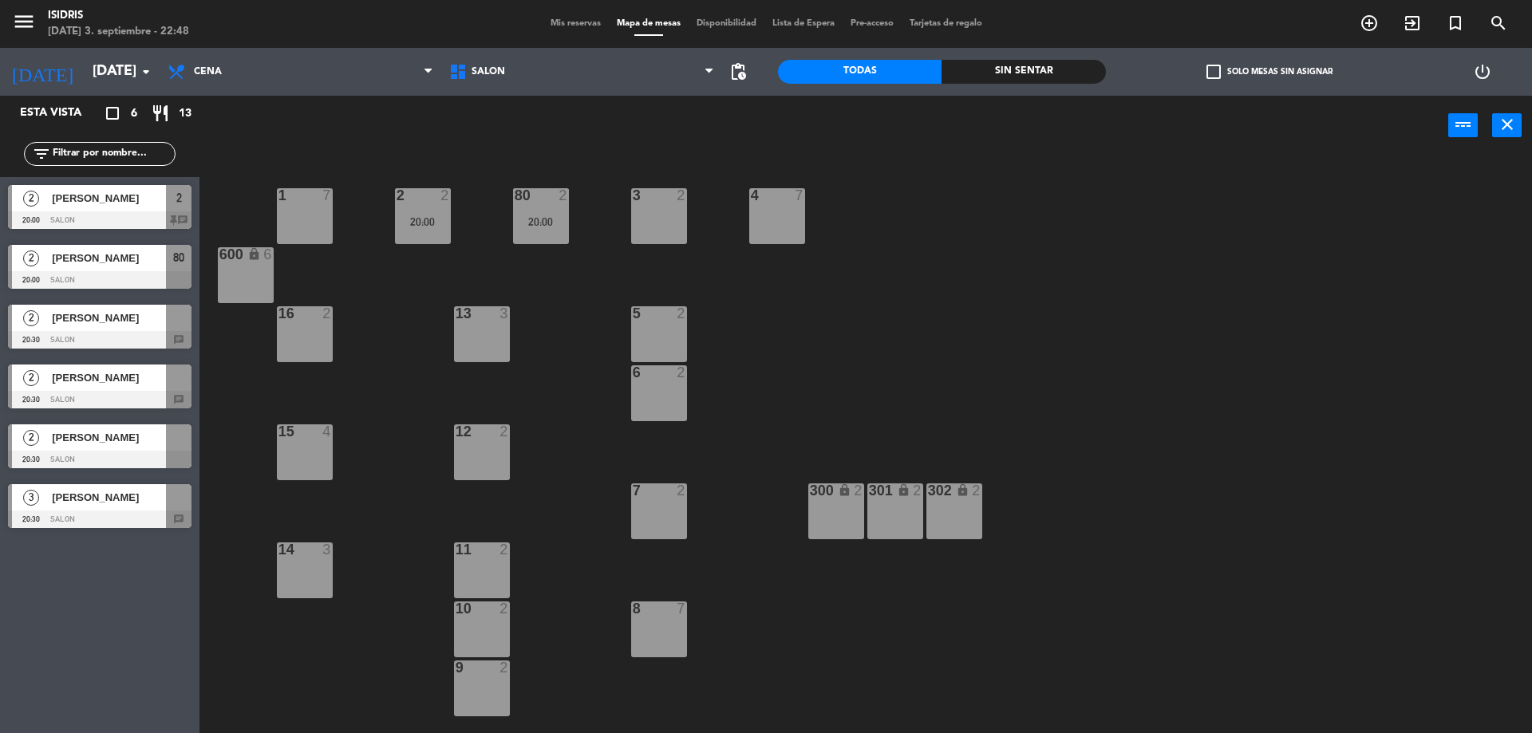
click at [70, 331] on div at bounding box center [100, 340] width 184 height 18
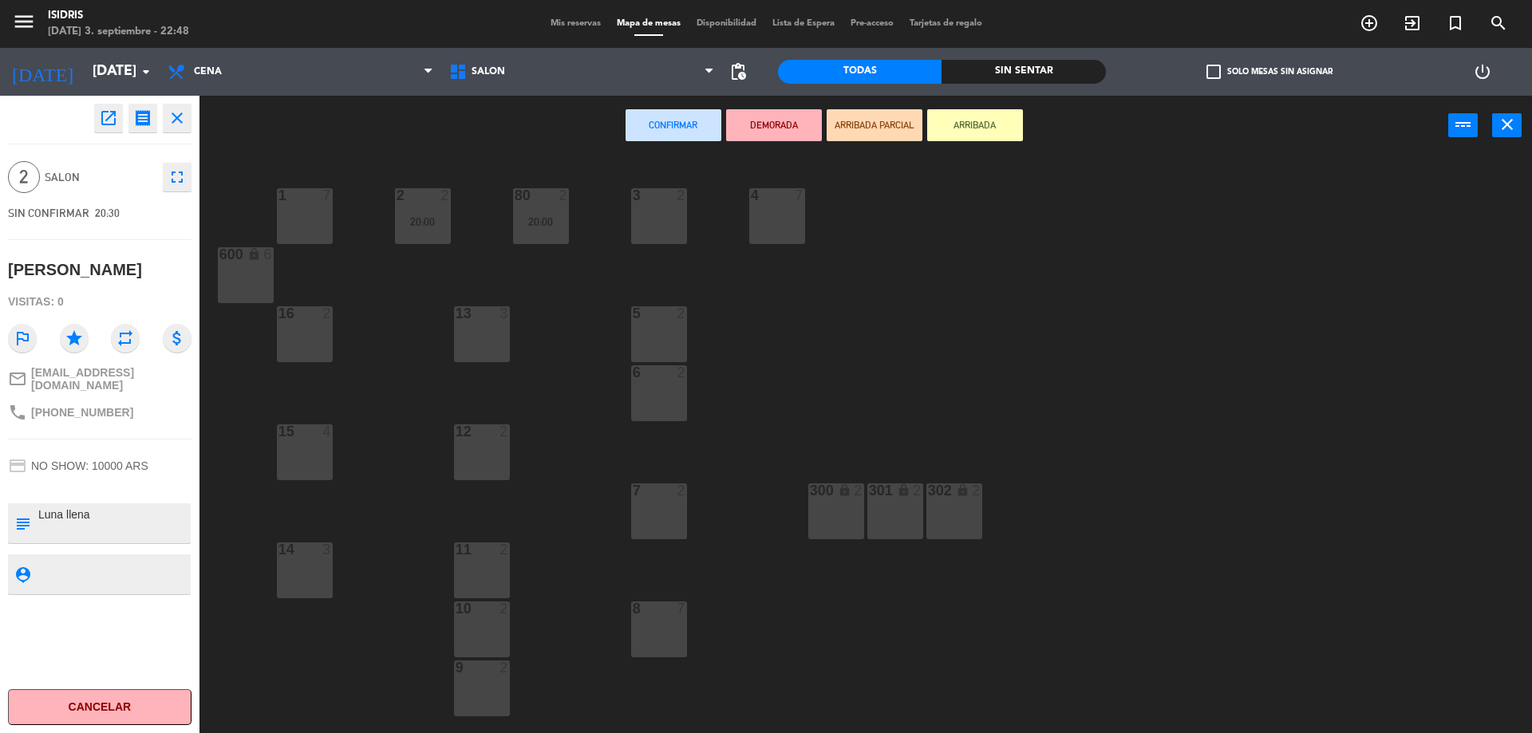
click at [662, 213] on div "3 2" at bounding box center [659, 216] width 56 height 56
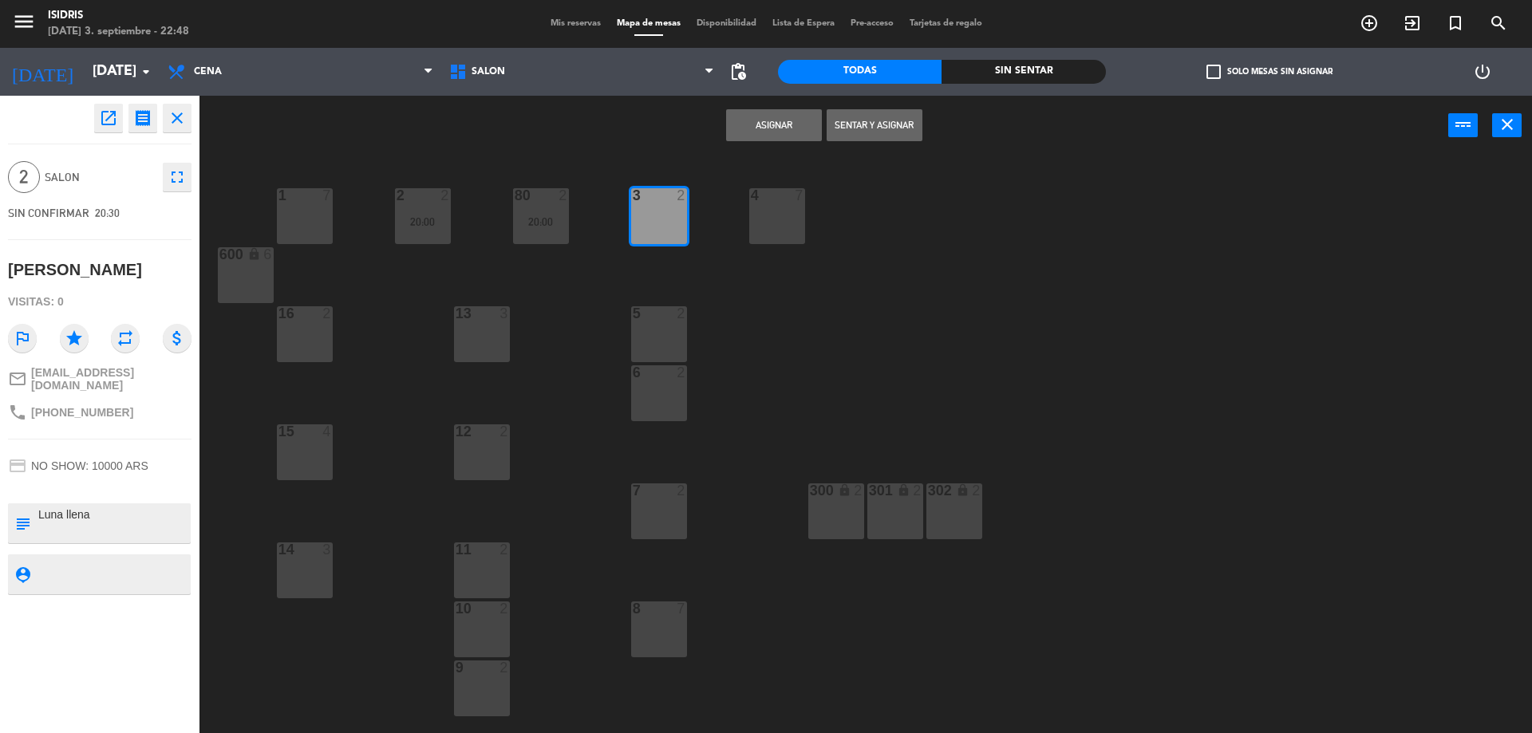
drag, startPoint x: 771, startPoint y: 133, endPoint x: 695, endPoint y: 173, distance: 85.7
click at [772, 132] on button "Asignar" at bounding box center [774, 125] width 96 height 32
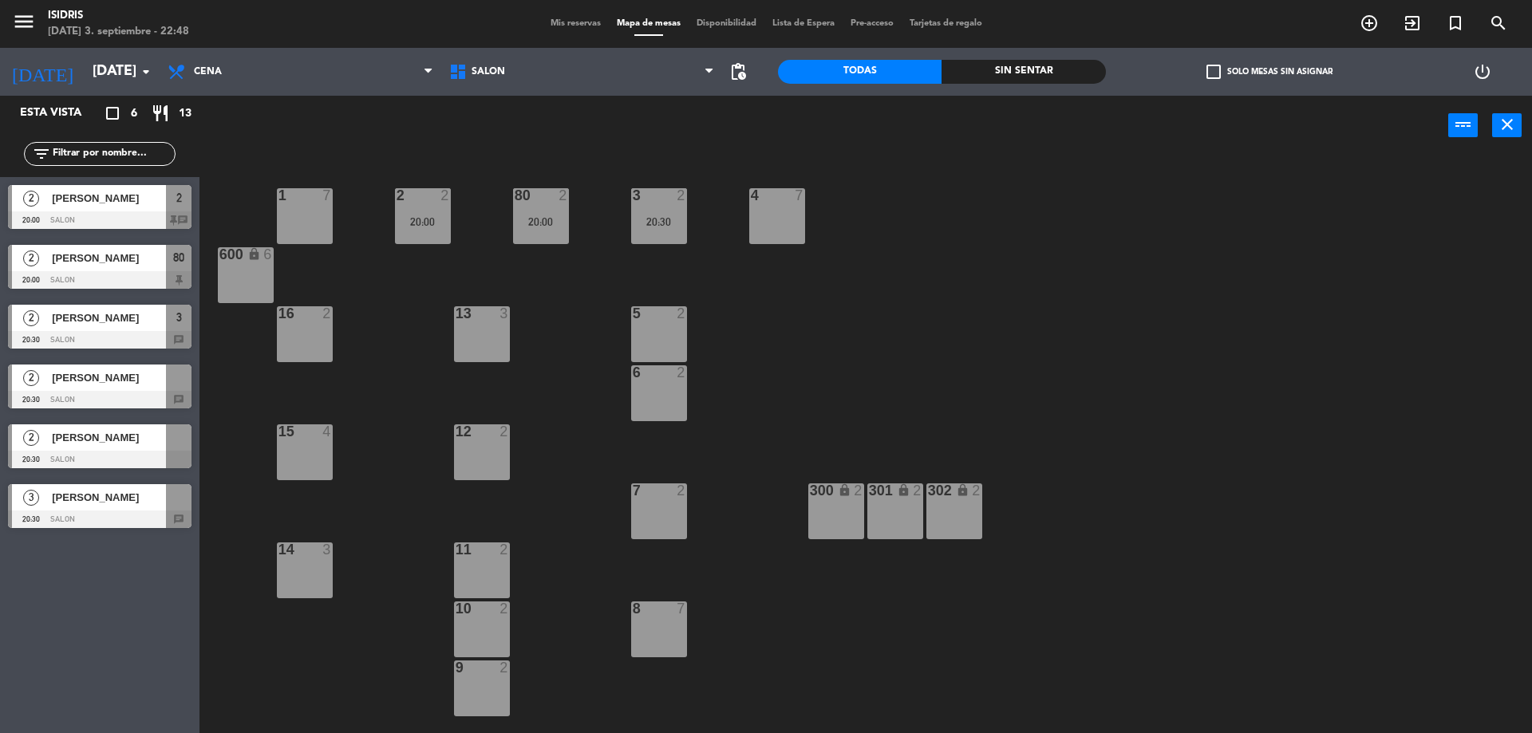
click at [90, 393] on div at bounding box center [100, 400] width 184 height 18
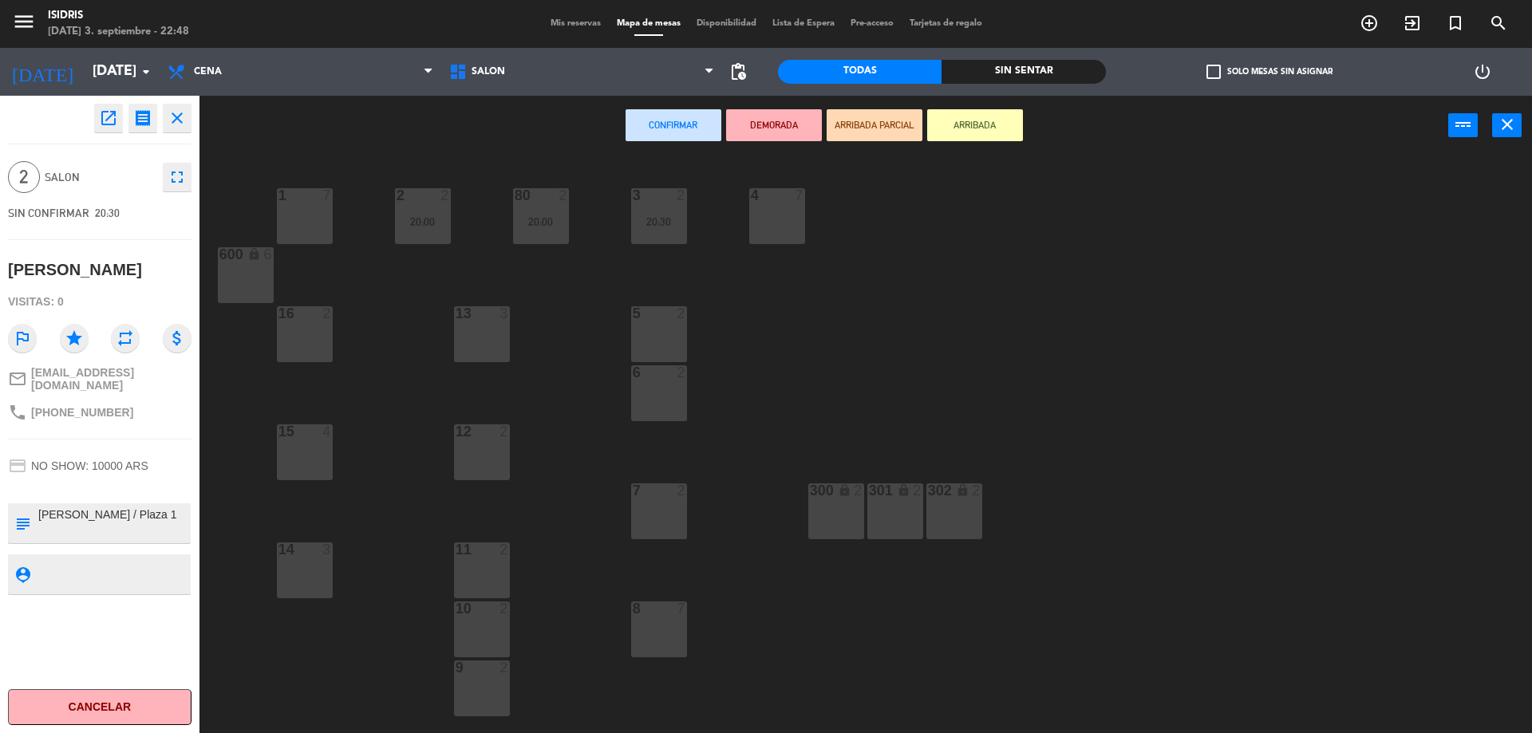
click at [645, 510] on div "7 2" at bounding box center [659, 512] width 56 height 56
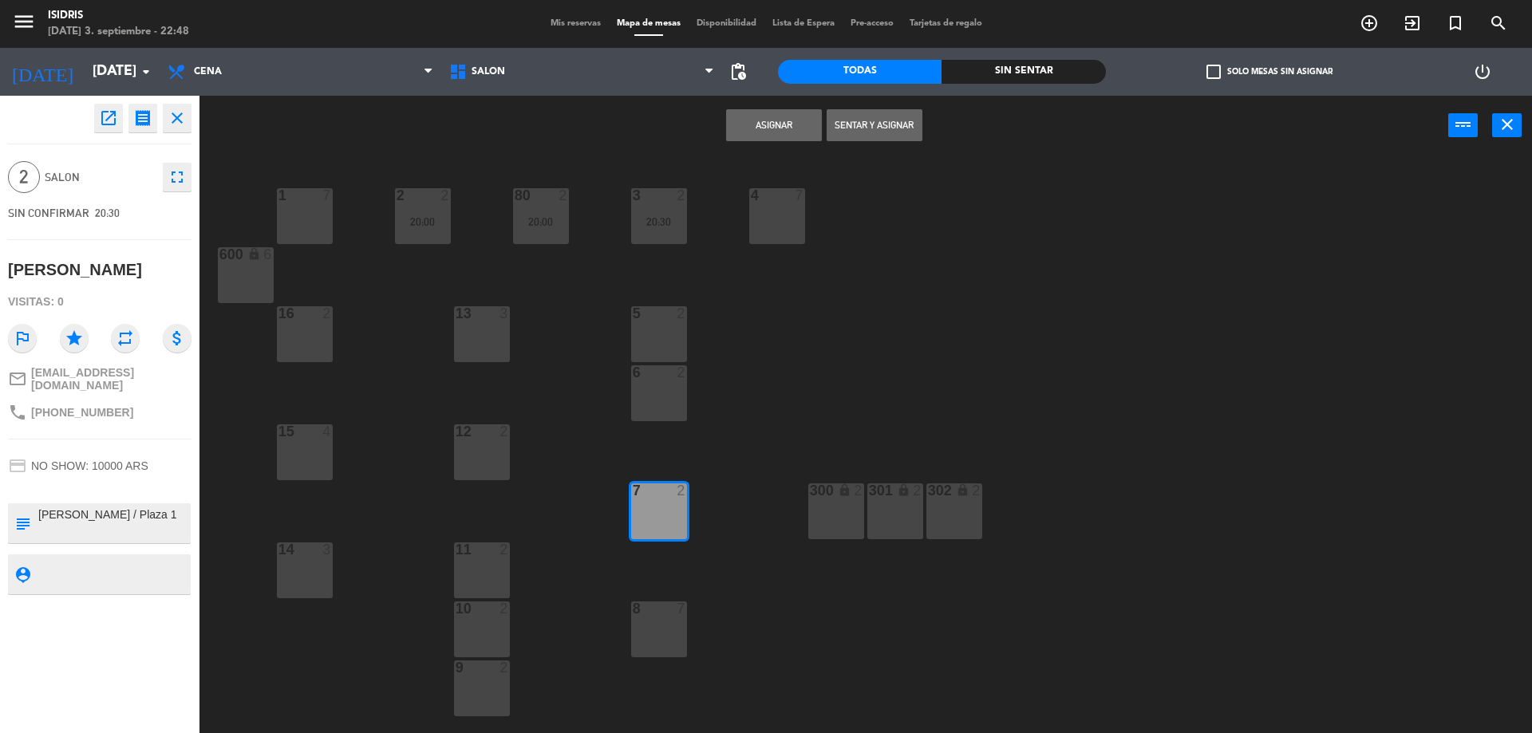
click at [773, 119] on button "Asignar" at bounding box center [774, 125] width 96 height 32
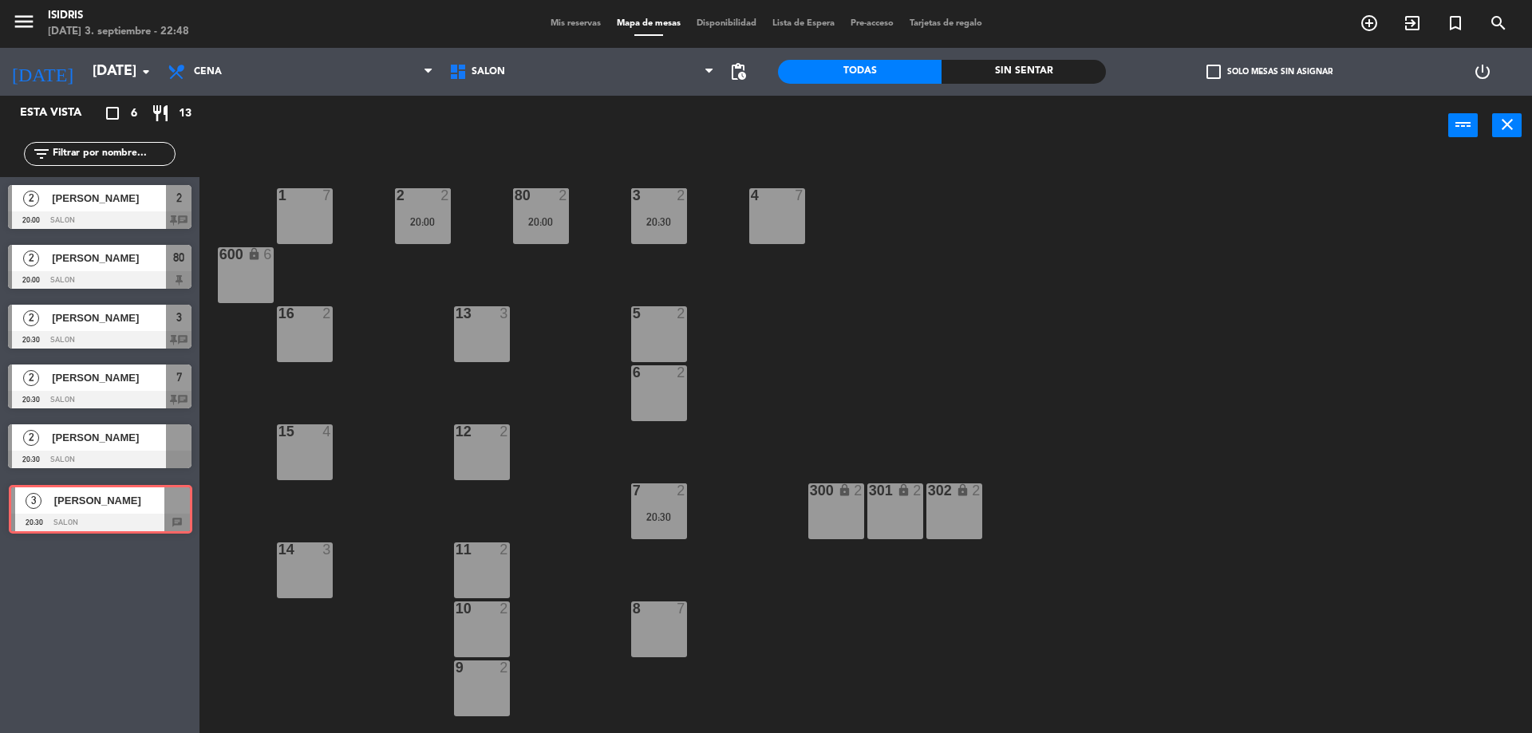
click at [111, 504] on div "3 [PERSON_NAME] 20:30 SALON chat 3 [PERSON_NAME] 20:30 SALON chat" at bounding box center [100, 508] width 200 height 65
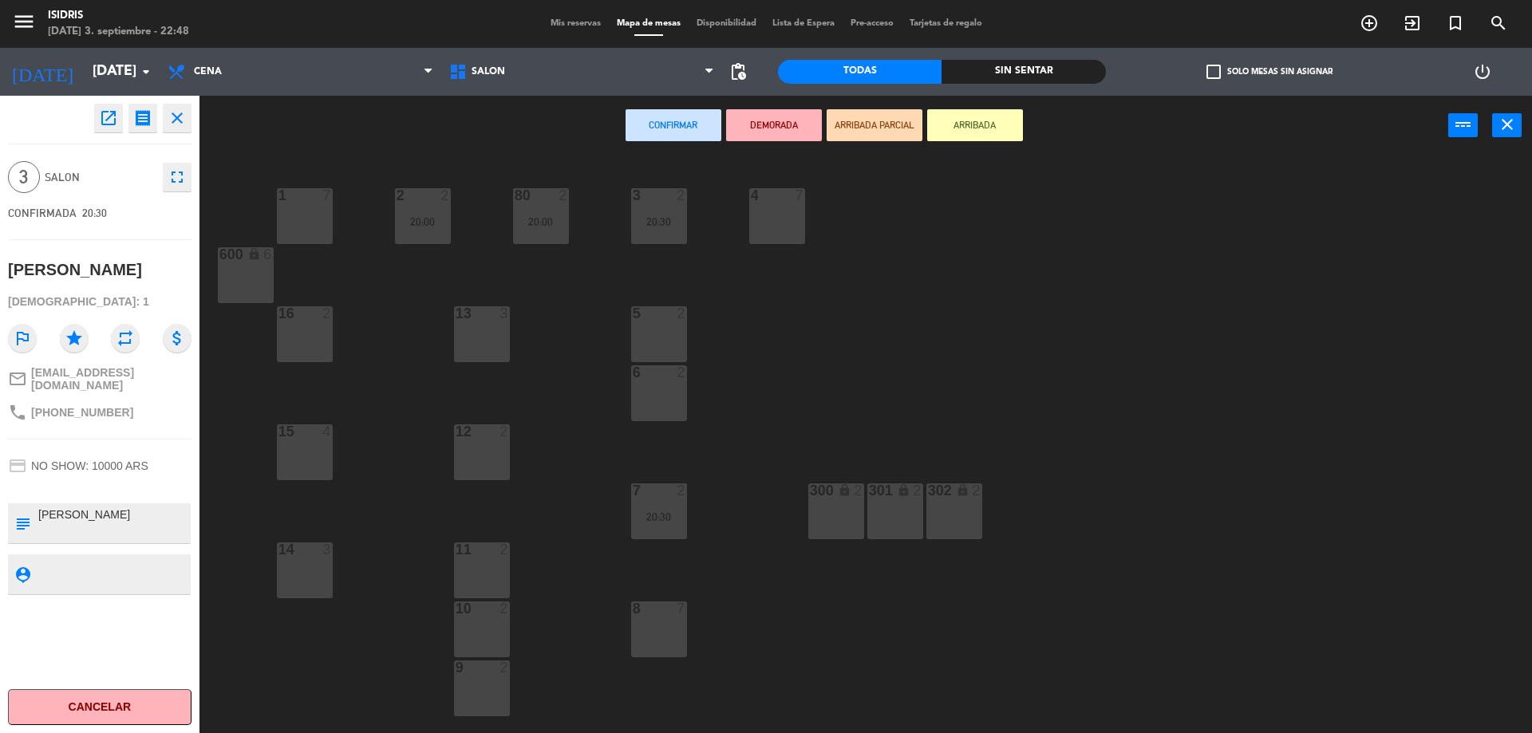
click at [491, 344] on div "13 3" at bounding box center [482, 334] width 56 height 56
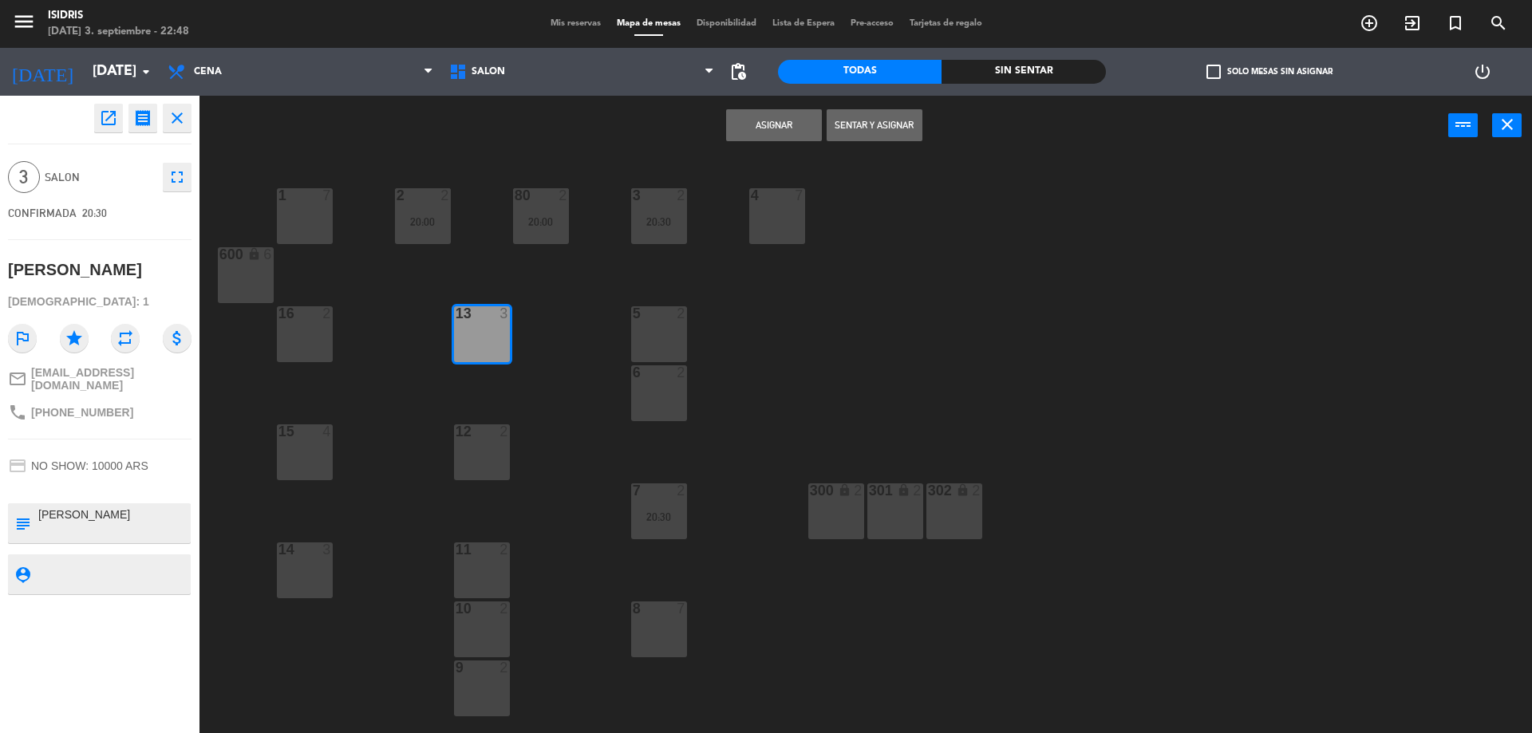
click at [495, 442] on div "12 2" at bounding box center [482, 453] width 56 height 56
click at [769, 130] on button "Asignar" at bounding box center [774, 125] width 96 height 32
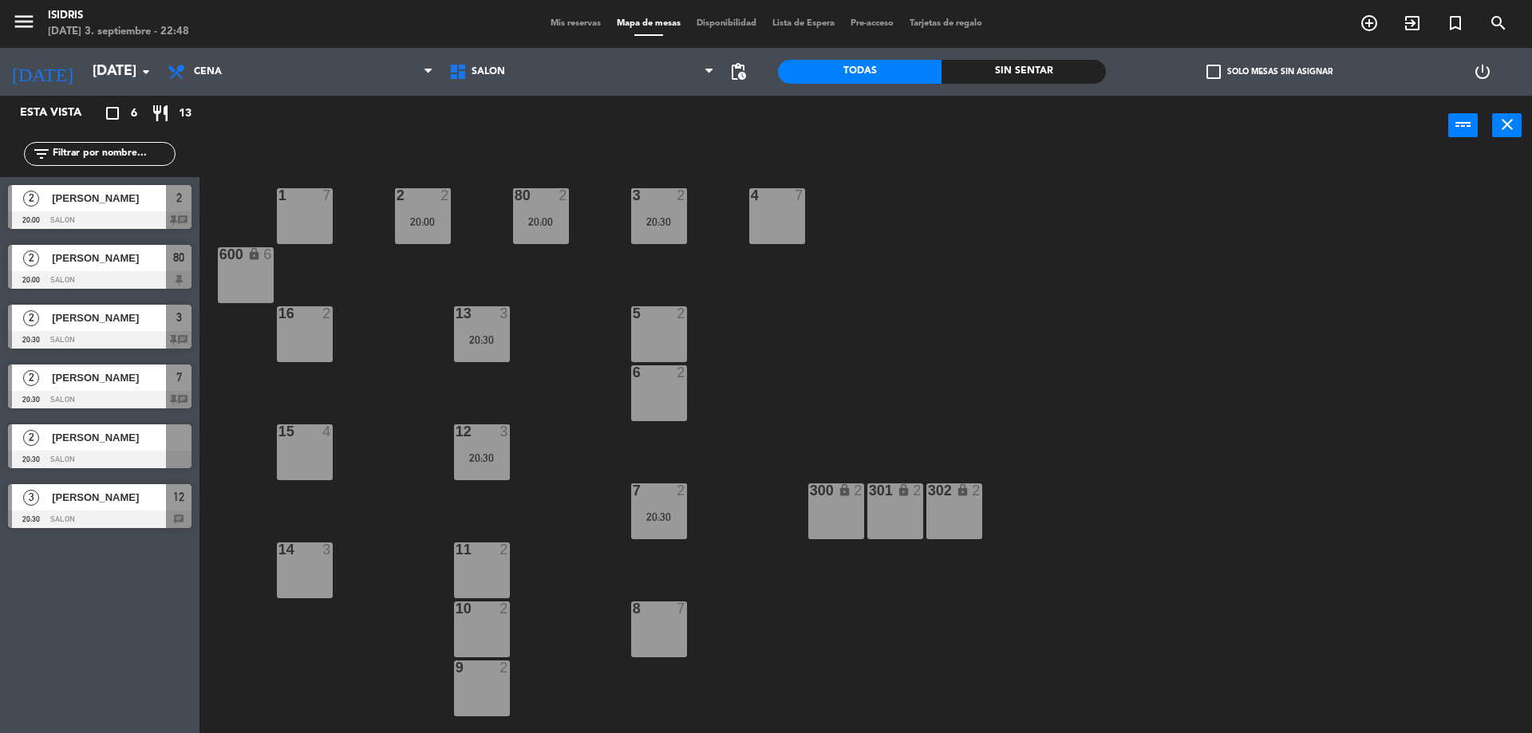
click at [99, 445] on span "[PERSON_NAME]" at bounding box center [109, 437] width 114 height 17
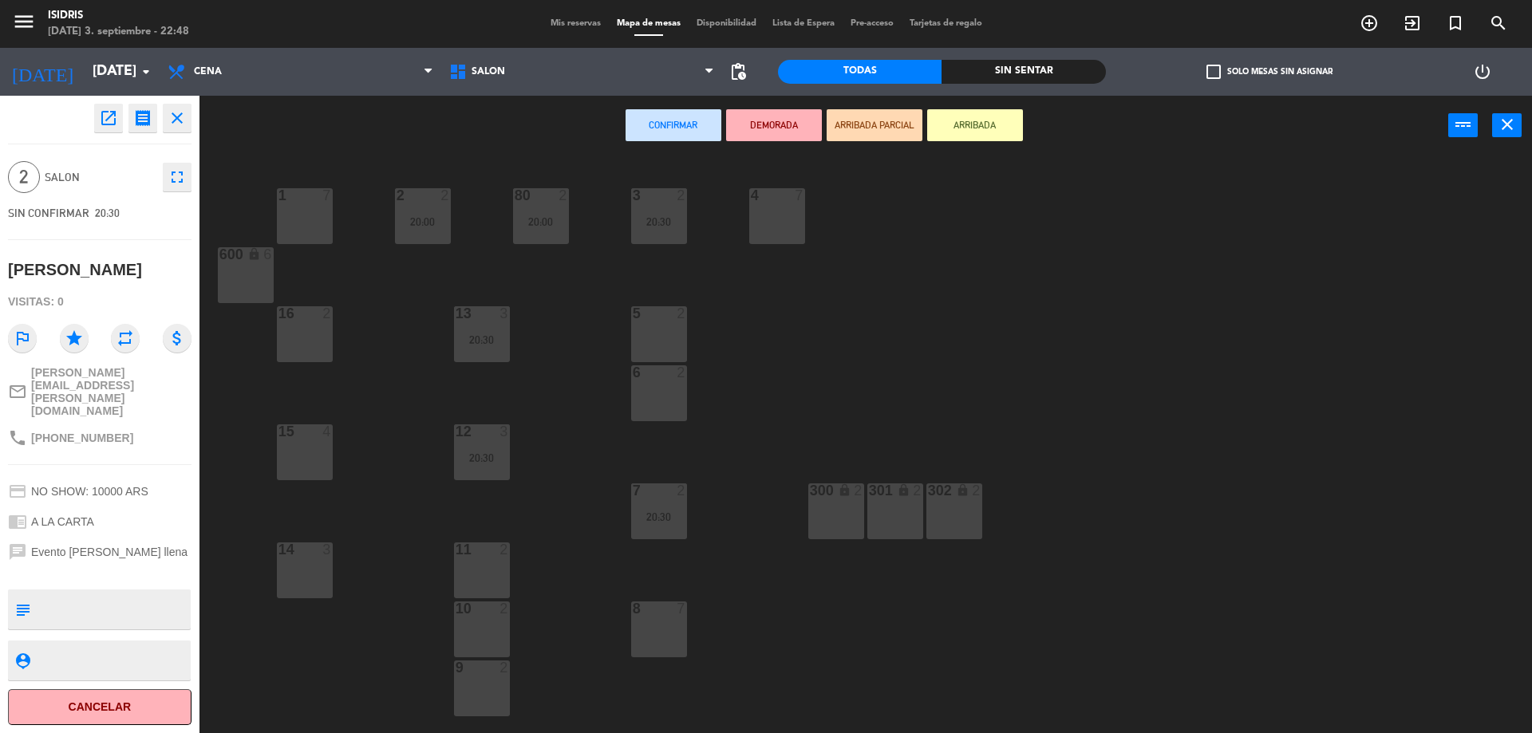
click at [498, 569] on div "11 2" at bounding box center [482, 571] width 56 height 56
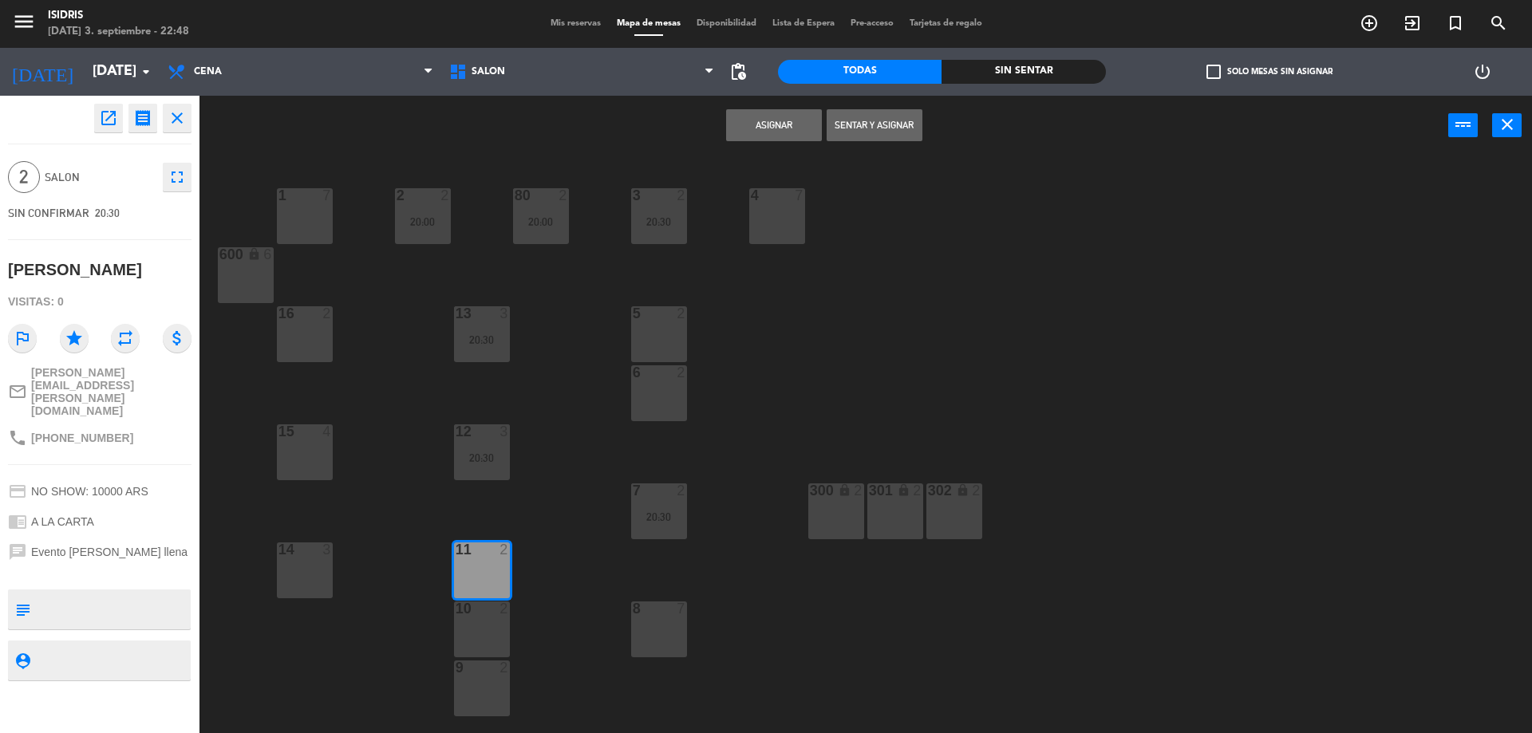
click at [795, 126] on button "Asignar" at bounding box center [774, 125] width 96 height 32
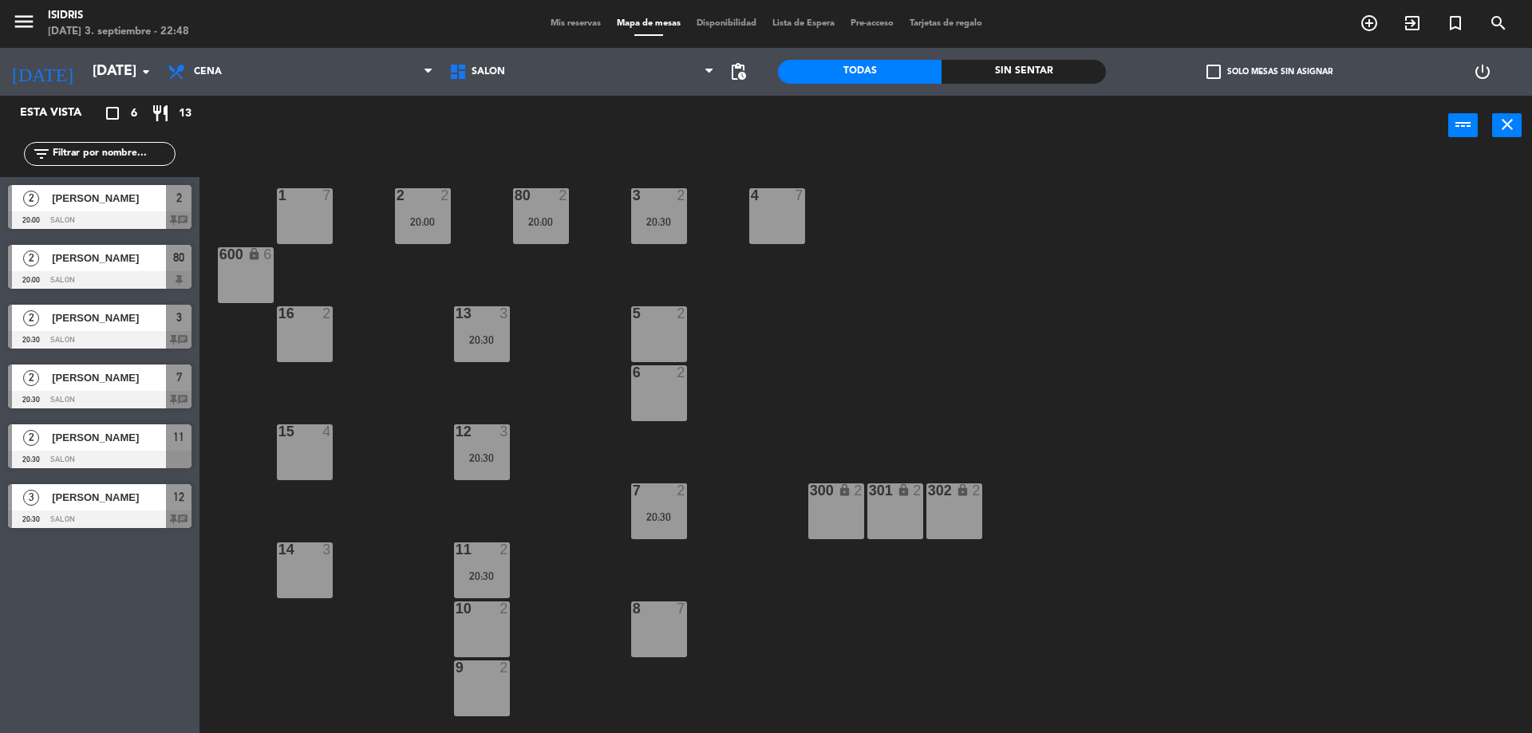
click at [1509, 140] on div "power_input close" at bounding box center [866, 126] width 1333 height 61
click at [1514, 131] on icon "close" at bounding box center [1507, 124] width 19 height 19
